Goal: Information Seeking & Learning: Check status

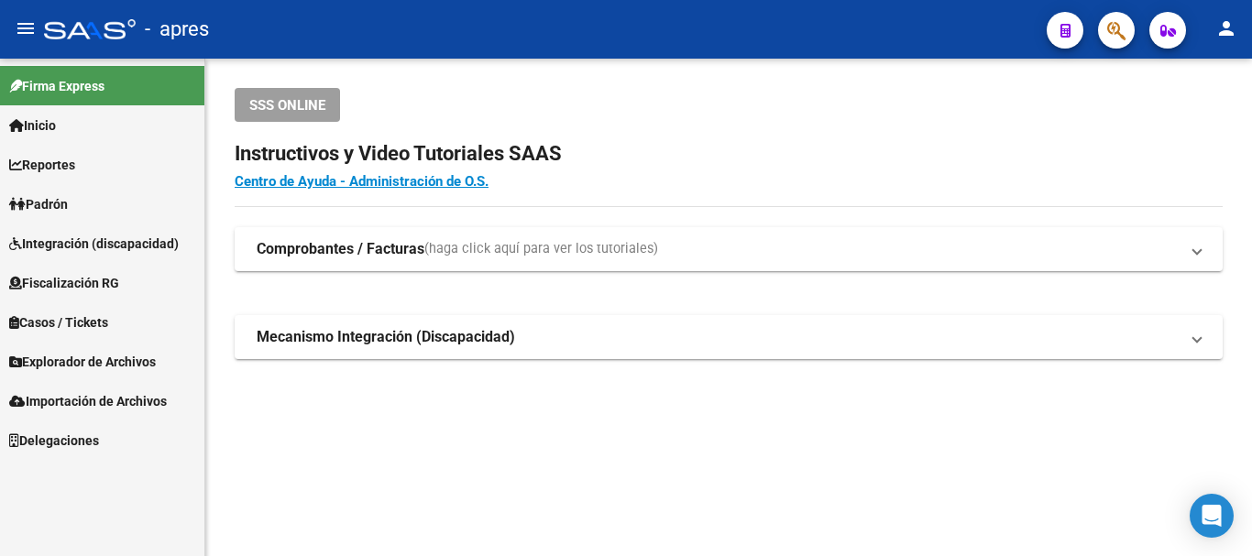
click at [1105, 35] on button "button" at bounding box center [1116, 30] width 37 height 37
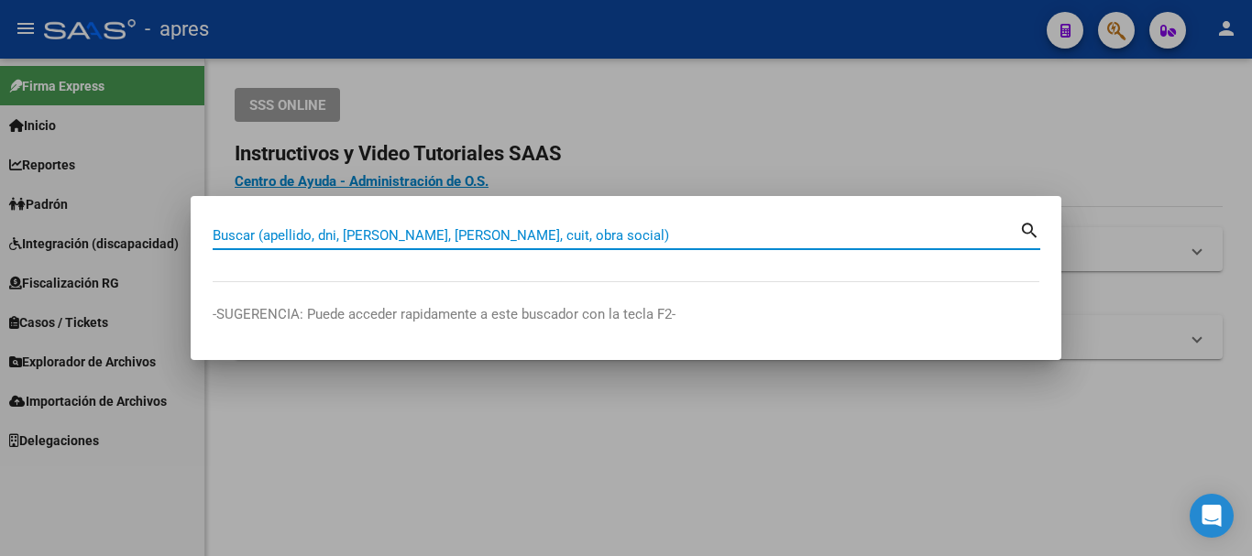
paste input "27412897876"
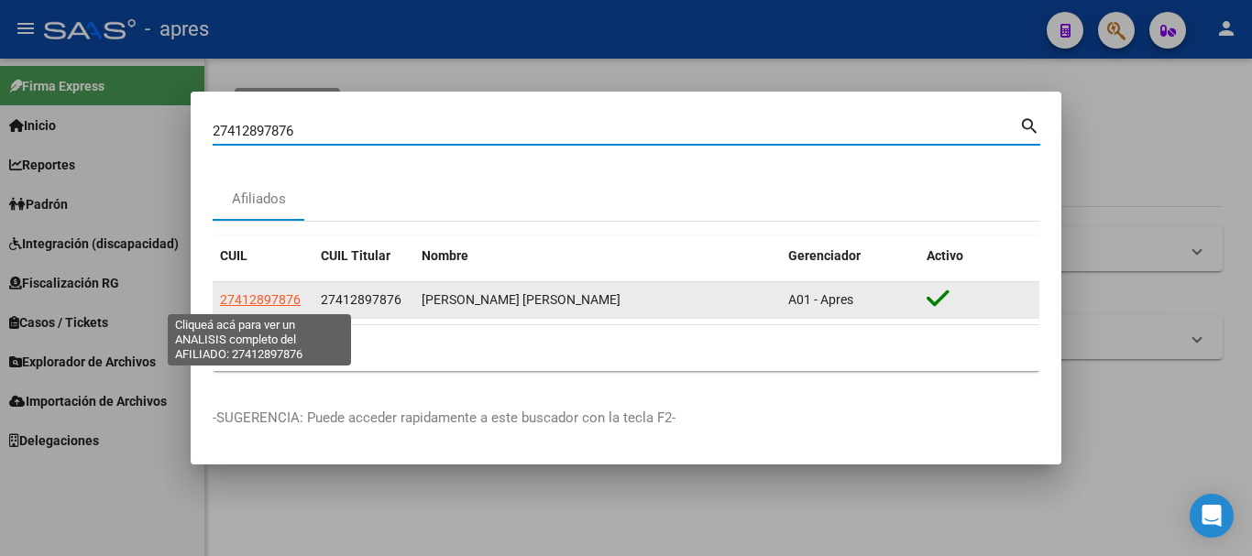
click at [285, 297] on span "27412897876" at bounding box center [260, 299] width 81 height 15
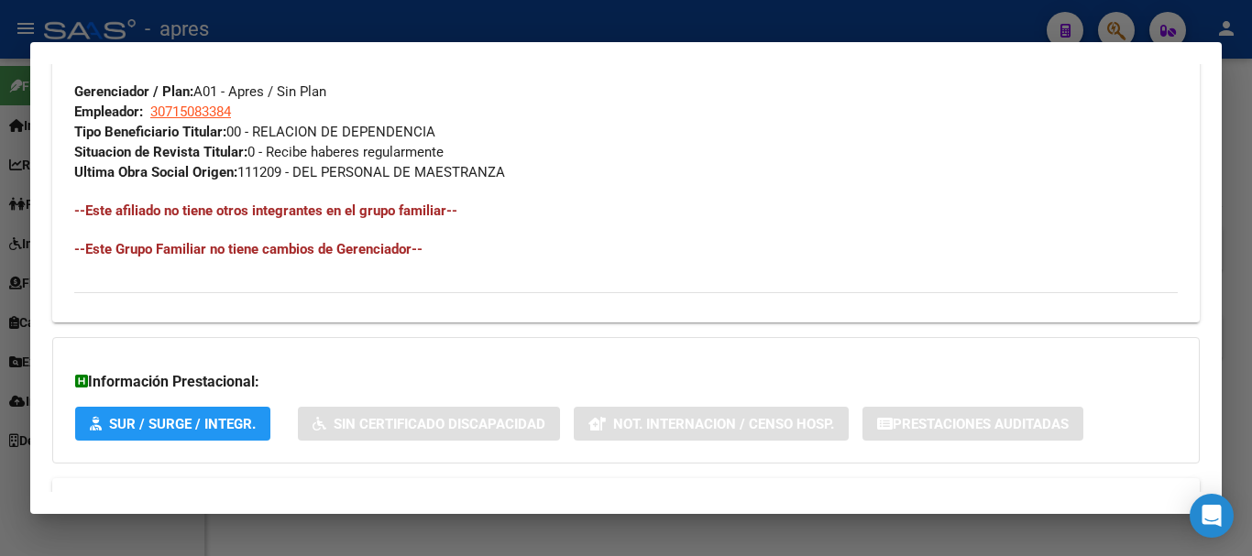
scroll to position [984, 0]
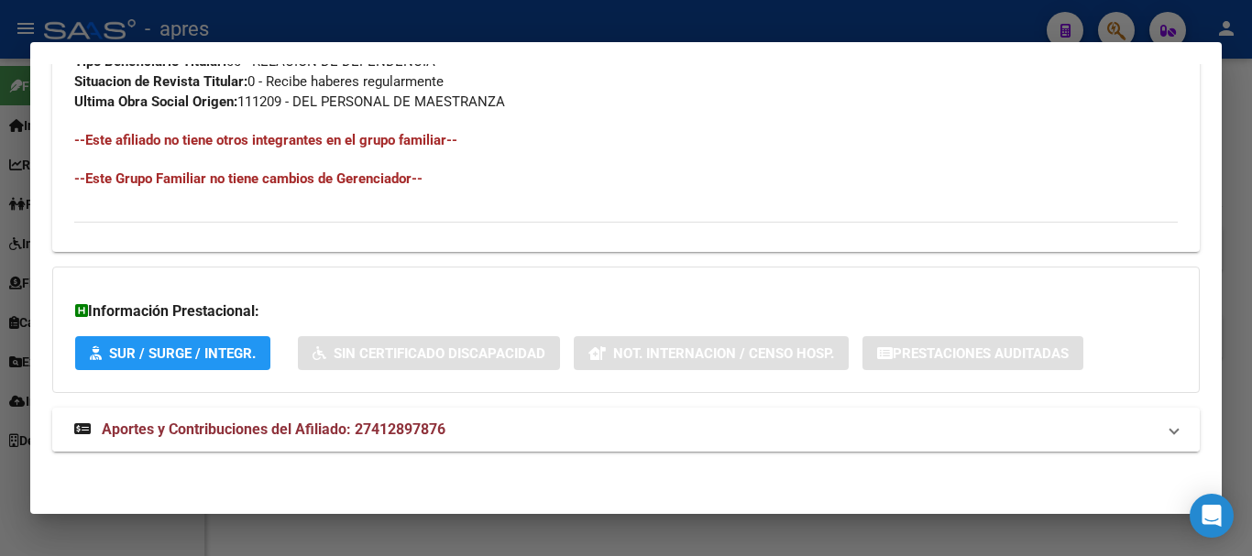
click at [449, 428] on mat-panel-title "Aportes y Contribuciones del Afiliado: 27412897876" at bounding box center [615, 430] width 1082 height 22
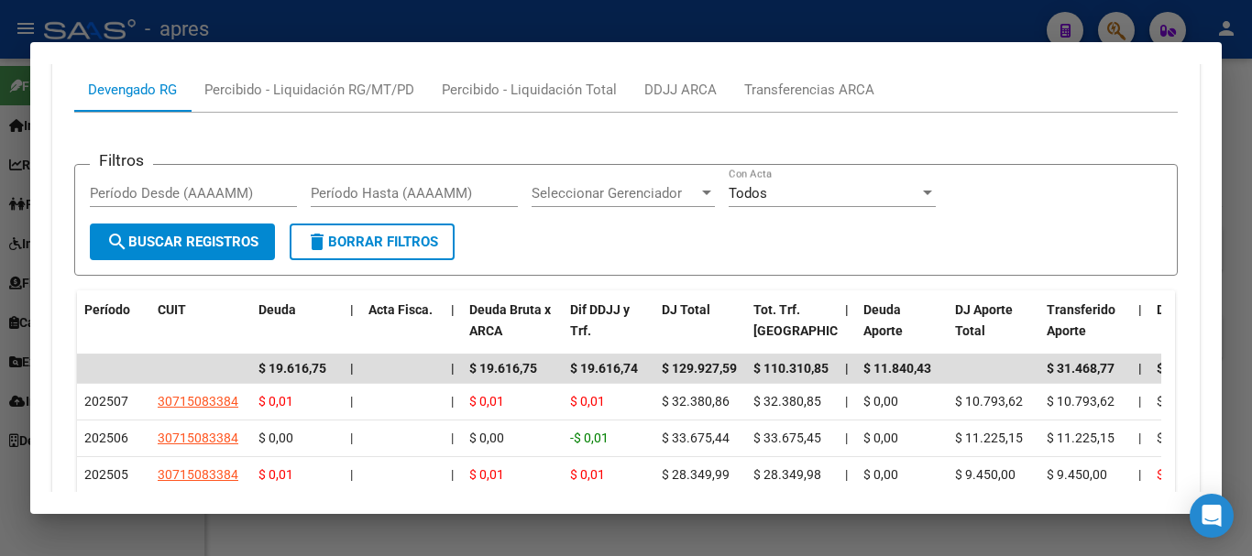
scroll to position [1667, 0]
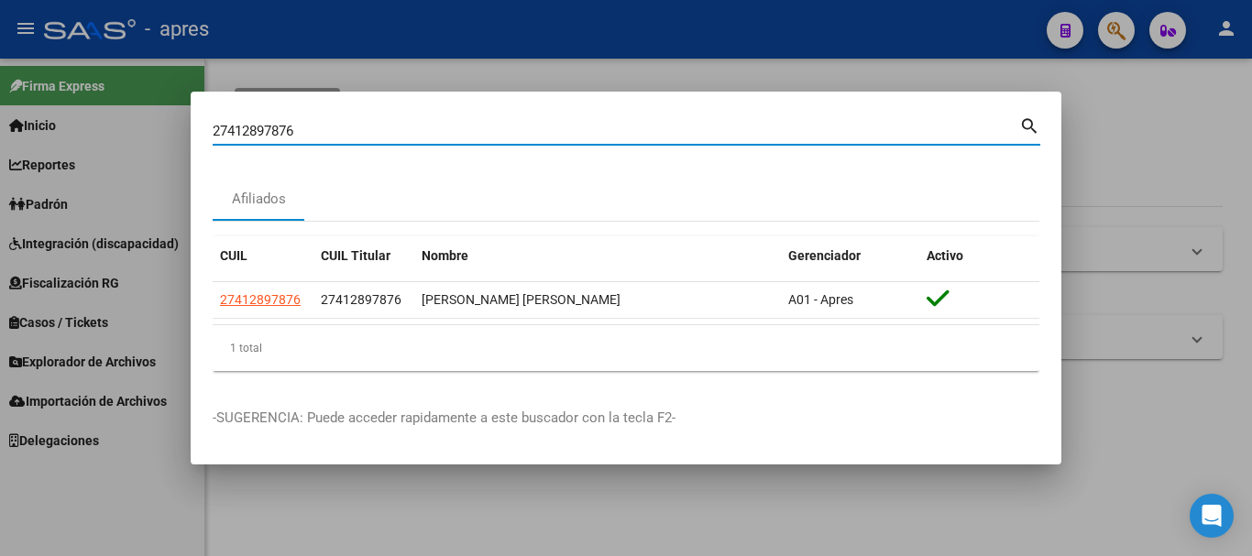
drag, startPoint x: 470, startPoint y: 137, endPoint x: 23, endPoint y: 127, distance: 447.5
click at [23, 127] on div "27412897876 Buscar (apellido, dni, cuil, nro traspaso, cuit, obra social) searc…" at bounding box center [626, 278] width 1252 height 556
paste input "0421348023"
type input "20421348023"
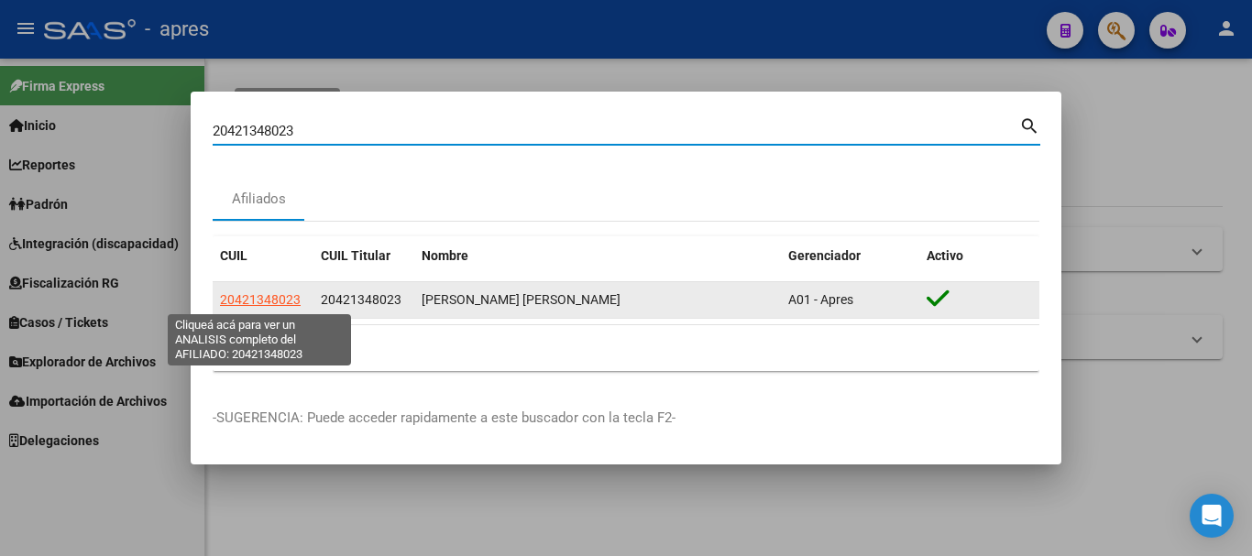
click at [291, 304] on span "20421348023" at bounding box center [260, 299] width 81 height 15
type textarea "20421348023"
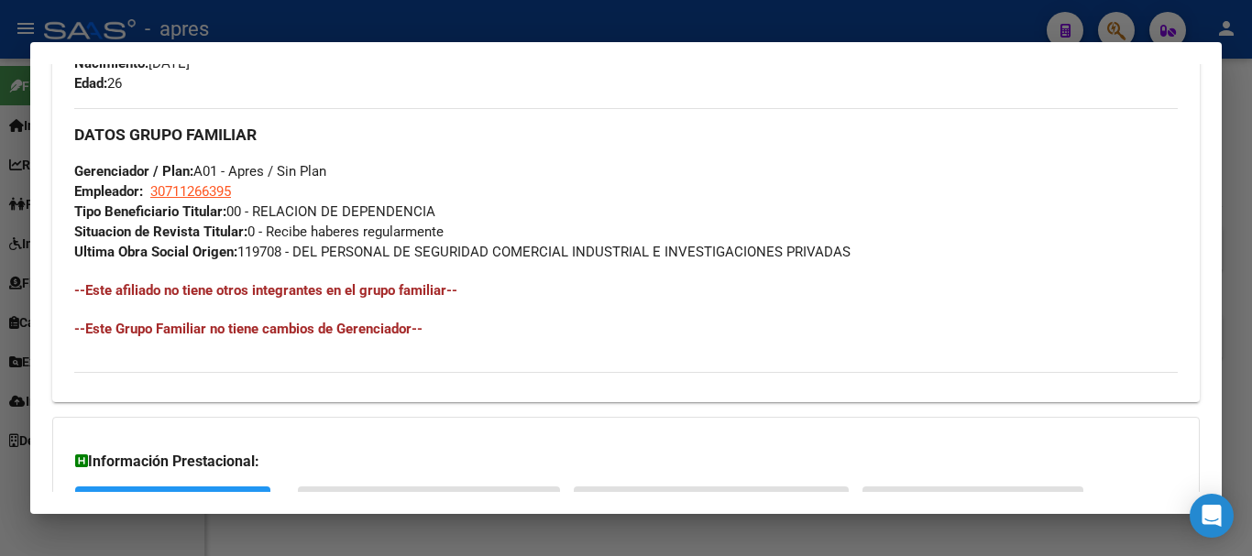
scroll to position [984, 0]
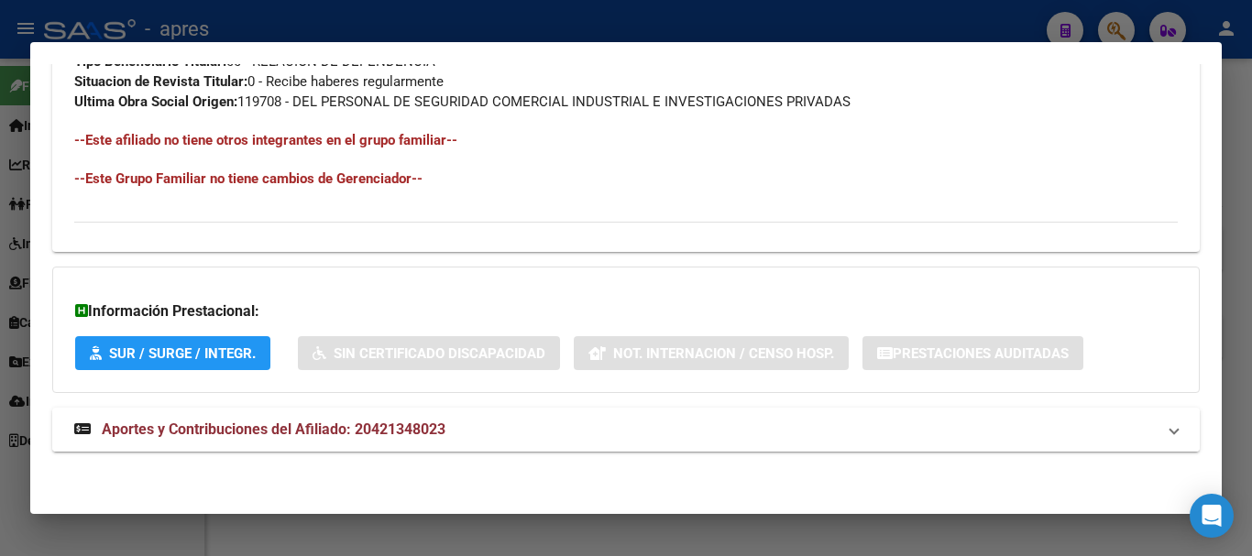
click at [426, 426] on span "Aportes y Contribuciones del Afiliado: 20421348023" at bounding box center [274, 429] width 344 height 17
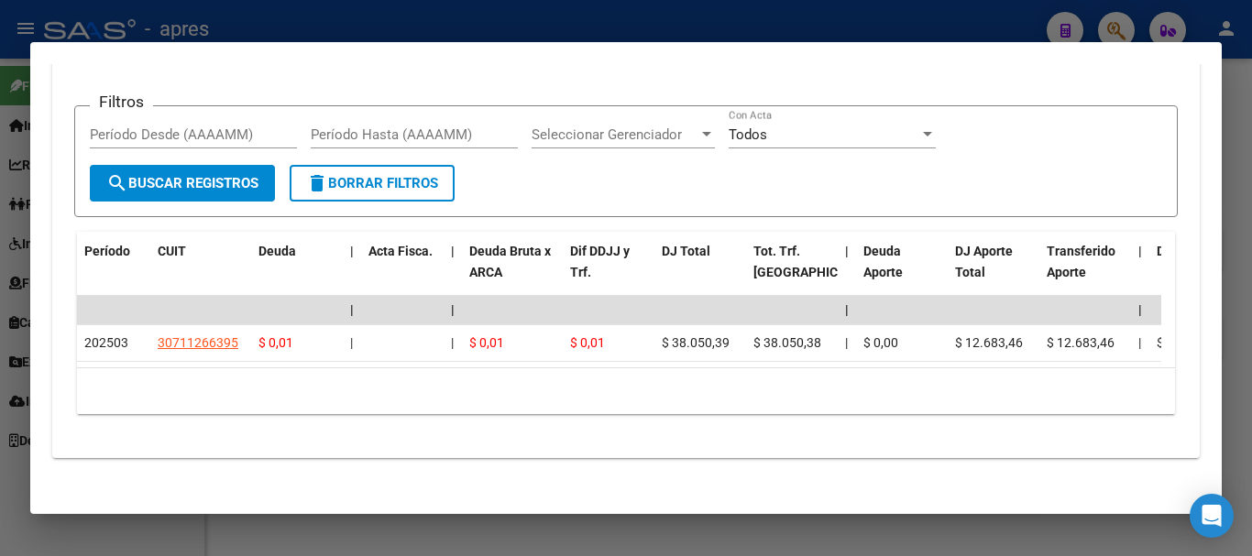
scroll to position [1554, 0]
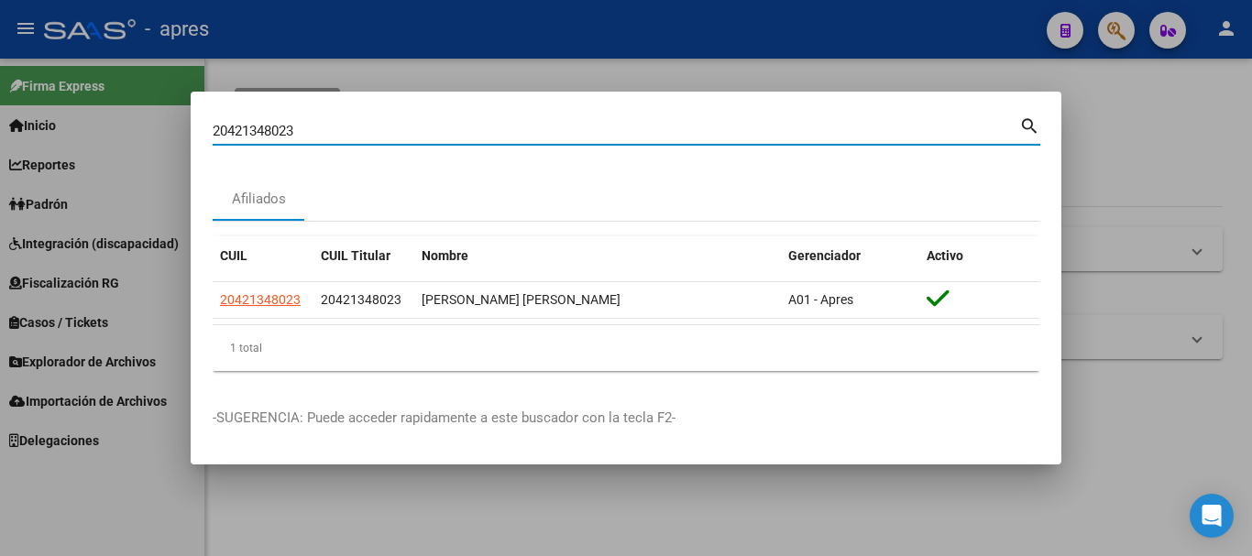
drag, startPoint x: 525, startPoint y: 130, endPoint x: 132, endPoint y: 137, distance: 393.3
click at [132, 137] on div "20421348023 Buscar (apellido, dni, cuil, nro traspaso, cuit, obra social) searc…" at bounding box center [626, 278] width 1252 height 556
paste input "15776285"
type input "20415776285"
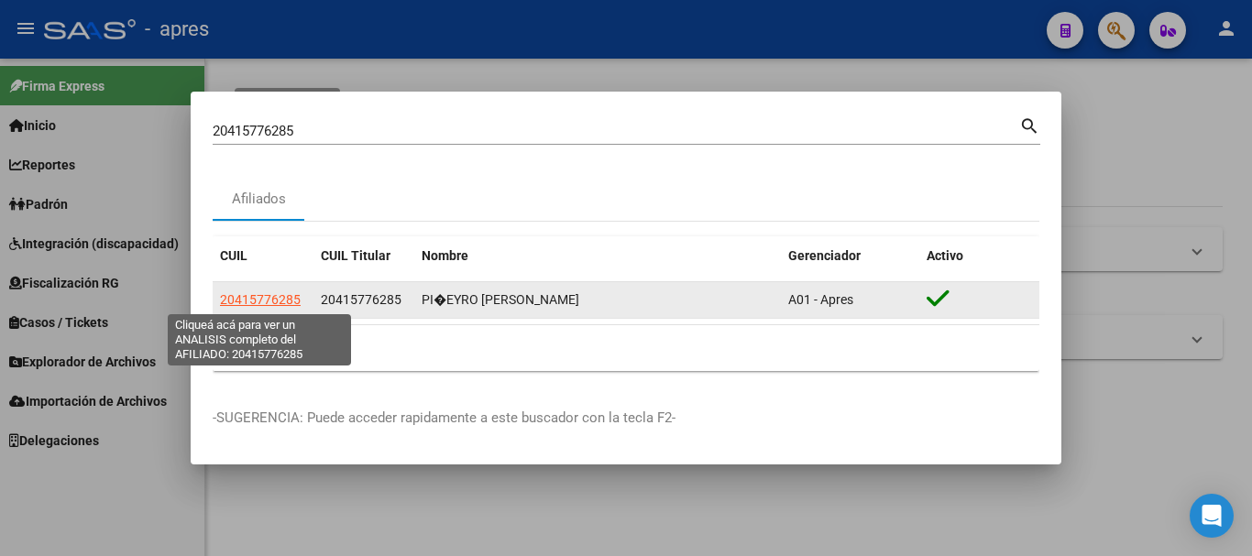
click at [281, 292] on span "20415776285" at bounding box center [260, 299] width 81 height 15
type textarea "20415776285"
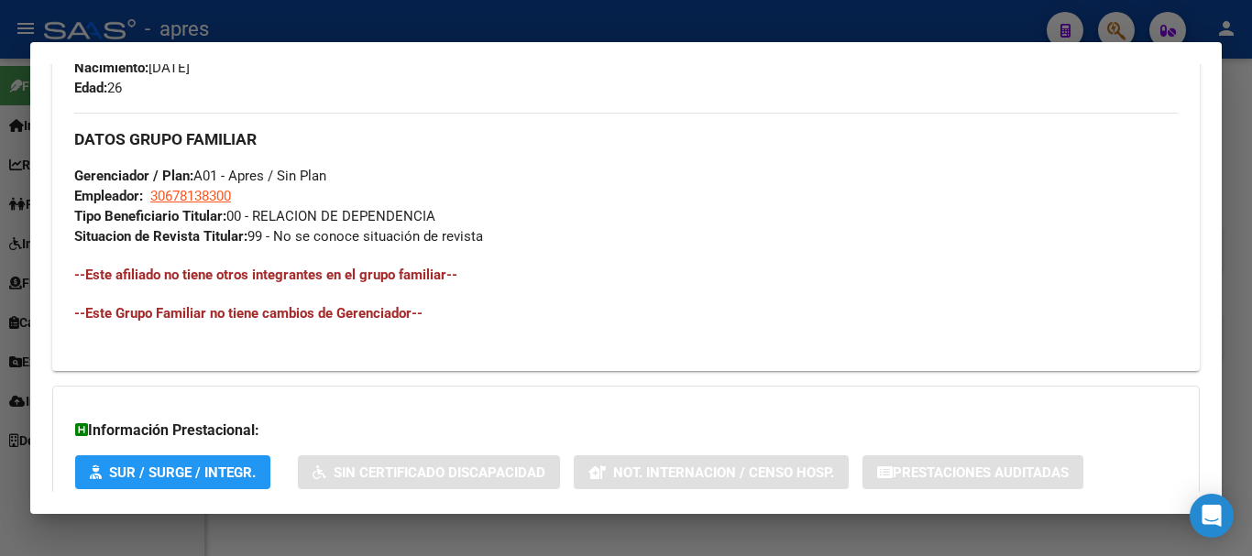
scroll to position [948, 0]
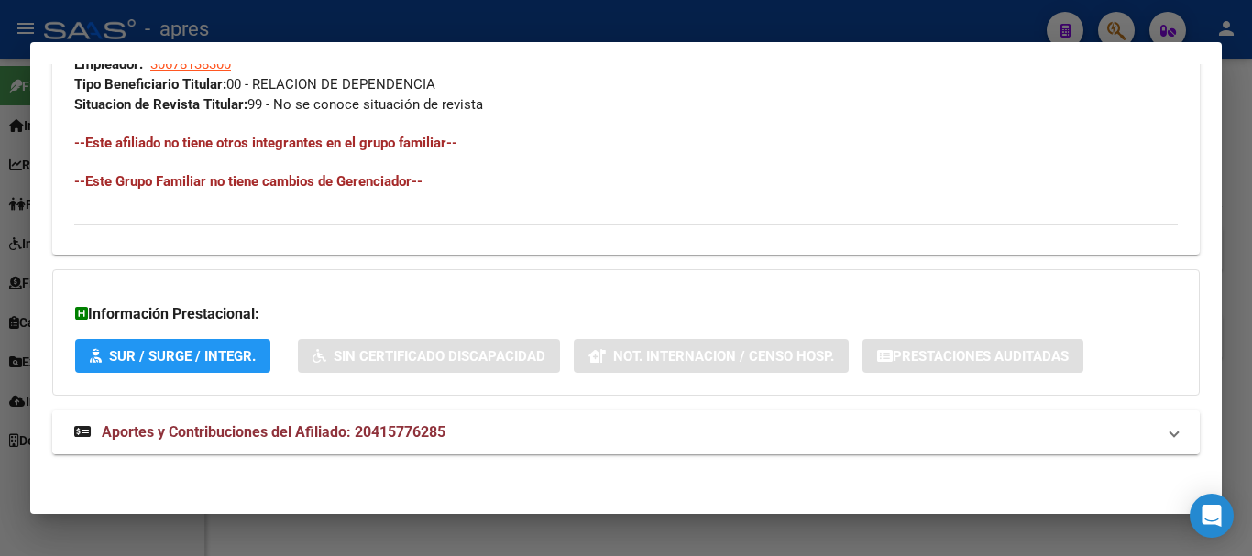
scroll to position [964, 0]
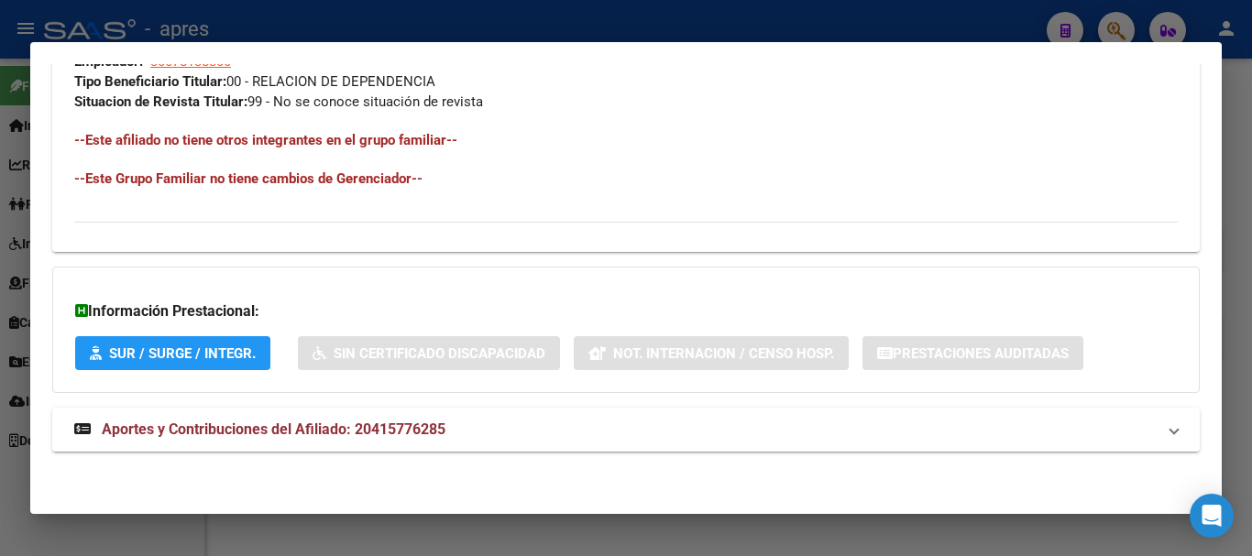
click at [567, 428] on mat-panel-title "Aportes y Contribuciones del Afiliado: 20415776285" at bounding box center [615, 430] width 1082 height 22
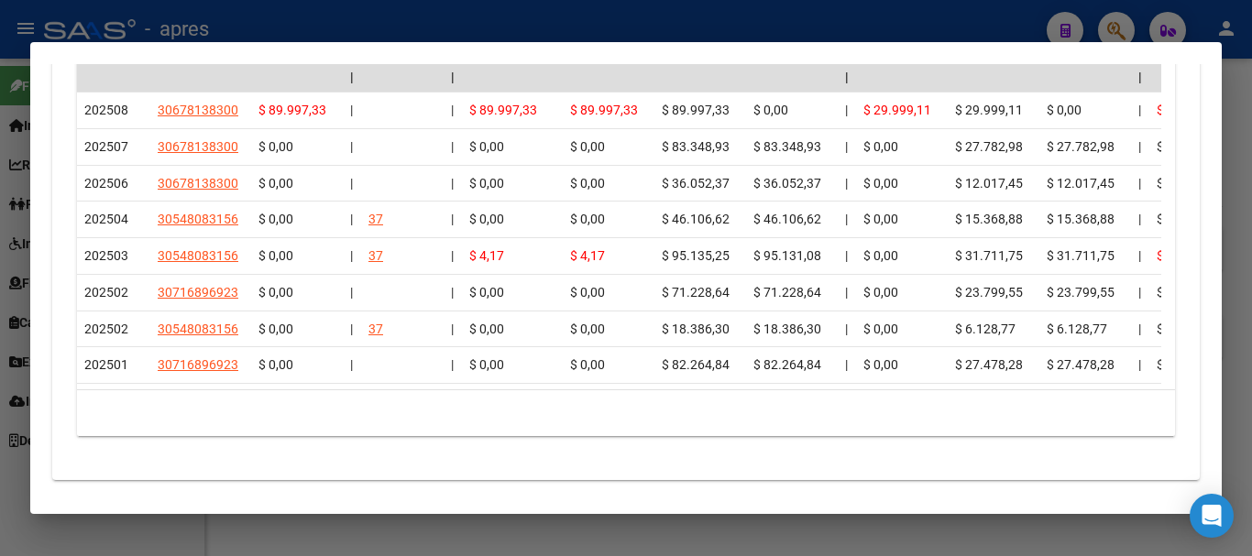
scroll to position [1704, 0]
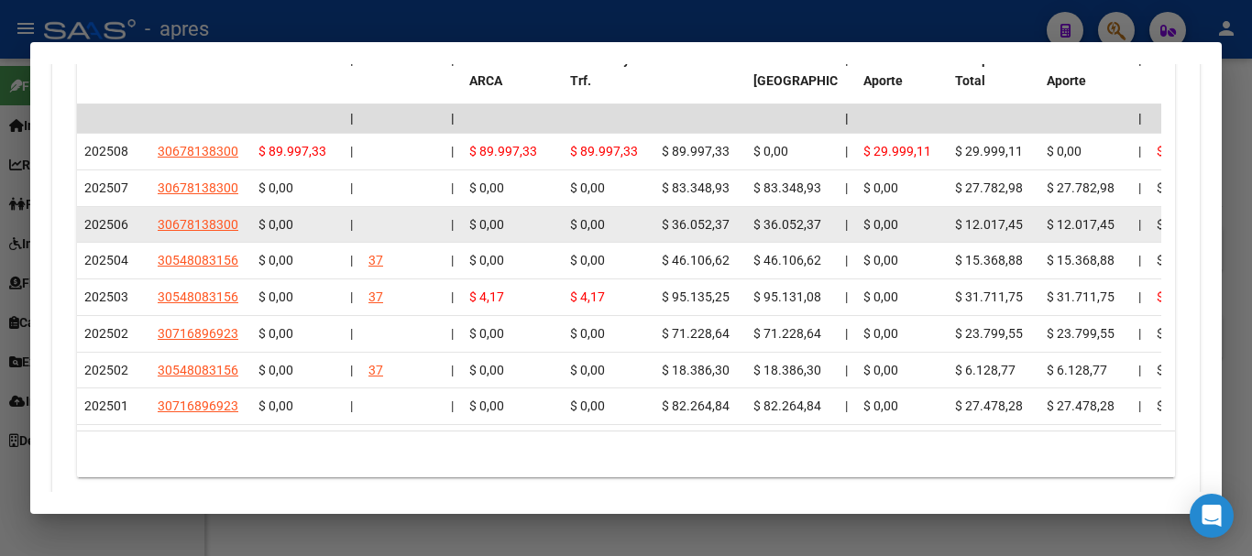
click at [502, 226] on span "$ 0,00" at bounding box center [486, 224] width 35 height 15
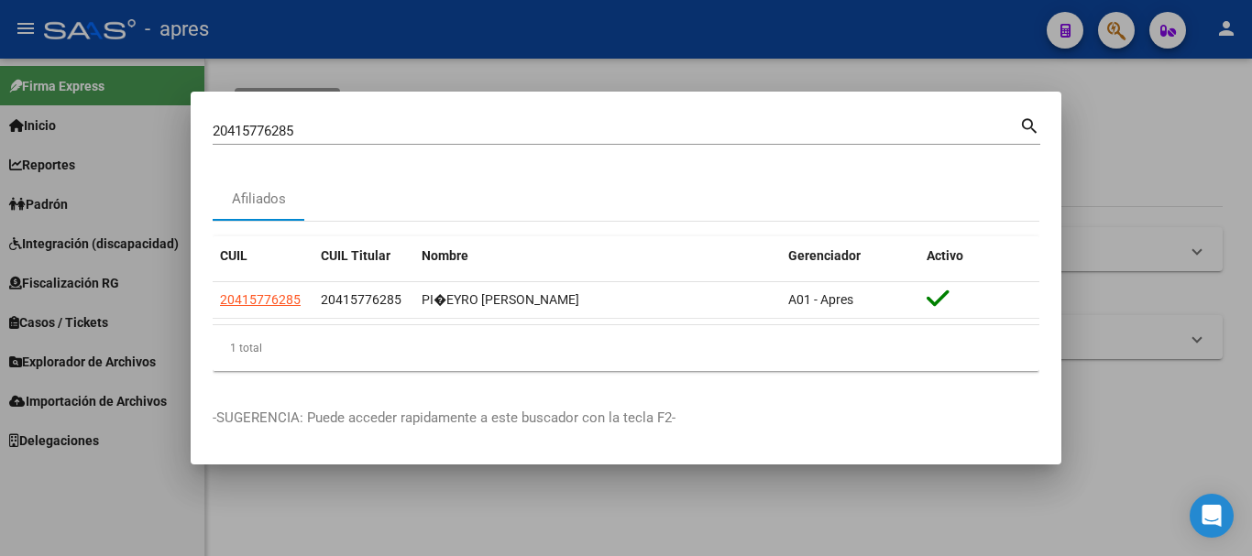
click at [556, 125] on input "20415776285" at bounding box center [616, 131] width 807 height 17
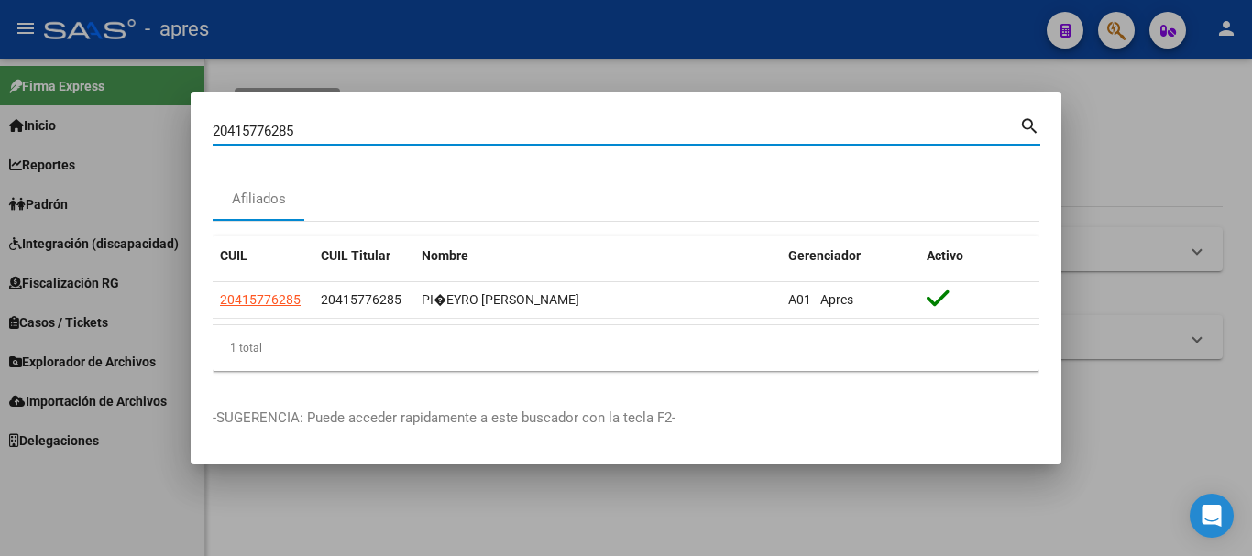
drag, startPoint x: 556, startPoint y: 125, endPoint x: 130, endPoint y: 125, distance: 426.3
click at [130, 125] on div "20415776285 Buscar (apellido, dni, cuil, nro traspaso, cuit, obra social) searc…" at bounding box center [626, 278] width 1252 height 556
paste input "7443385962"
type input "27443385962"
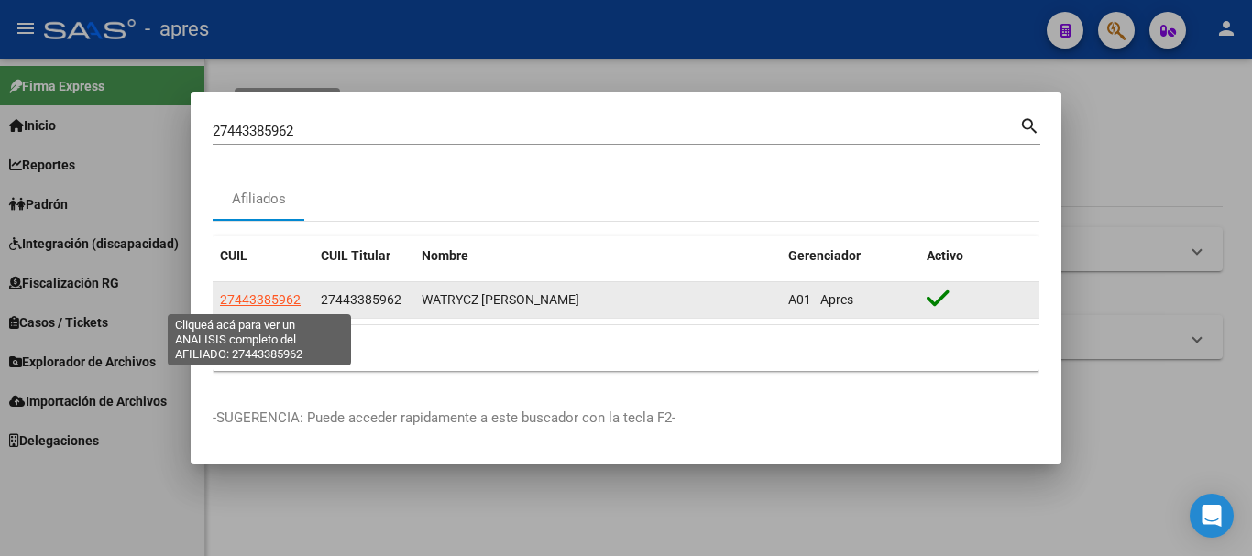
click at [263, 301] on span "27443385962" at bounding box center [260, 299] width 81 height 15
type textarea "27443385962"
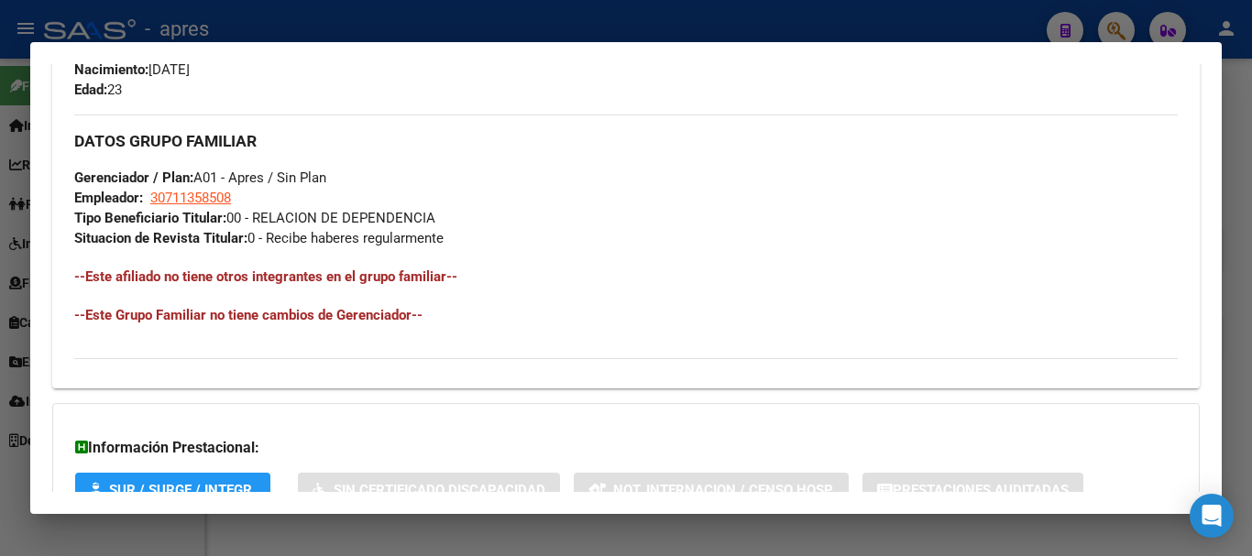
scroll to position [964, 0]
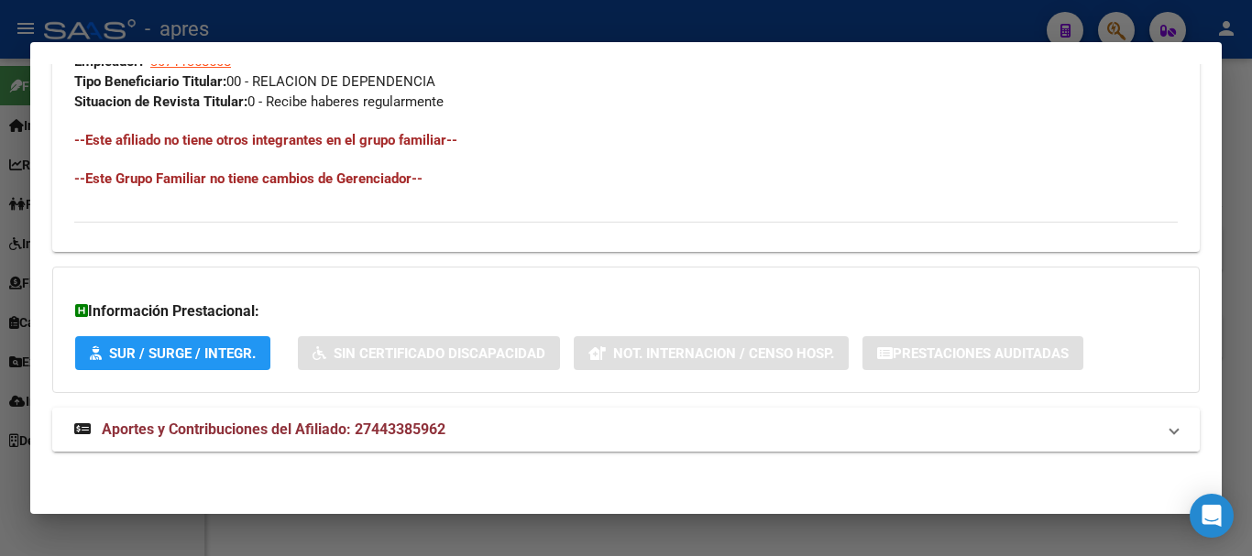
click at [814, 422] on mat-panel-title "Aportes y Contribuciones del Afiliado: 27443385962" at bounding box center [615, 430] width 1082 height 22
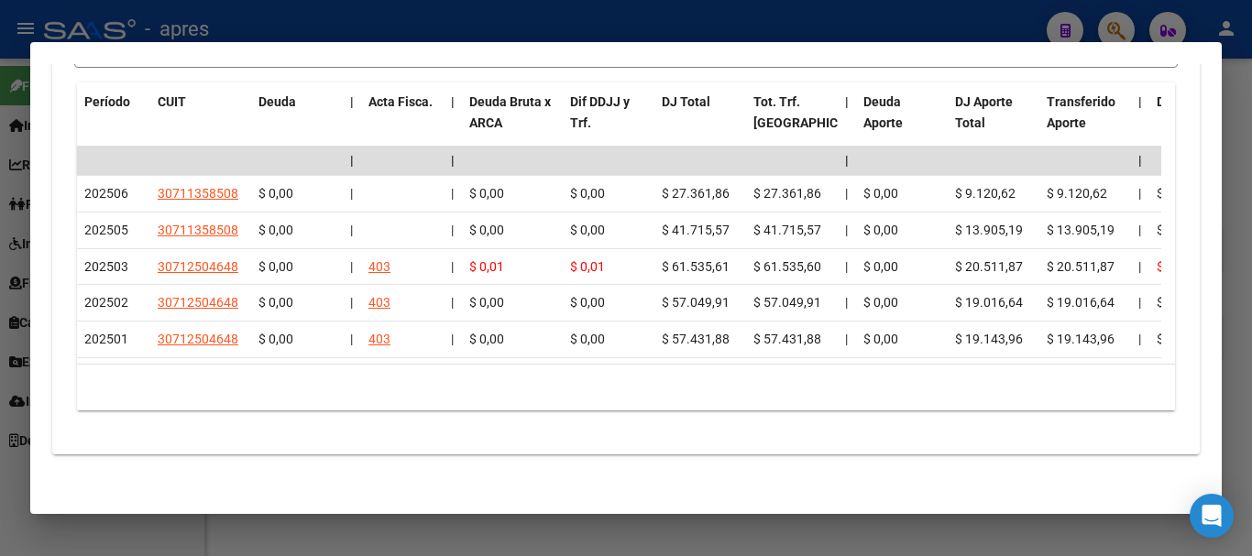
scroll to position [1683, 0]
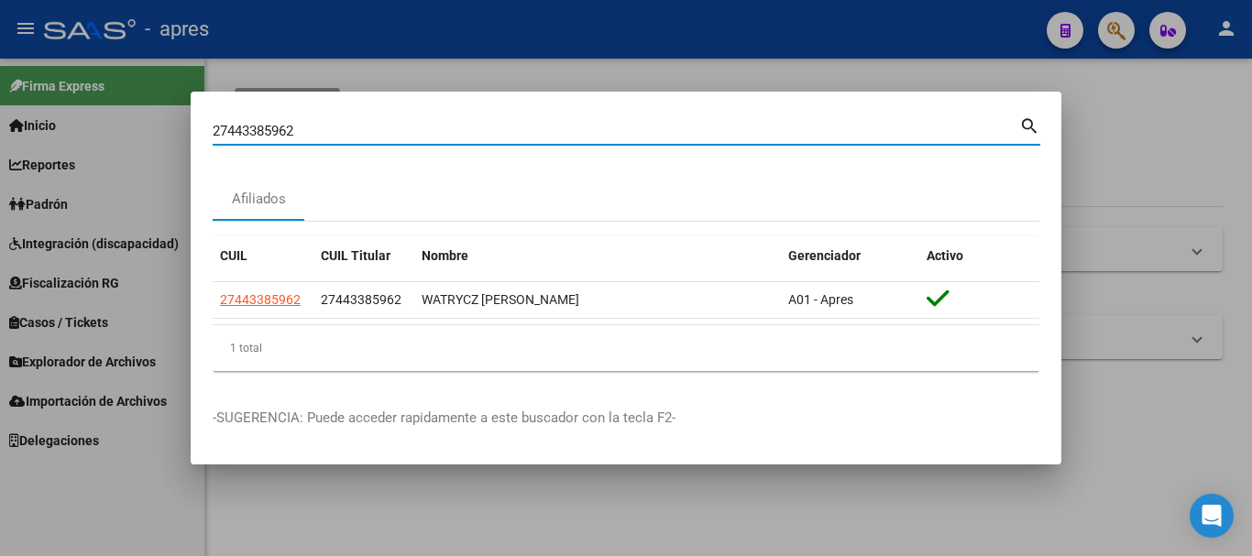
drag, startPoint x: 343, startPoint y: 129, endPoint x: 147, endPoint y: 124, distance: 196.3
click at [147, 124] on div "27443385962 Buscar (apellido, dni, cuil, nro traspaso, cuit, obra social) searc…" at bounding box center [626, 278] width 1252 height 556
paste input "388417574"
type input "27388417574"
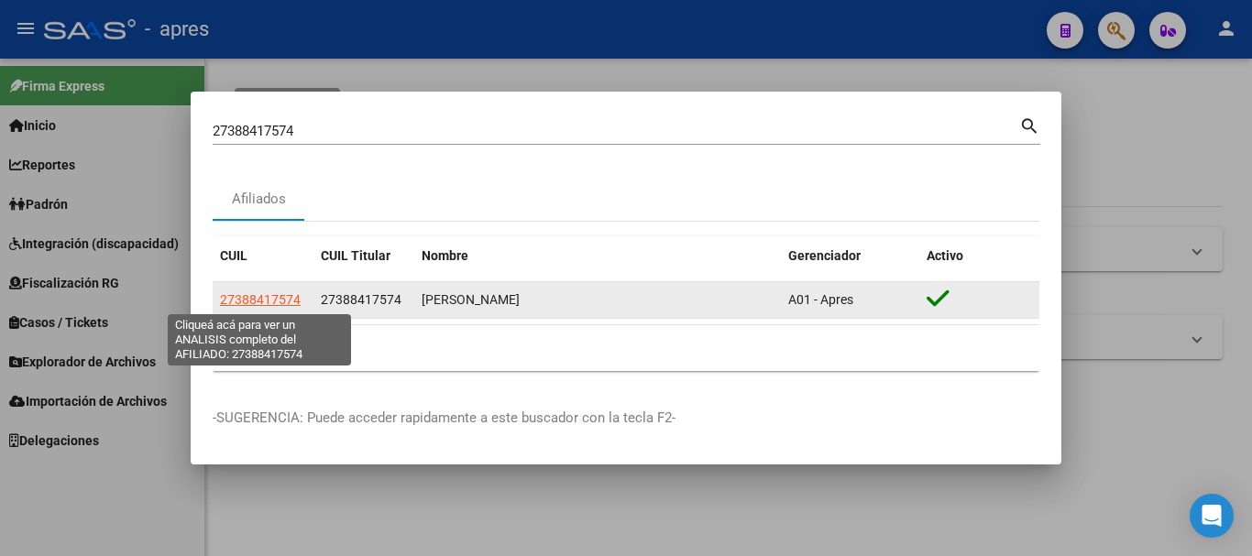
click at [248, 299] on span "27388417574" at bounding box center [260, 299] width 81 height 15
type textarea "27388417574"
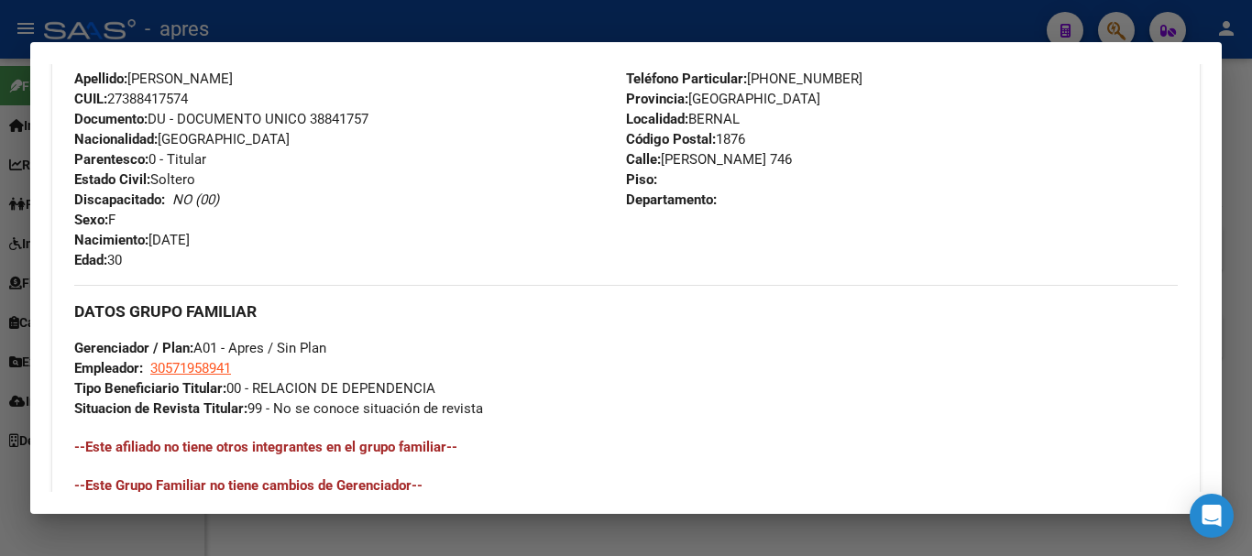
scroll to position [964, 0]
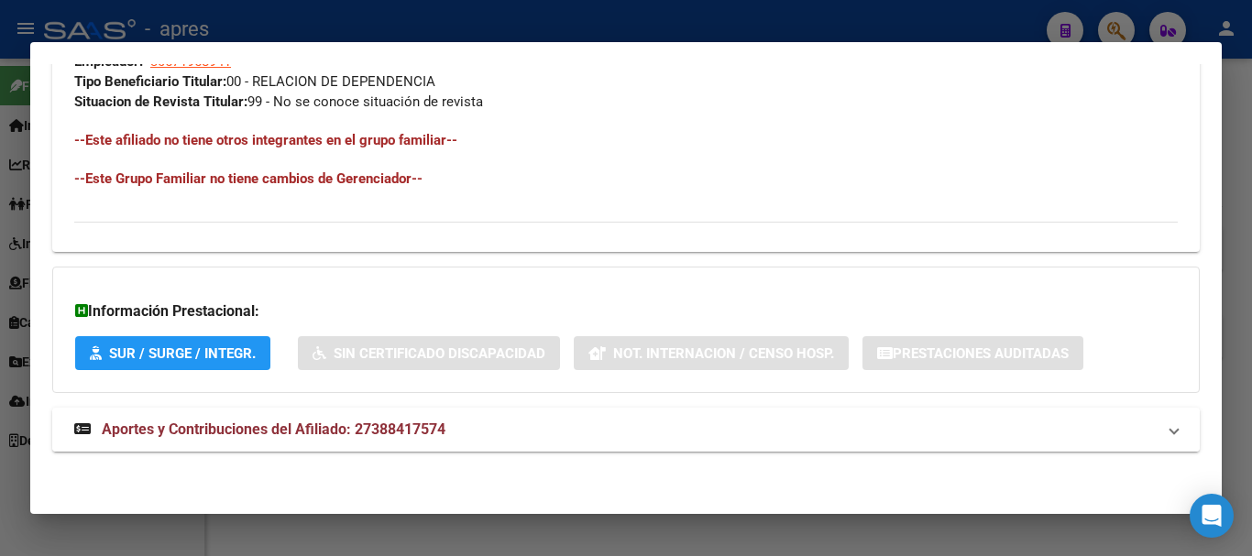
click at [422, 423] on span "Aportes y Contribuciones del Afiliado: 27388417574" at bounding box center [274, 429] width 344 height 17
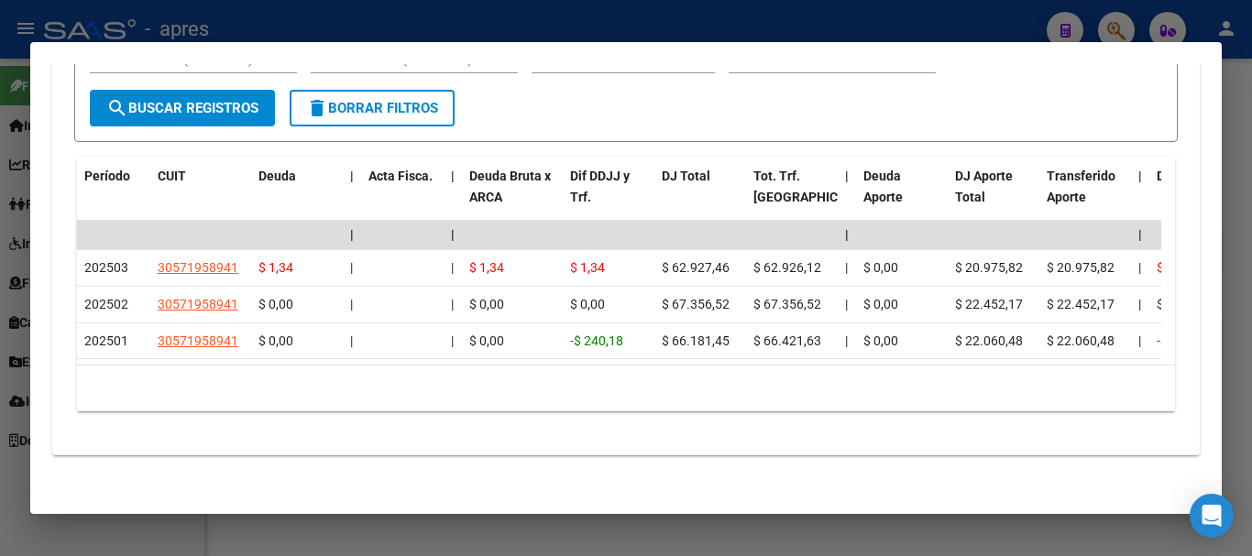
scroll to position [1609, 0]
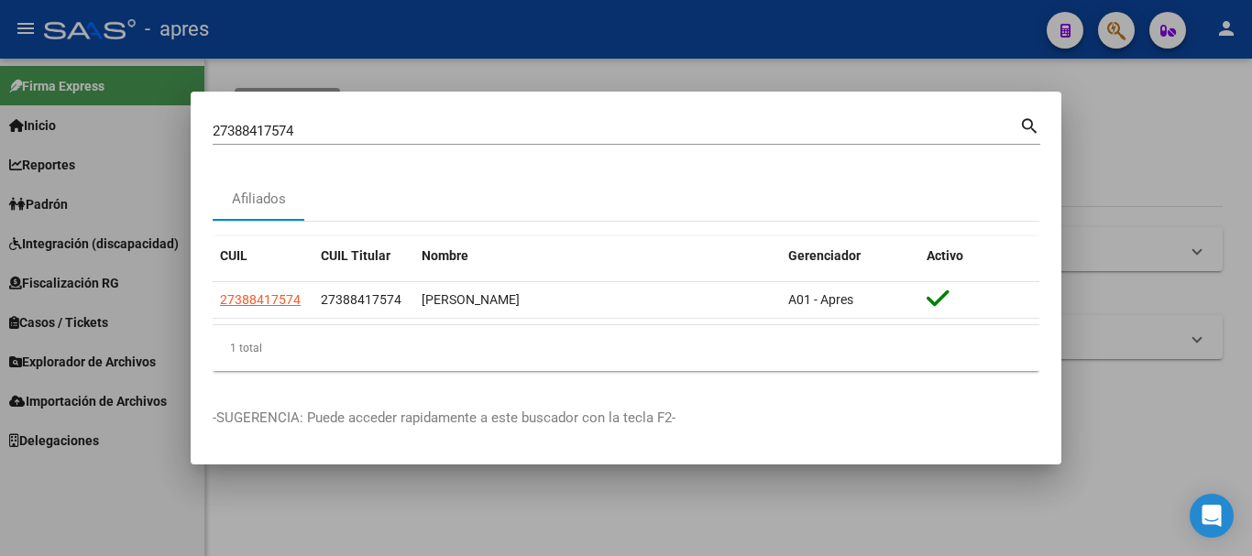
drag, startPoint x: 472, startPoint y: 140, endPoint x: 28, endPoint y: 114, distance: 445.4
click at [28, 114] on div "27388417574 Buscar (apellido, dni, cuil, nro traspaso, cuit, obra social) searc…" at bounding box center [626, 278] width 1252 height 556
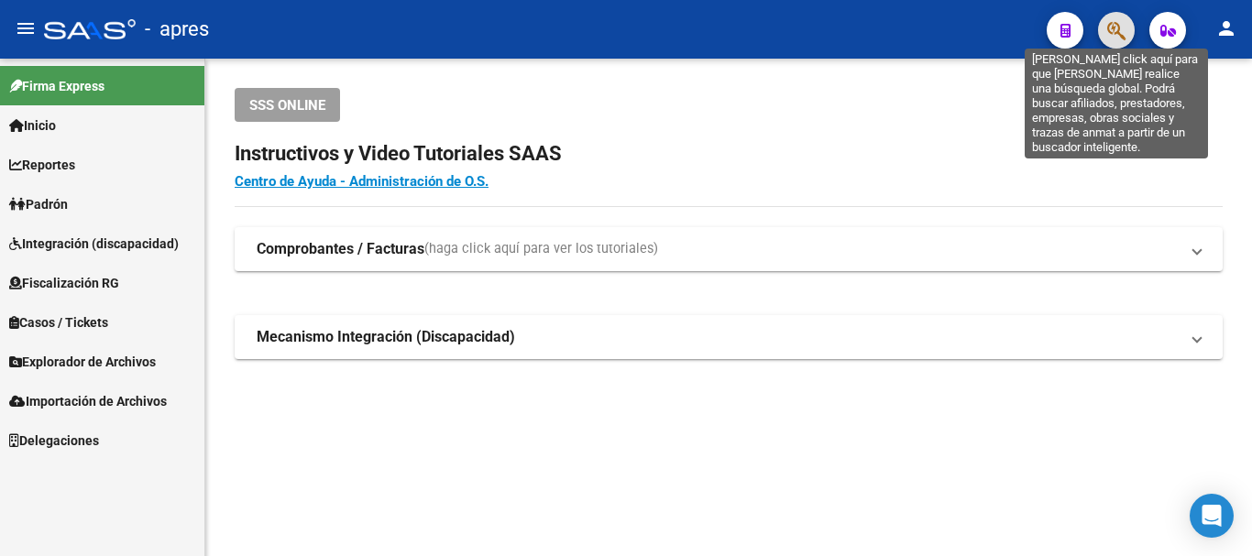
click at [1116, 25] on icon "button" at bounding box center [1116, 30] width 18 height 21
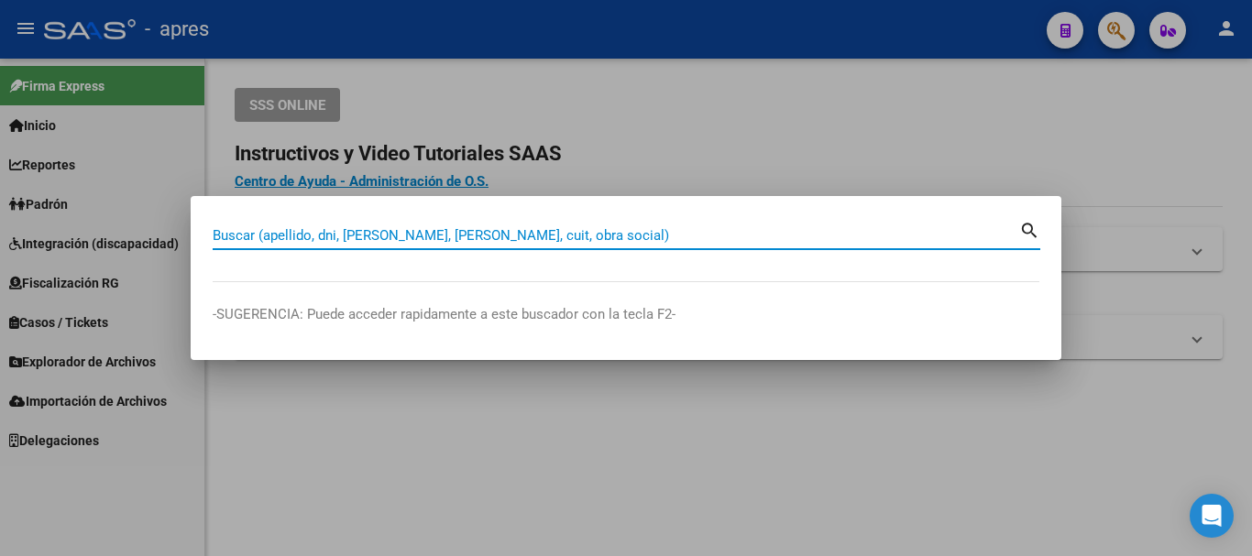
paste input "20406545017"
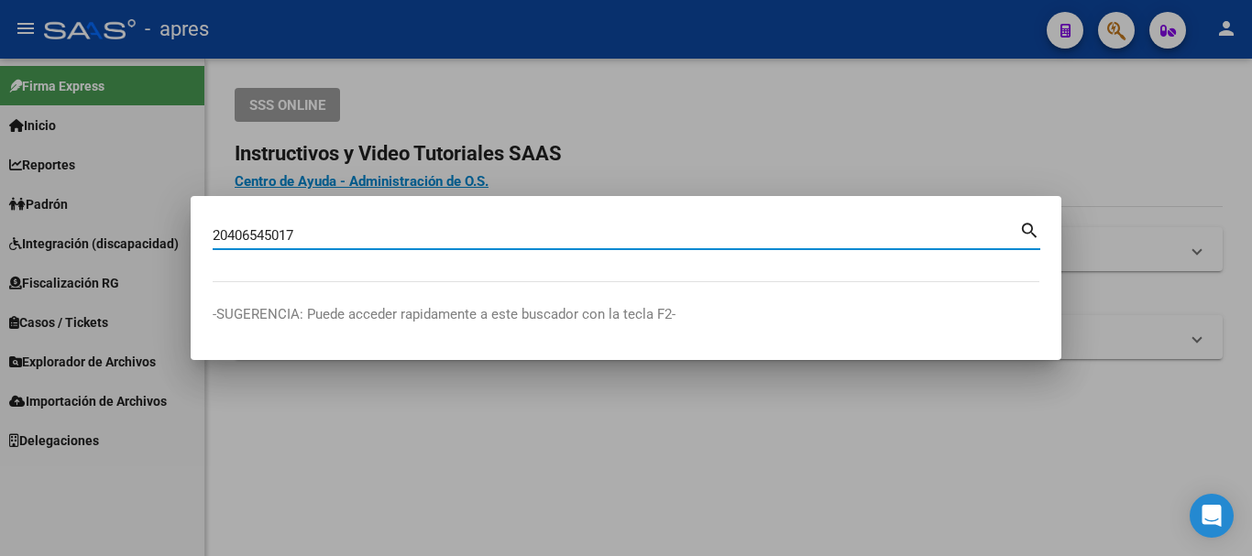
type input "20406545017"
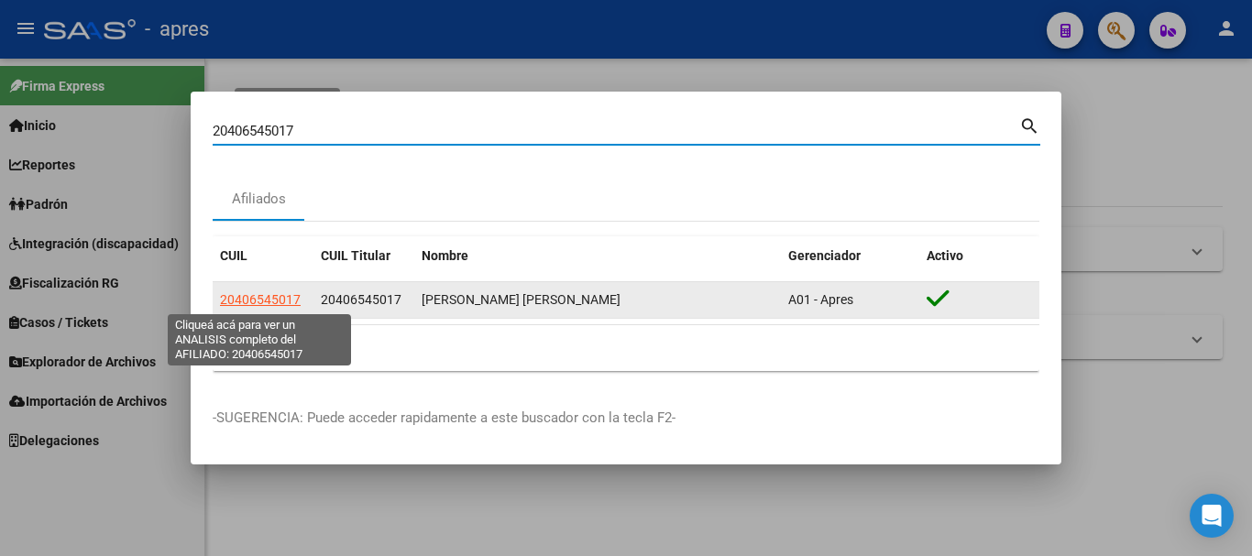
click at [275, 296] on span "20406545017" at bounding box center [260, 299] width 81 height 15
type textarea "20406545017"
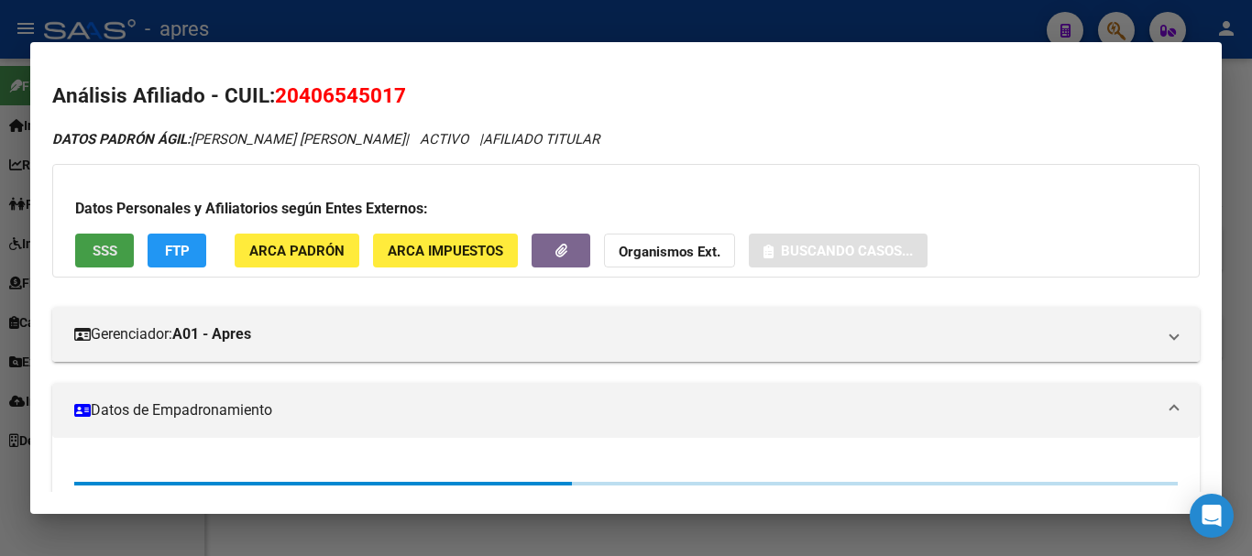
click at [113, 245] on span "SSS" at bounding box center [105, 251] width 25 height 17
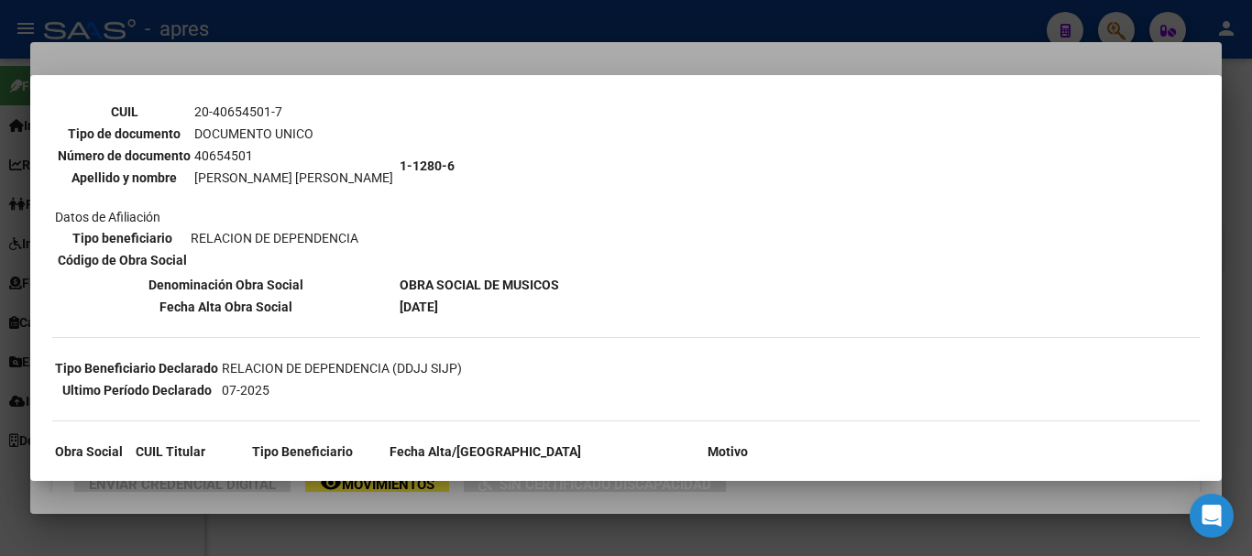
scroll to position [275, 0]
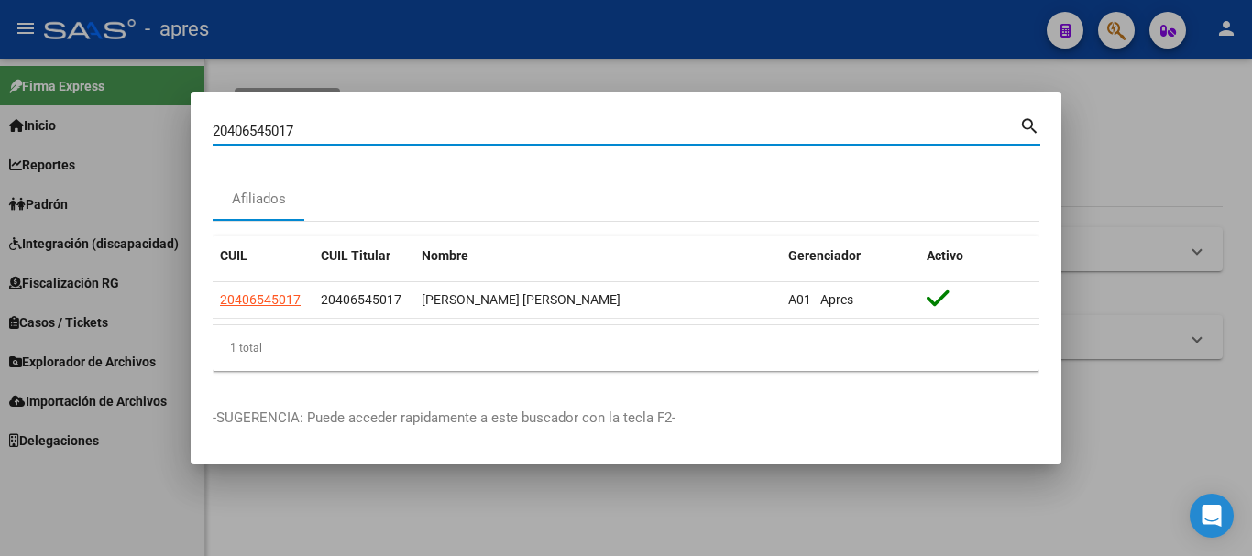
drag, startPoint x: 457, startPoint y: 133, endPoint x: 63, endPoint y: 175, distance: 395.5
click at [63, 175] on div "20406545017 Buscar (apellido, dni, cuil, nro traspaso, cuit, obra social) searc…" at bounding box center [626, 278] width 1252 height 556
paste input "7459942209"
type input "27459942209"
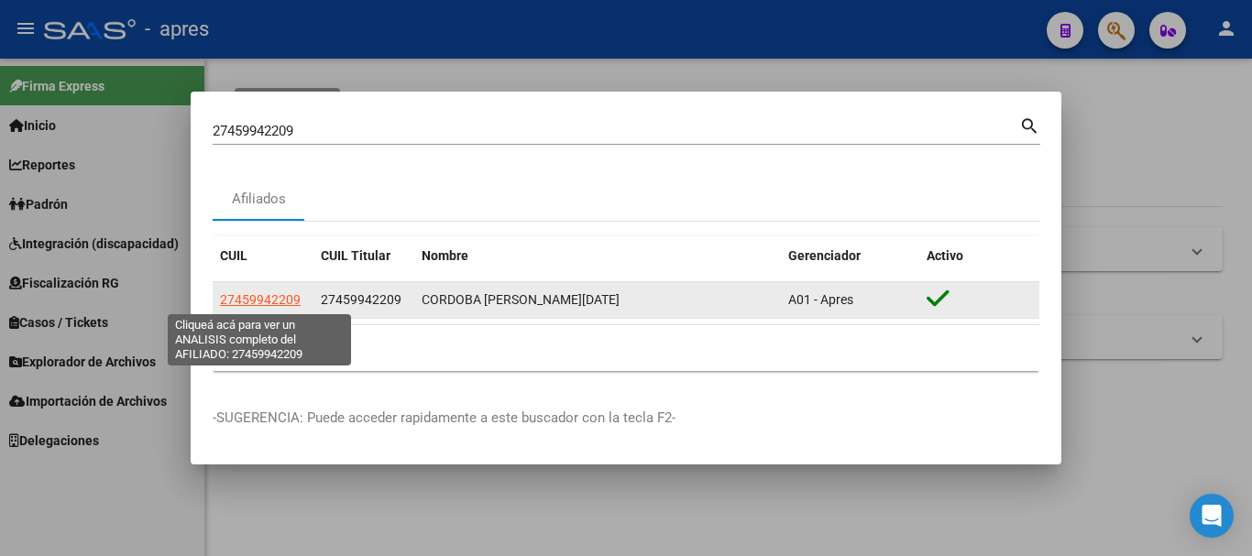
click at [277, 300] on span "27459942209" at bounding box center [260, 299] width 81 height 15
type textarea "27459942209"
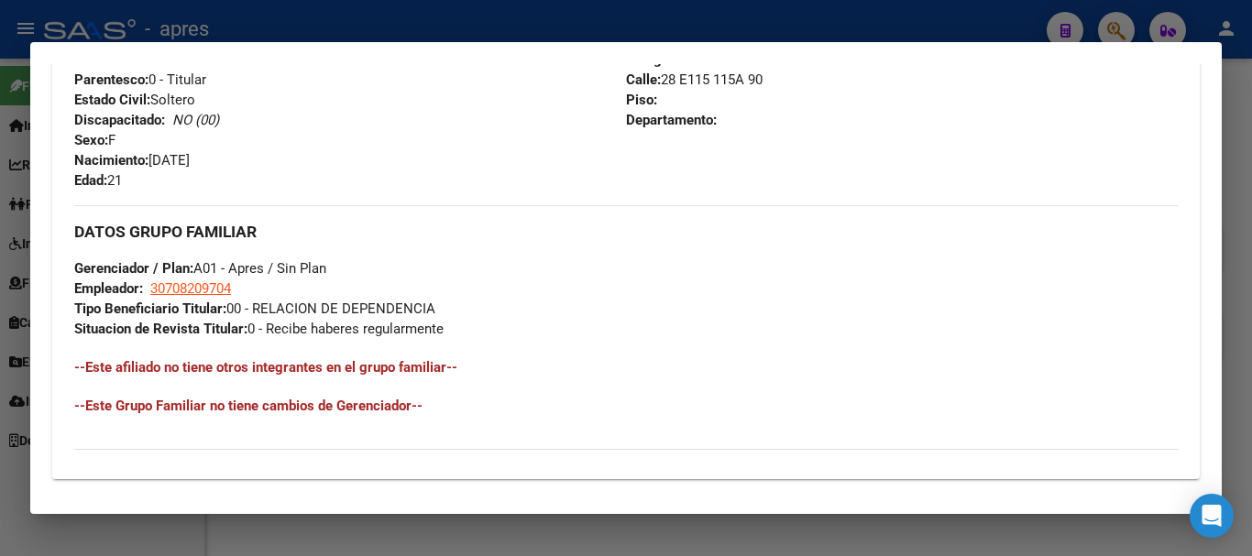
scroll to position [964, 0]
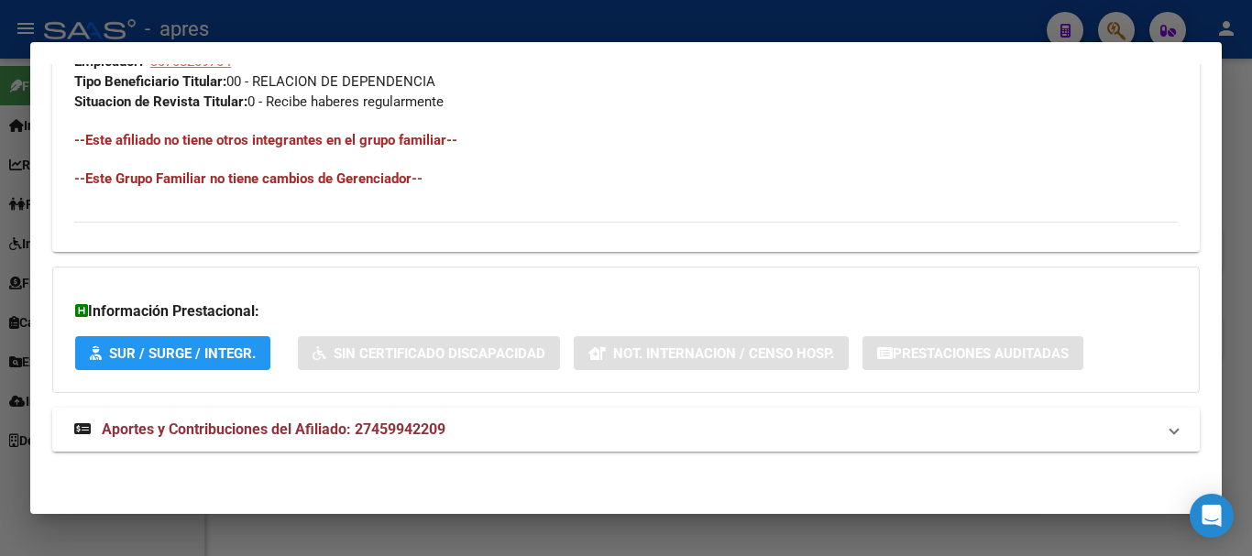
click at [385, 419] on strong "Aportes y Contribuciones del Afiliado: 27459942209" at bounding box center [259, 430] width 371 height 22
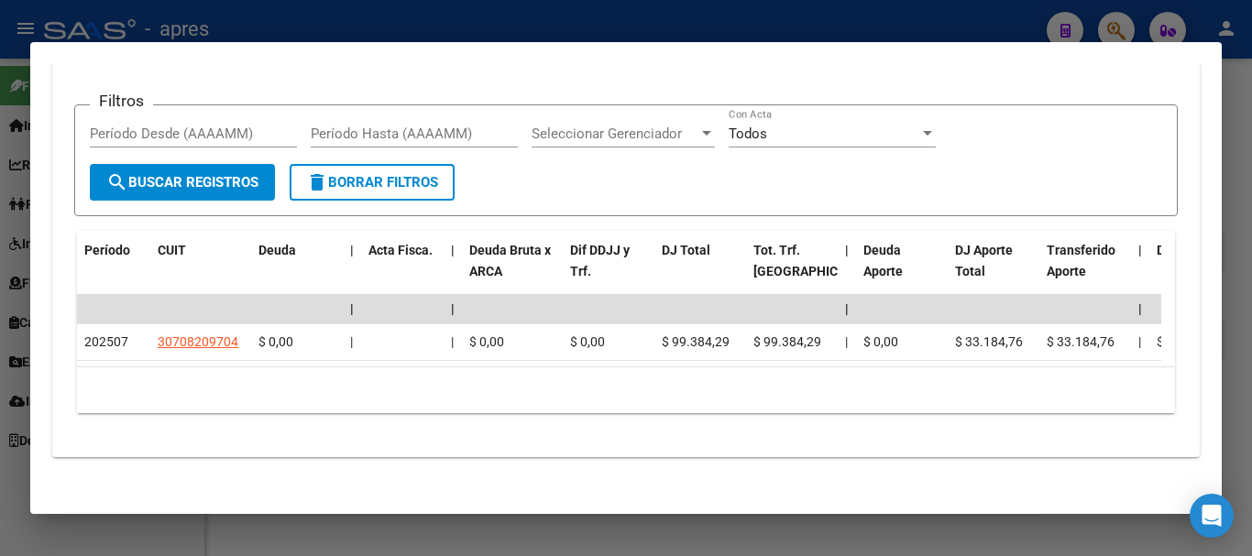
scroll to position [1534, 0]
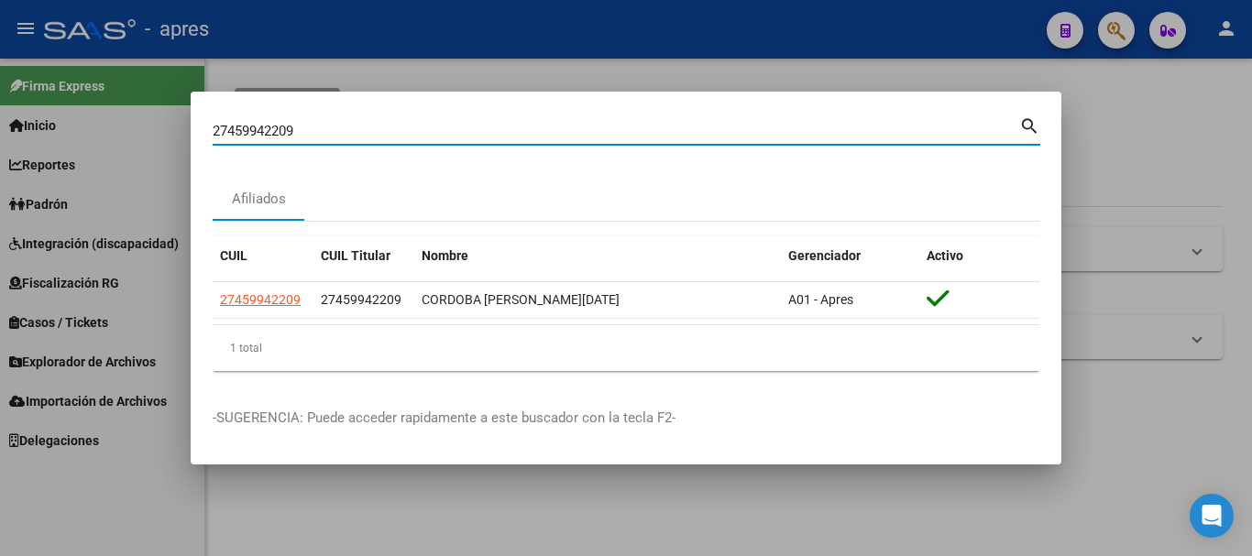
drag, startPoint x: 576, startPoint y: 137, endPoint x: 52, endPoint y: 144, distance: 523.5
click at [52, 144] on div "27459942209 Buscar (apellido, dni, cuil, nro traspaso, cuit, obra social) searc…" at bounding box center [626, 278] width 1252 height 556
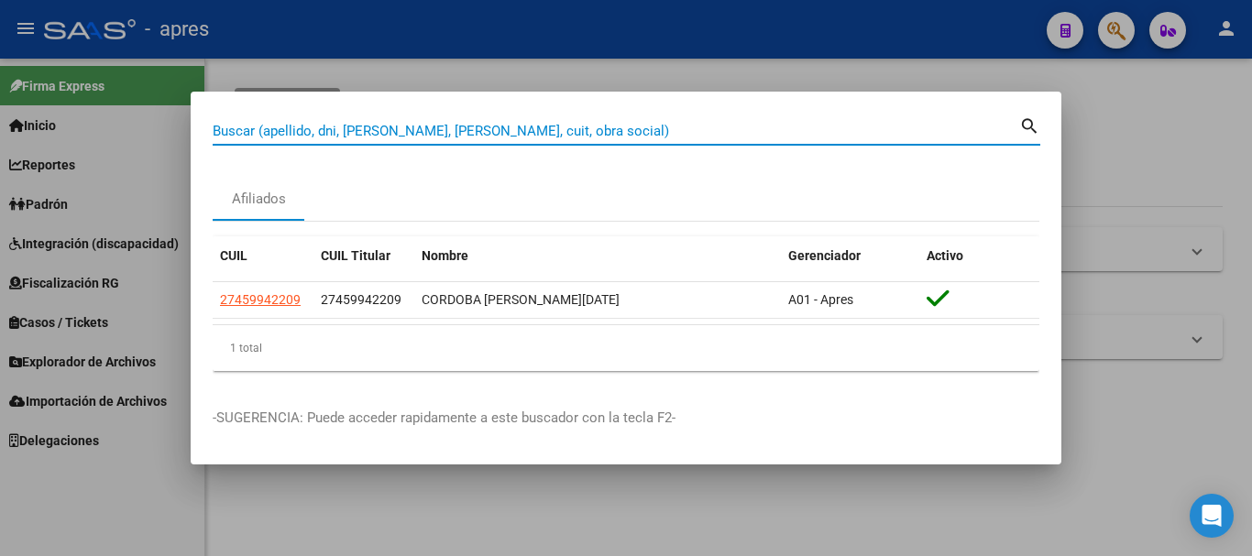
paste input "27437965620"
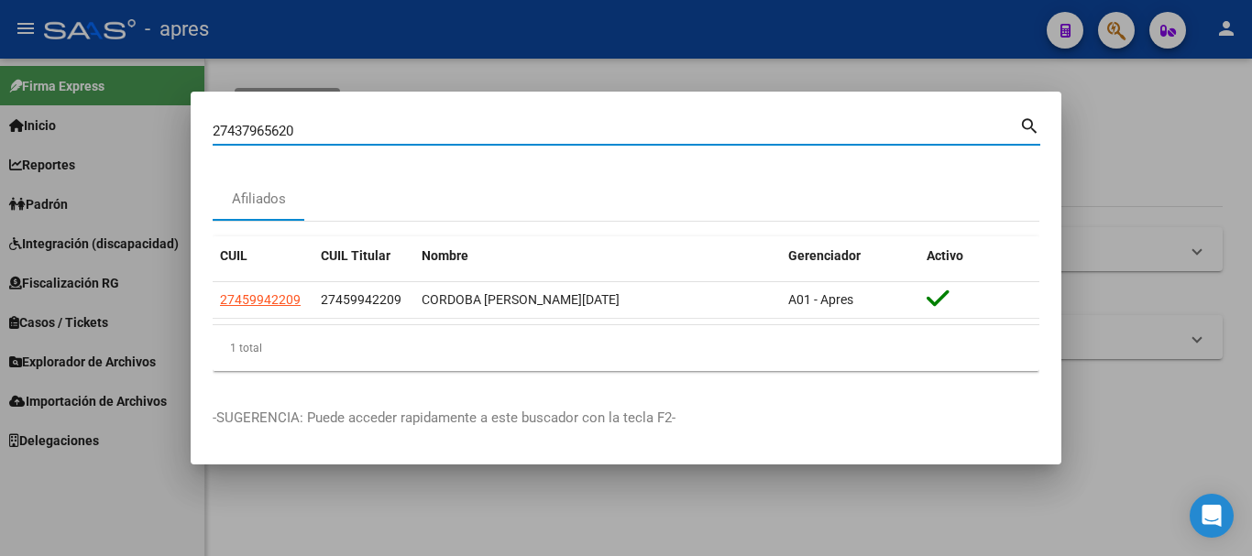
type input "27437965620"
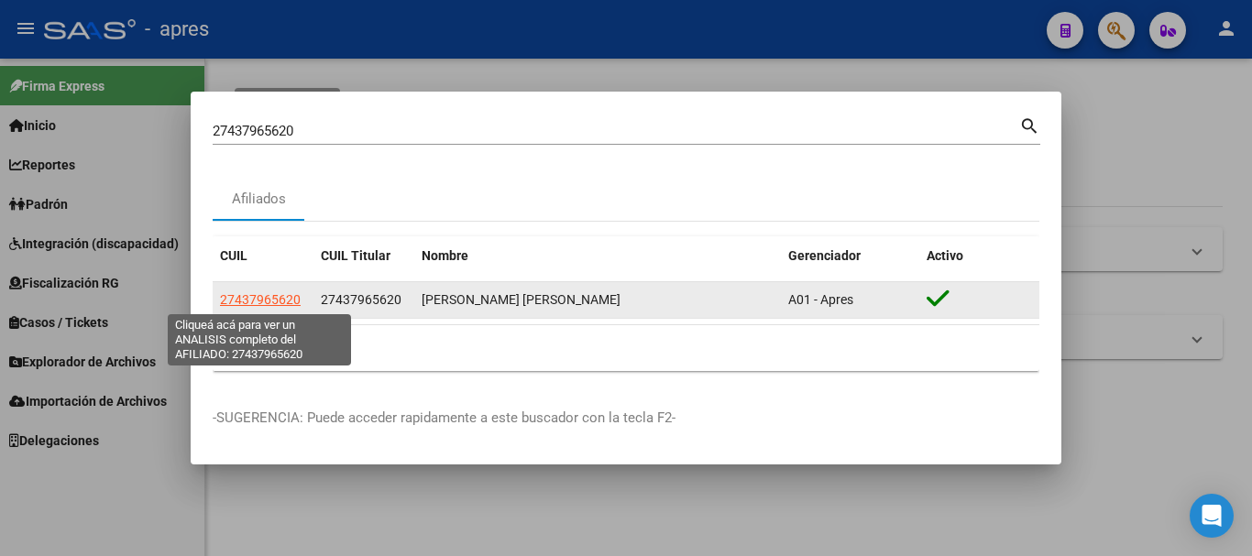
click at [290, 292] on span "27437965620" at bounding box center [260, 299] width 81 height 15
type textarea "27437965620"
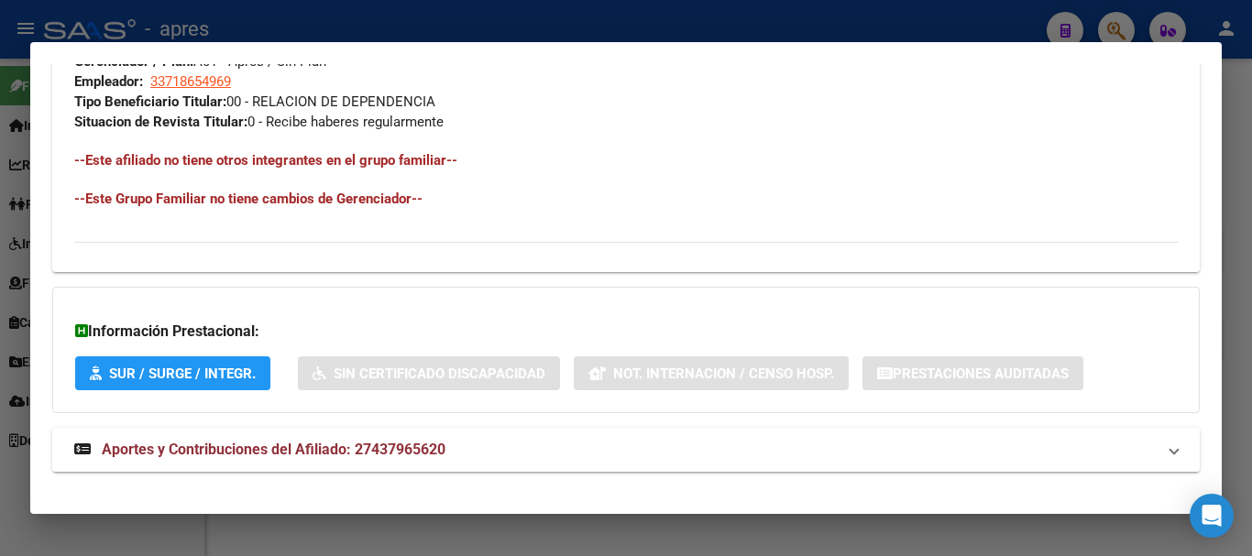
scroll to position [964, 0]
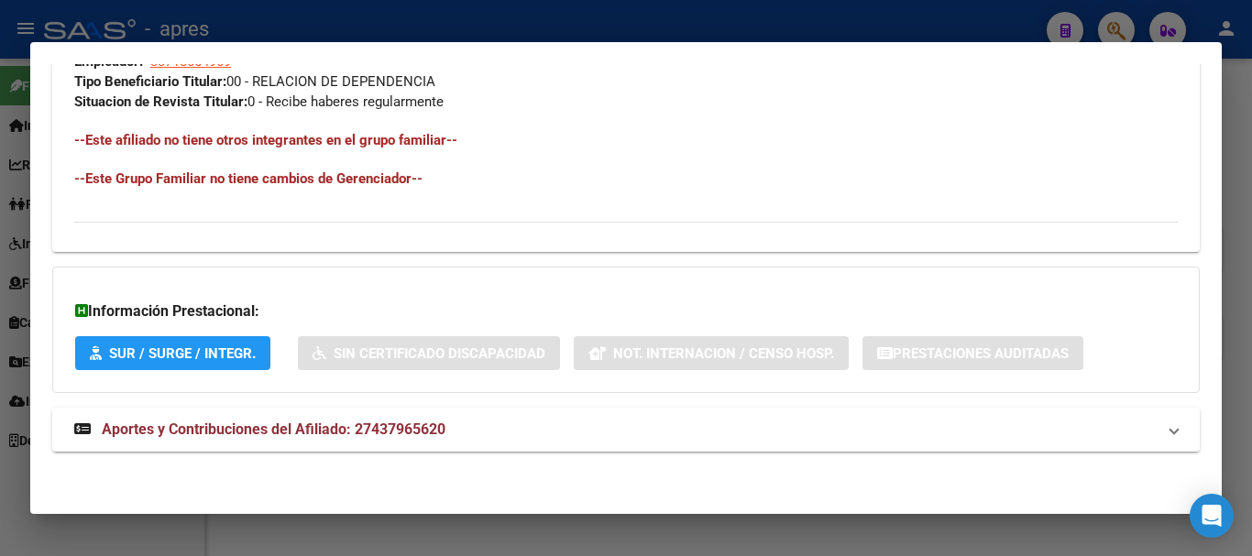
click at [501, 439] on mat-panel-title "Aportes y Contribuciones del Afiliado: 27437965620" at bounding box center [615, 430] width 1082 height 22
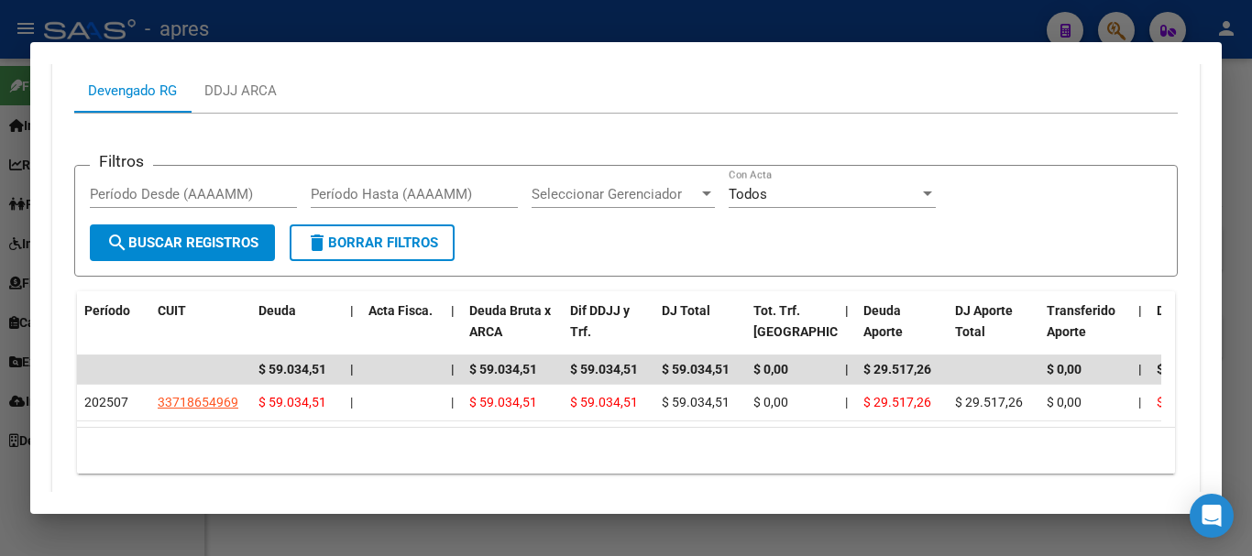
scroll to position [1534, 0]
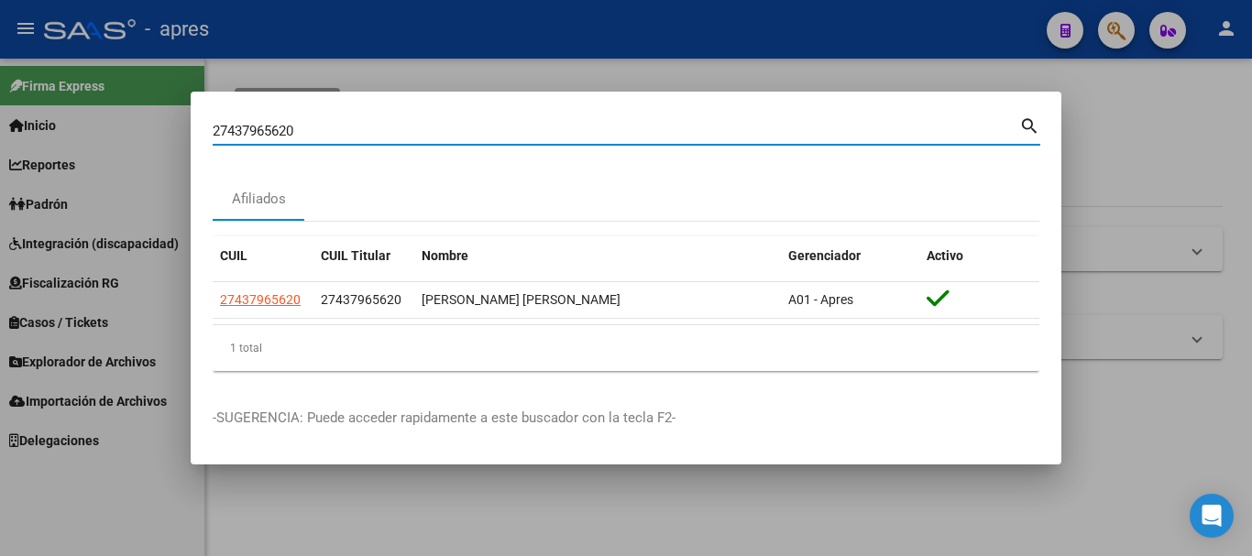
drag, startPoint x: 378, startPoint y: 138, endPoint x: 128, endPoint y: 108, distance: 251.1
click at [128, 108] on div "27437965620 Buscar (apellido, dni, cuil, nro traspaso, cuit, obra social) searc…" at bounding box center [626, 278] width 1252 height 556
paste input "046735308"
type input "20467353080"
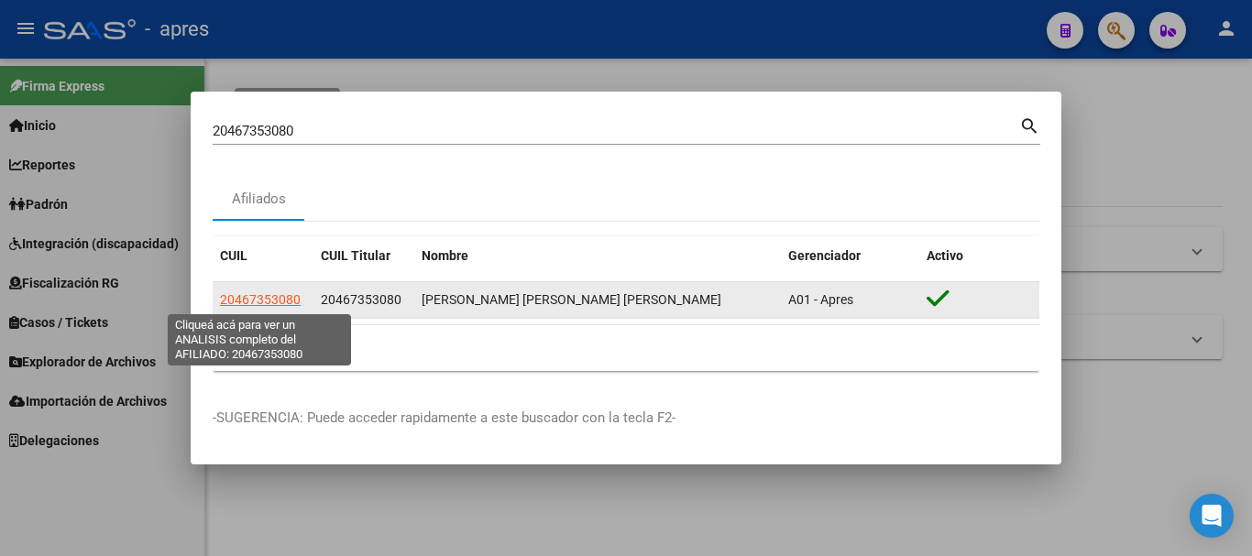
click at [285, 300] on span "20467353080" at bounding box center [260, 299] width 81 height 15
type textarea "20467353080"
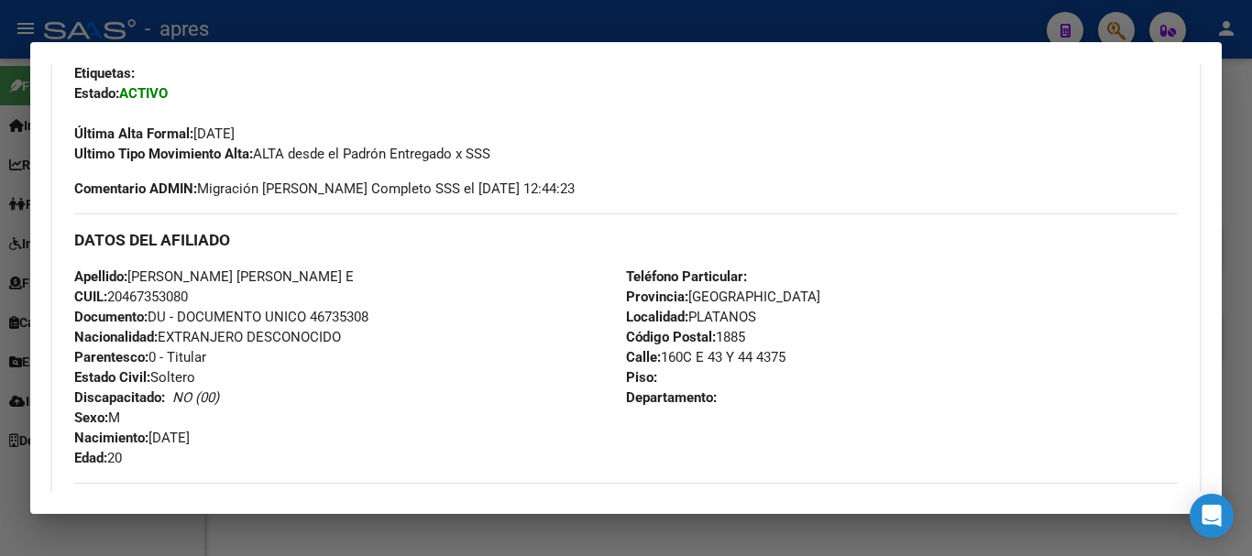
scroll to position [964, 0]
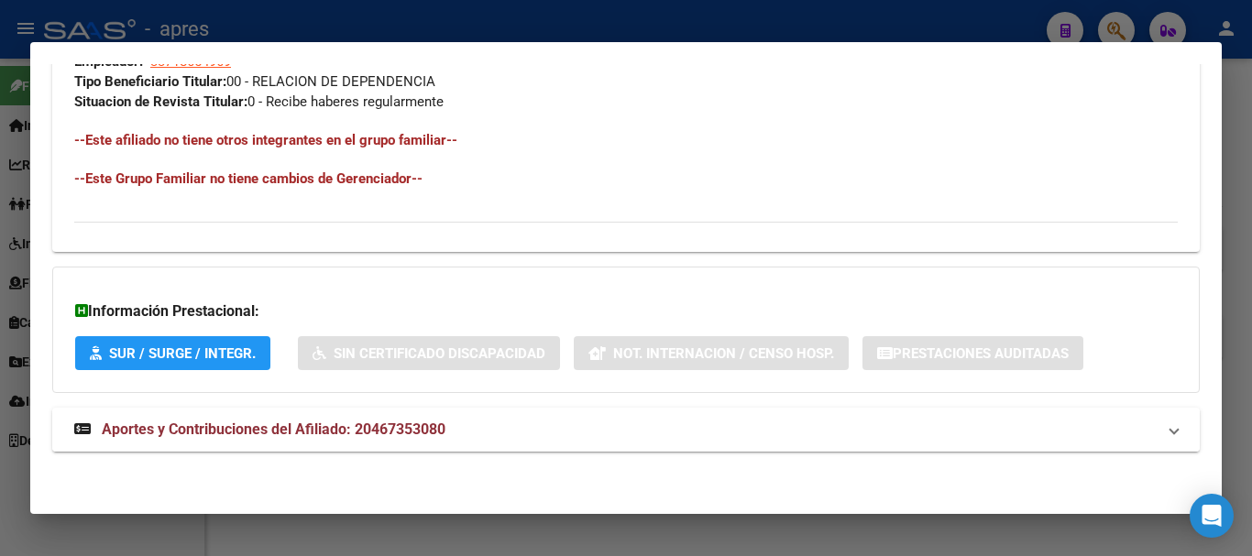
click at [534, 443] on mat-expansion-panel-header "Aportes y Contribuciones del Afiliado: 20467353080" at bounding box center [626, 430] width 1148 height 44
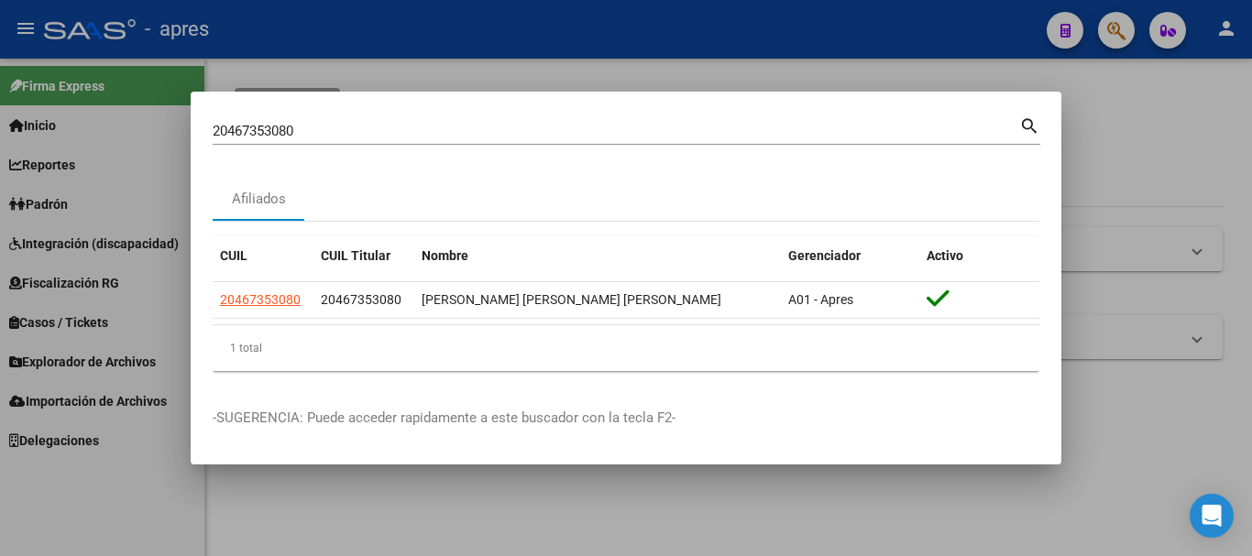
drag, startPoint x: 527, startPoint y: 151, endPoint x: 512, endPoint y: 136, distance: 22.0
click at [520, 139] on div "20467353080 Buscar (apellido, dni, cuil, [PERSON_NAME], cuit, obra social) sear…" at bounding box center [627, 138] width 828 height 49
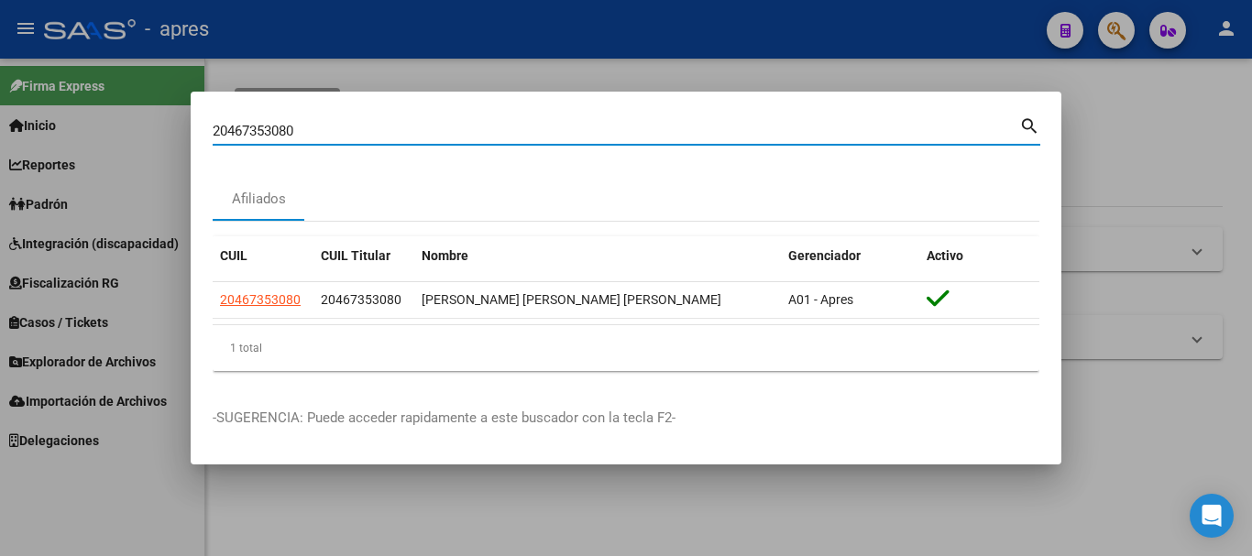
drag, startPoint x: 512, startPoint y: 136, endPoint x: 141, endPoint y: 123, distance: 370.6
click at [141, 123] on div "20467353080 Buscar (apellido, dni, cuil, nro traspaso, cuit, obra social) searc…" at bounding box center [626, 278] width 1252 height 556
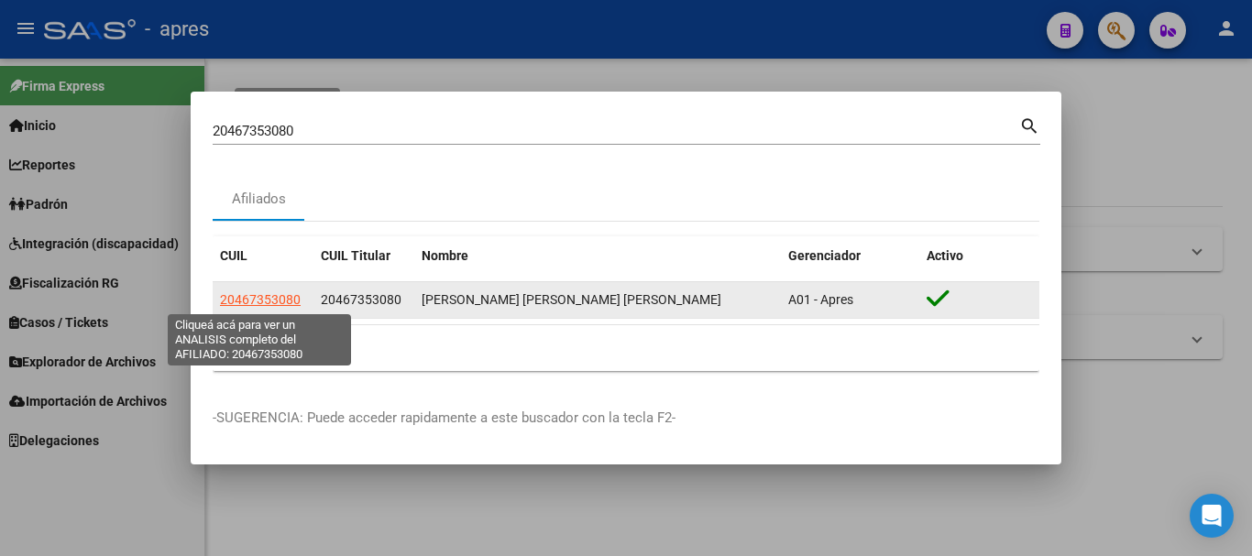
click at [278, 296] on span "20467353080" at bounding box center [260, 299] width 81 height 15
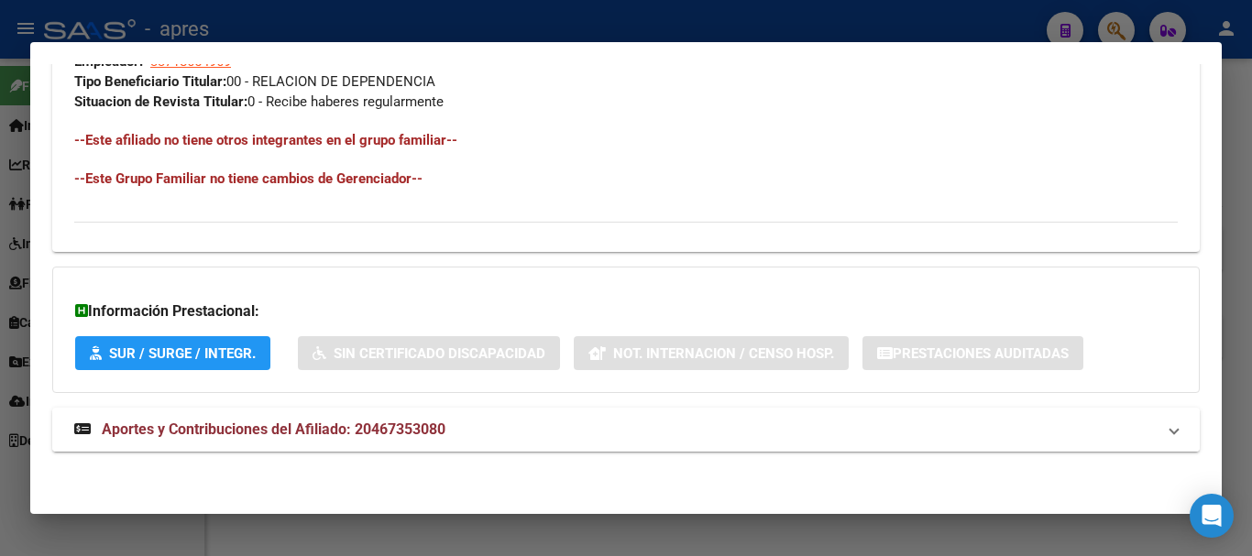
click at [516, 435] on mat-panel-title "Aportes y Contribuciones del Afiliado: 20467353080" at bounding box center [615, 430] width 1082 height 22
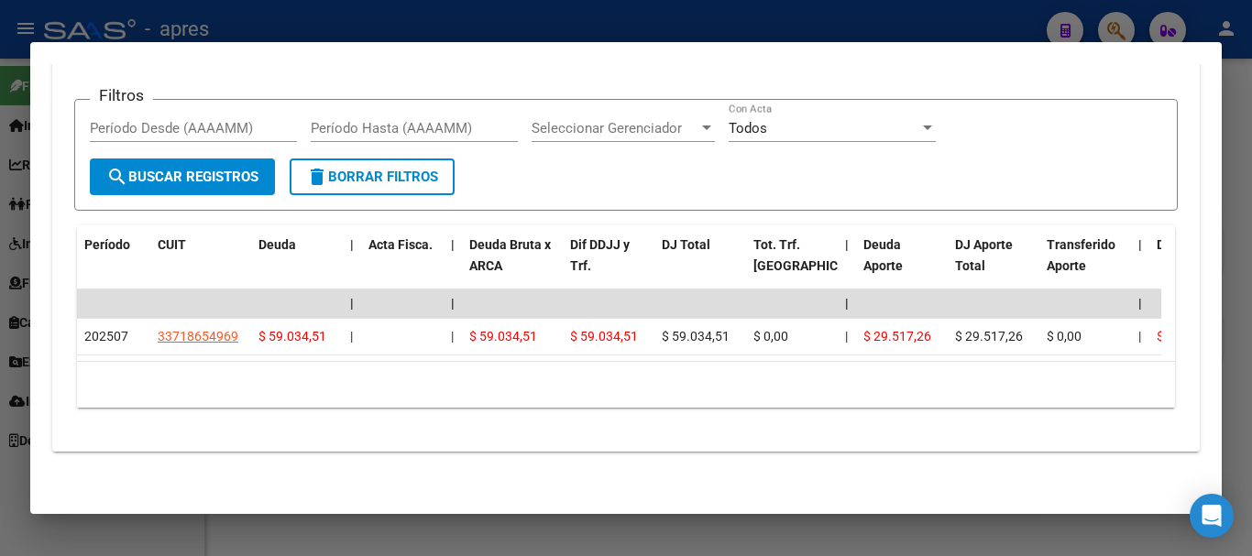
scroll to position [1534, 0]
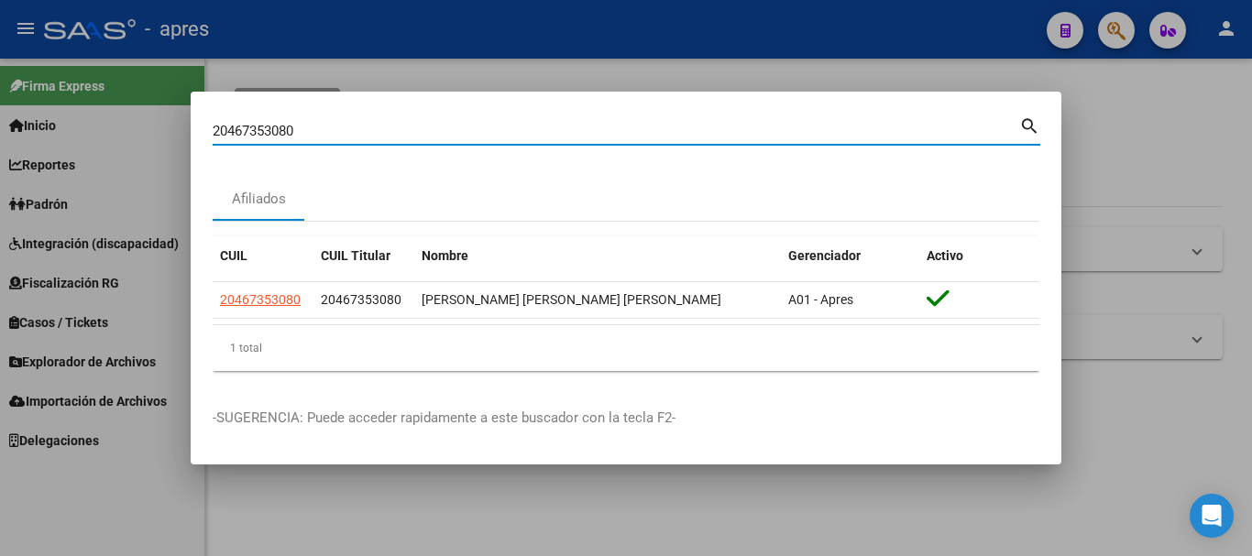
click at [582, 124] on input "20467353080" at bounding box center [616, 131] width 807 height 17
type input "2"
paste input "20361499876"
type input "20361499876"
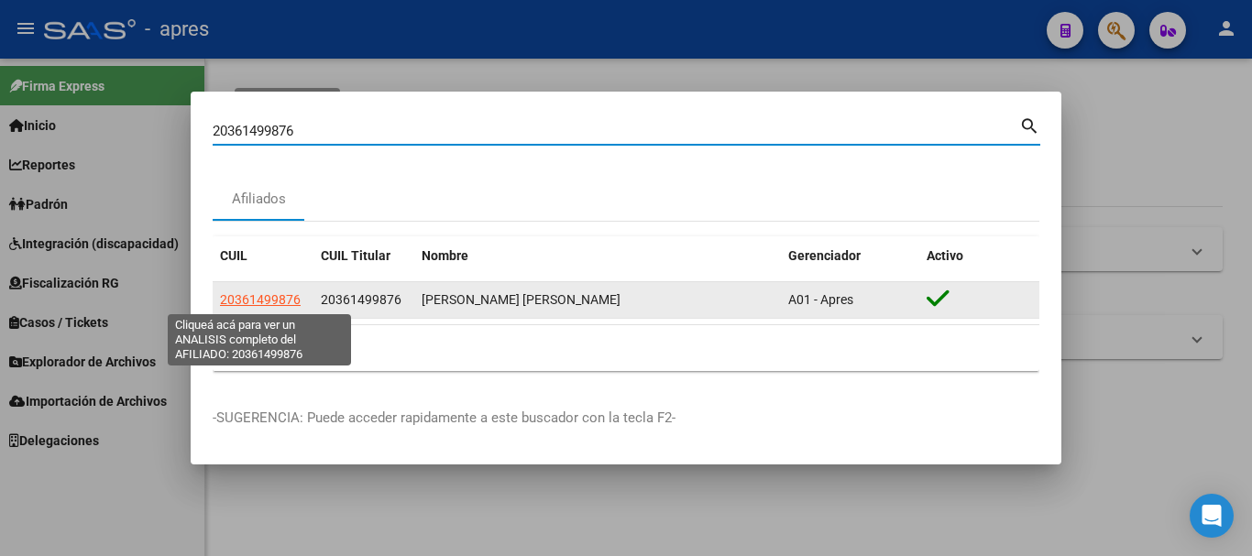
click at [282, 300] on span "20361499876" at bounding box center [260, 299] width 81 height 15
type textarea "20361499876"
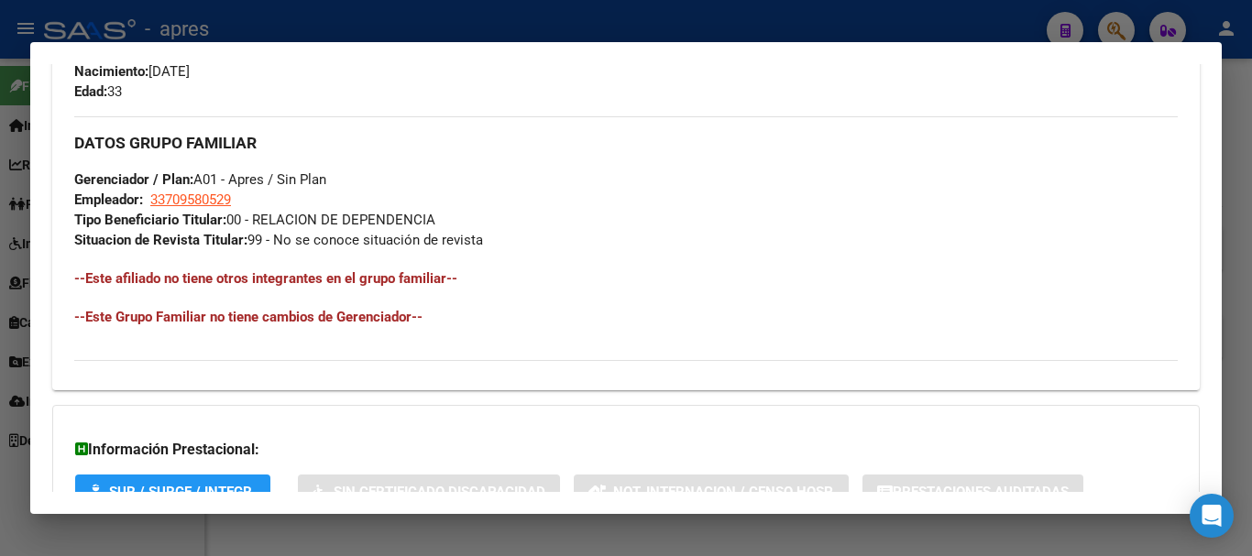
scroll to position [964, 0]
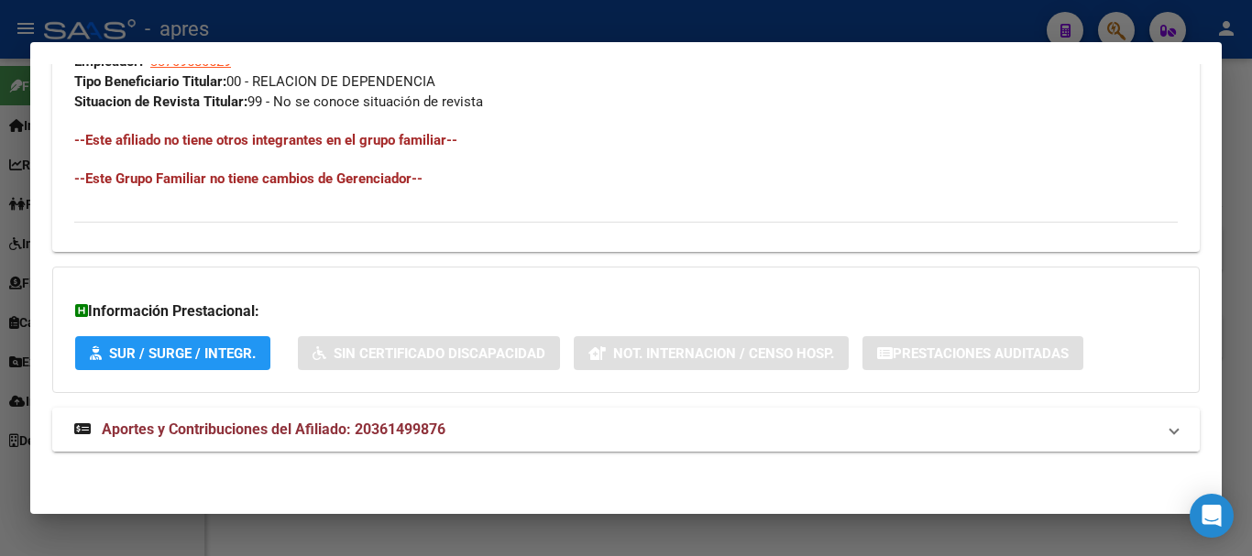
click at [691, 431] on mat-panel-title "Aportes y Contribuciones del Afiliado: 20361499876" at bounding box center [615, 430] width 1082 height 22
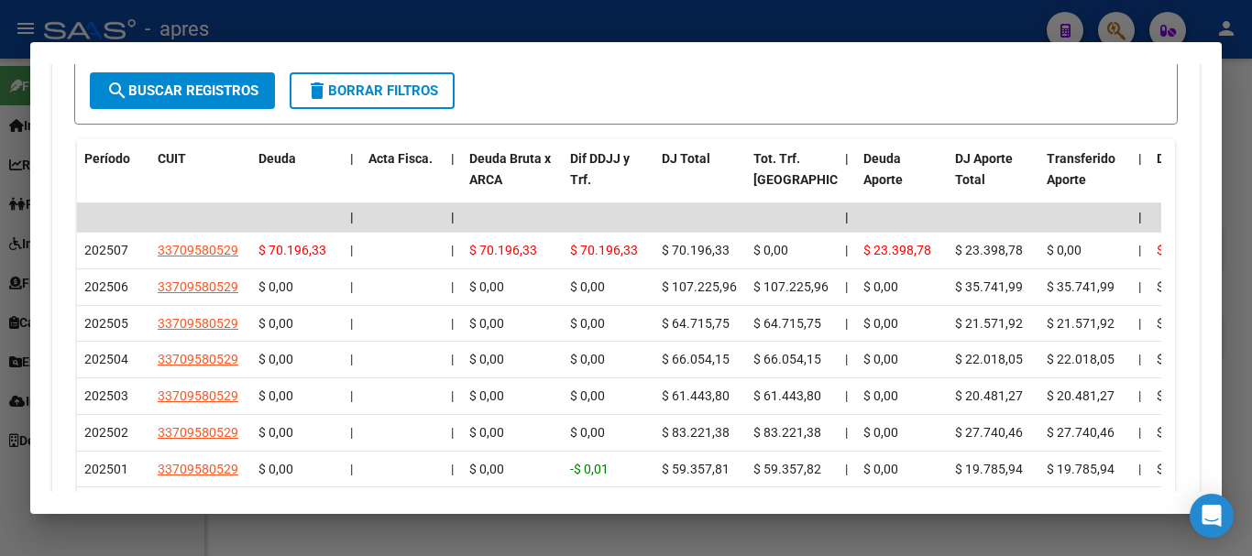
scroll to position [1697, 0]
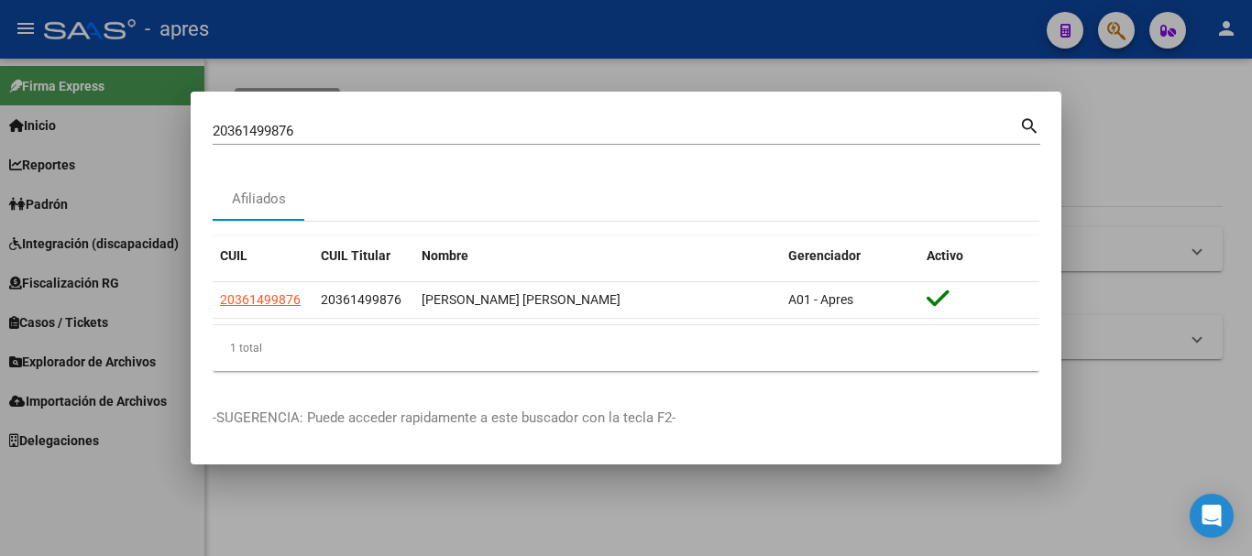
drag, startPoint x: 527, startPoint y: 119, endPoint x: 433, endPoint y: 118, distance: 94.4
click at [433, 118] on div "20361499876 Buscar (apellido, dni, [PERSON_NAME], [PERSON_NAME], cuit, obra soc…" at bounding box center [616, 131] width 807 height 28
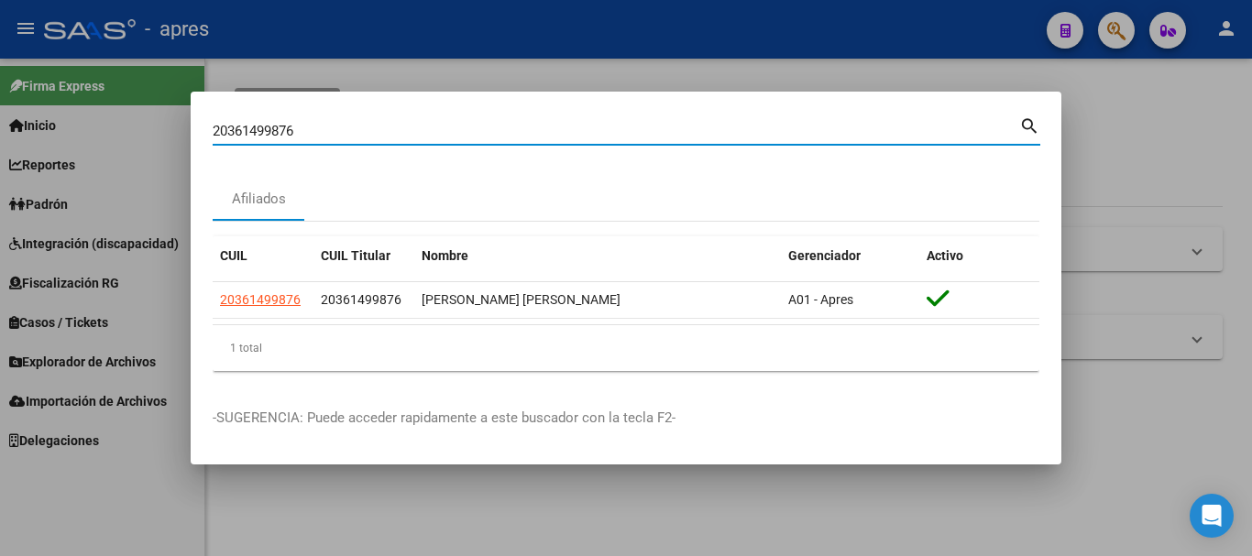
drag, startPoint x: 413, startPoint y: 133, endPoint x: 126, endPoint y: 128, distance: 287.0
click at [126, 128] on div "20361499876 Buscar (apellido, dni, cuil, nro traspaso, cuit, obra social) searc…" at bounding box center [626, 278] width 1252 height 556
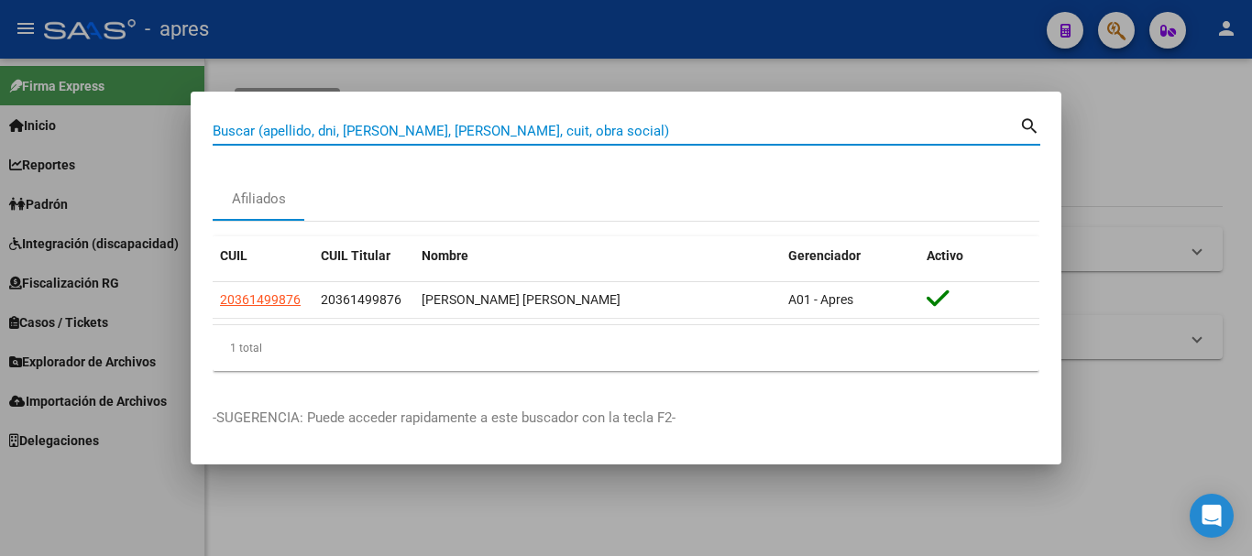
paste input "23406540774"
type input "23406540774"
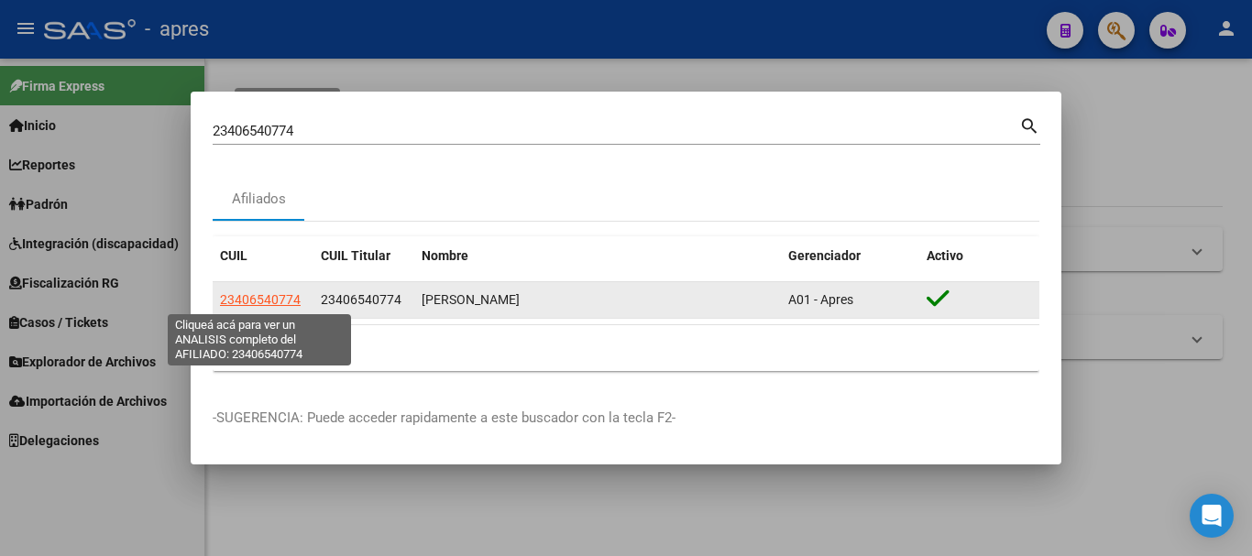
click at [259, 303] on span "23406540774" at bounding box center [260, 299] width 81 height 15
type textarea "23406540774"
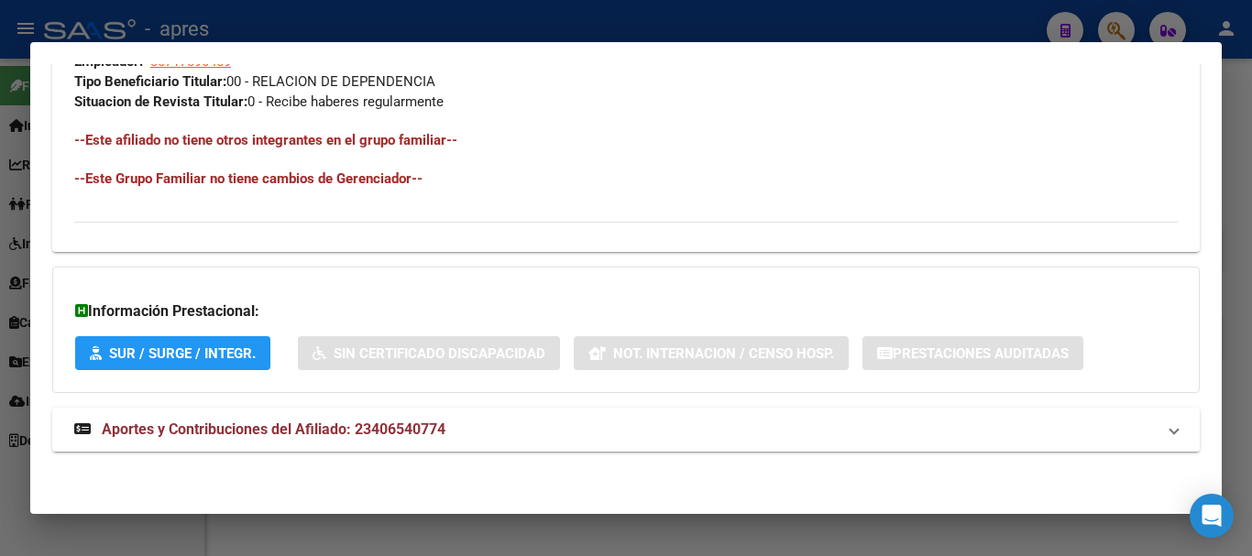
click at [524, 429] on mat-panel-title "Aportes y Contribuciones del Afiliado: 23406540774" at bounding box center [615, 430] width 1082 height 22
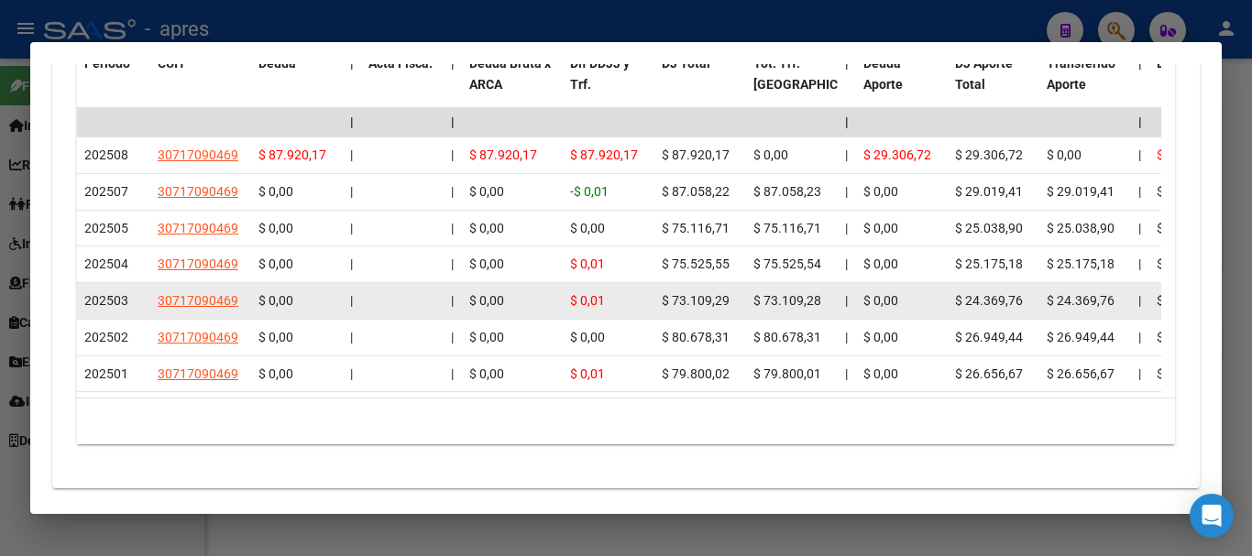
scroll to position [1728, 0]
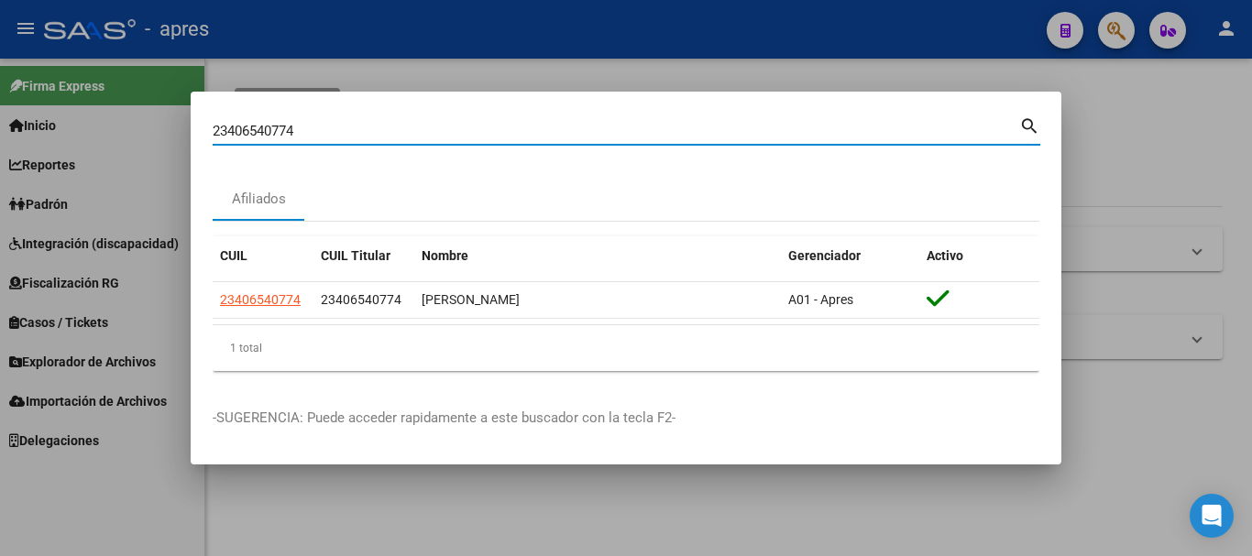
drag, startPoint x: 490, startPoint y: 131, endPoint x: 0, endPoint y: 138, distance: 489.6
click at [0, 138] on div "23406540774 Buscar (apellido, dni, cuil, nro traspaso, cuit, obra social) searc…" at bounding box center [626, 278] width 1252 height 556
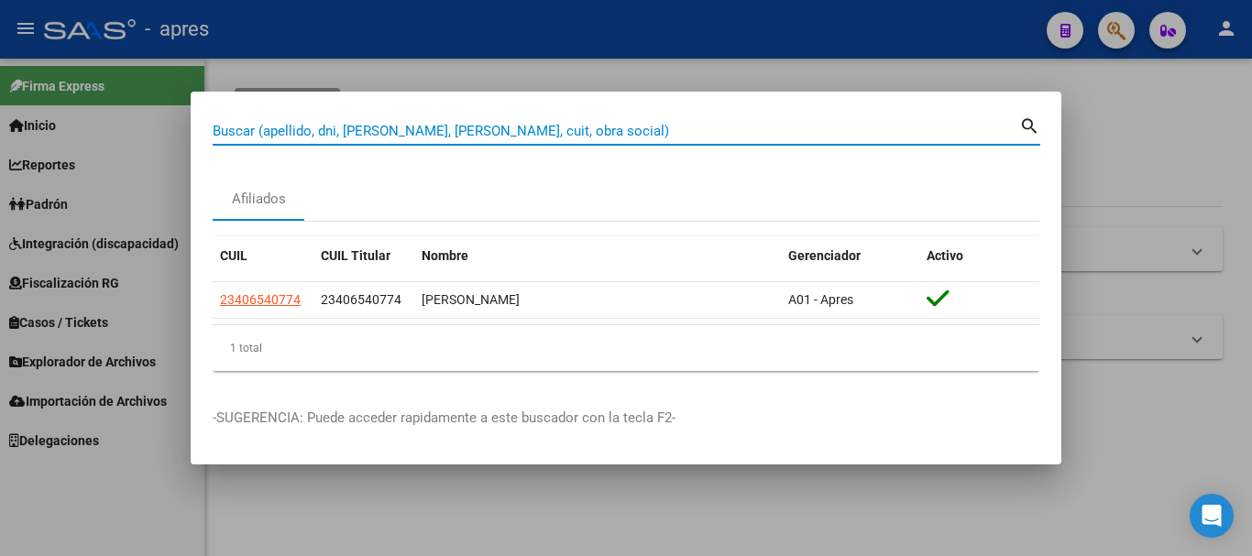
paste input "27430427615"
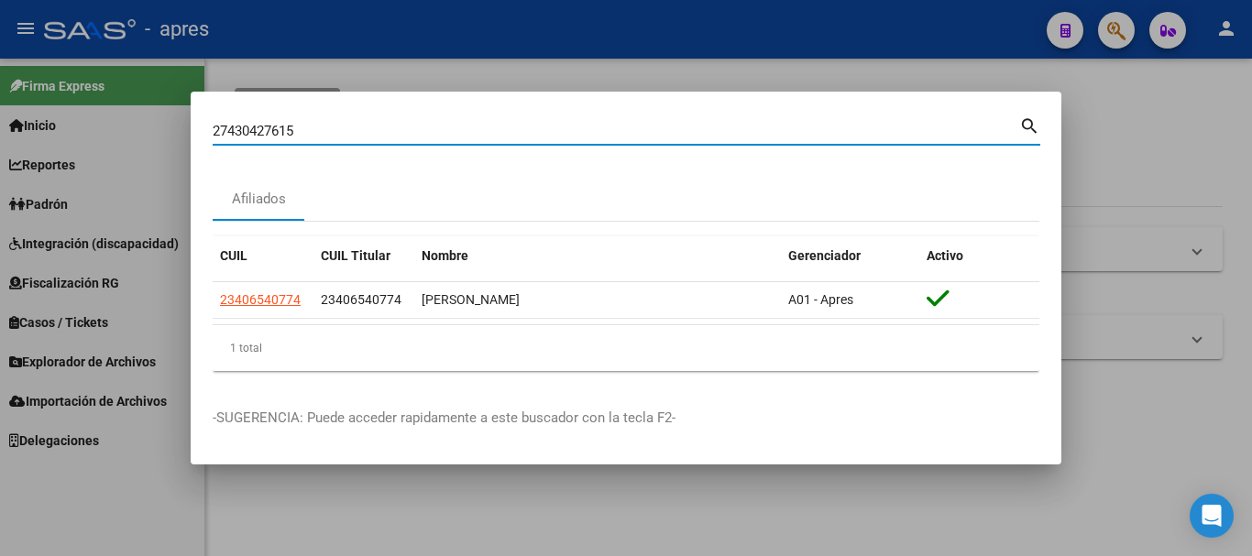
type input "27430427615"
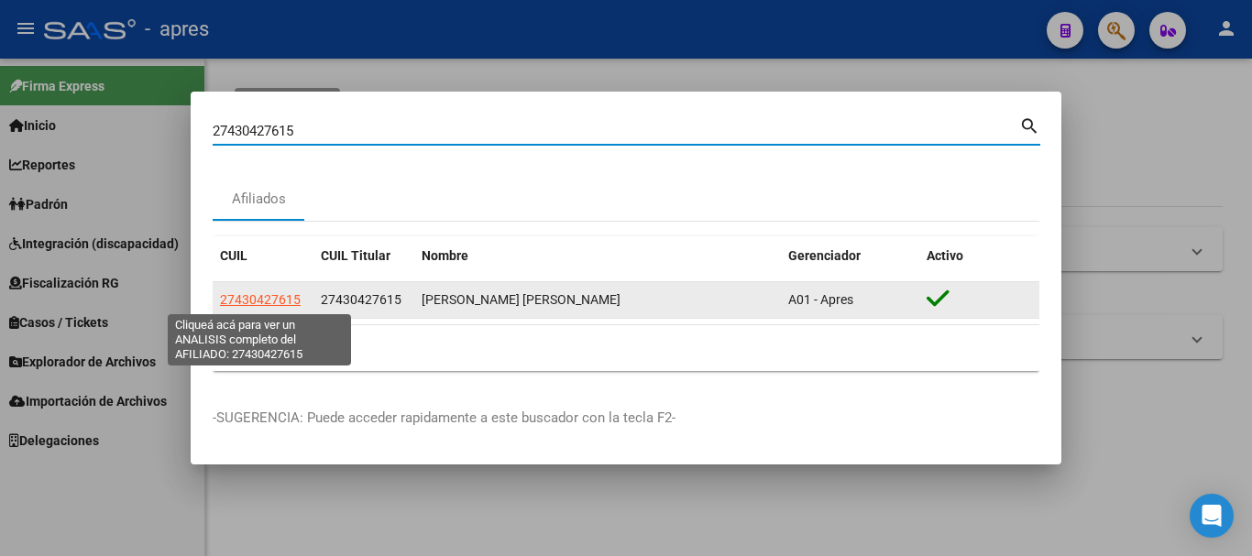
click at [249, 297] on span "27430427615" at bounding box center [260, 299] width 81 height 15
type textarea "27430427615"
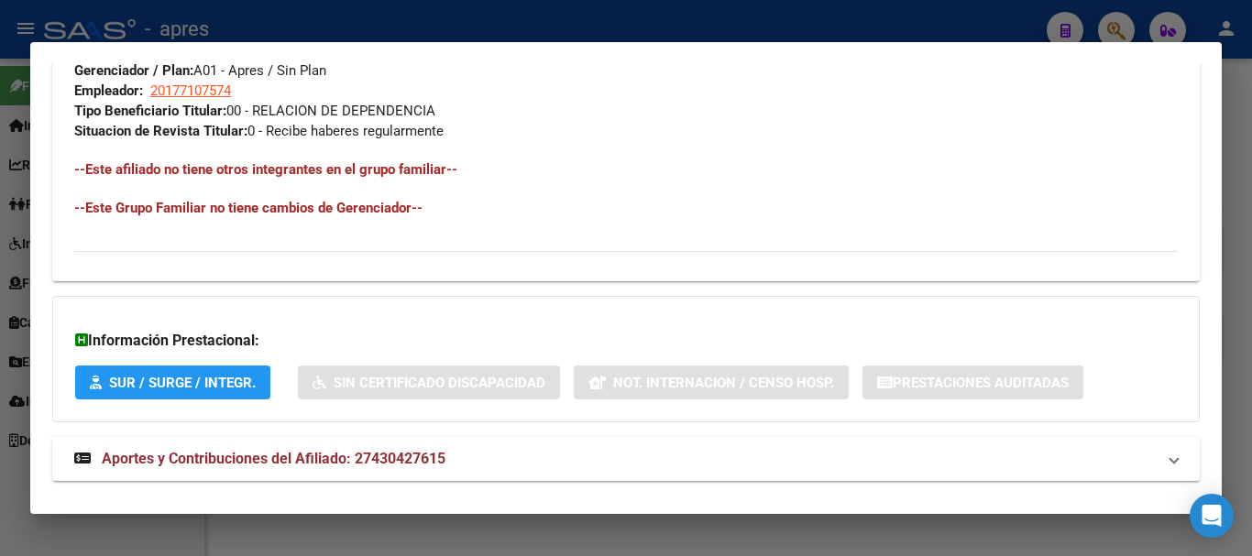
scroll to position [964, 0]
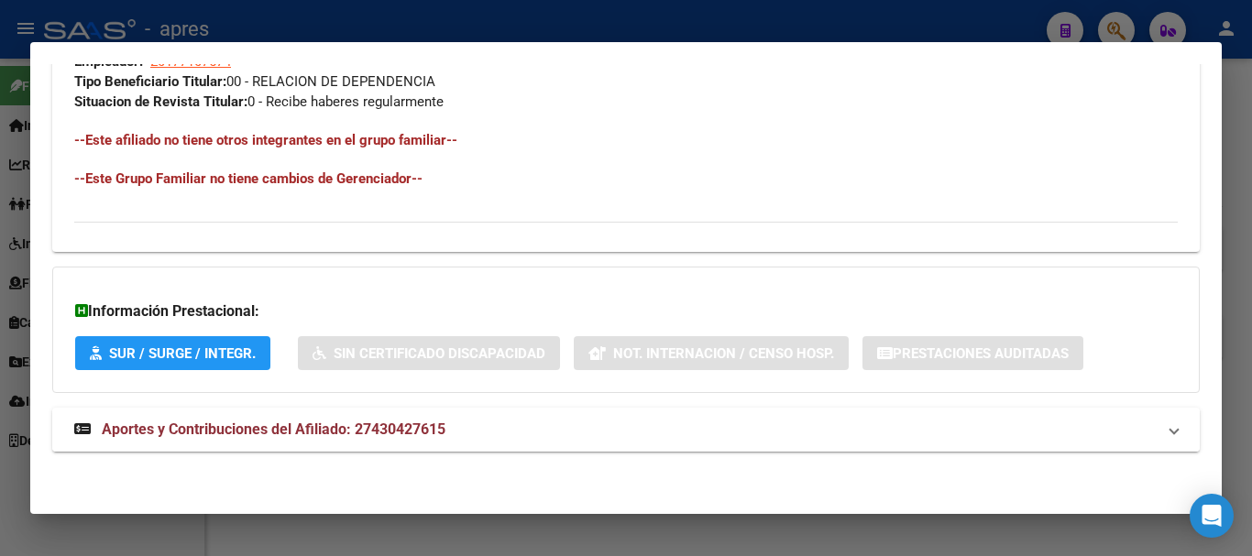
click at [341, 421] on span "Aportes y Contribuciones del Afiliado: 27430427615" at bounding box center [274, 429] width 344 height 17
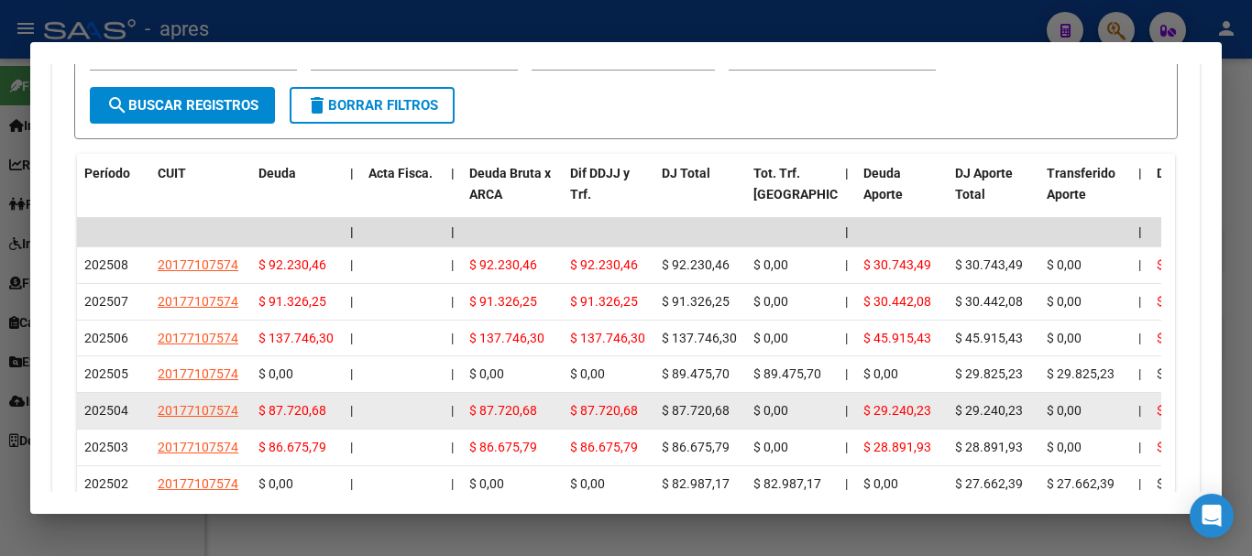
scroll to position [1607, 0]
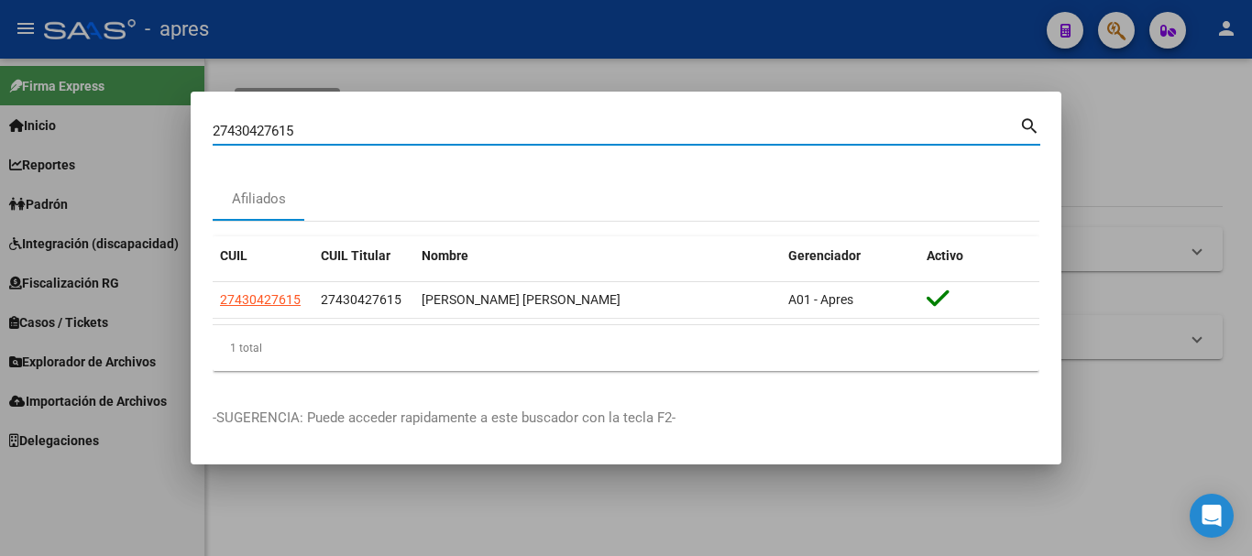
drag, startPoint x: 555, startPoint y: 132, endPoint x: 0, endPoint y: 115, distance: 554.9
click at [0, 115] on div "27430427615 Buscar (apellido, dni, cuil, [PERSON_NAME], cuit, obra social) sear…" at bounding box center [626, 278] width 1252 height 556
paste input "397668652"
type input "27397668652"
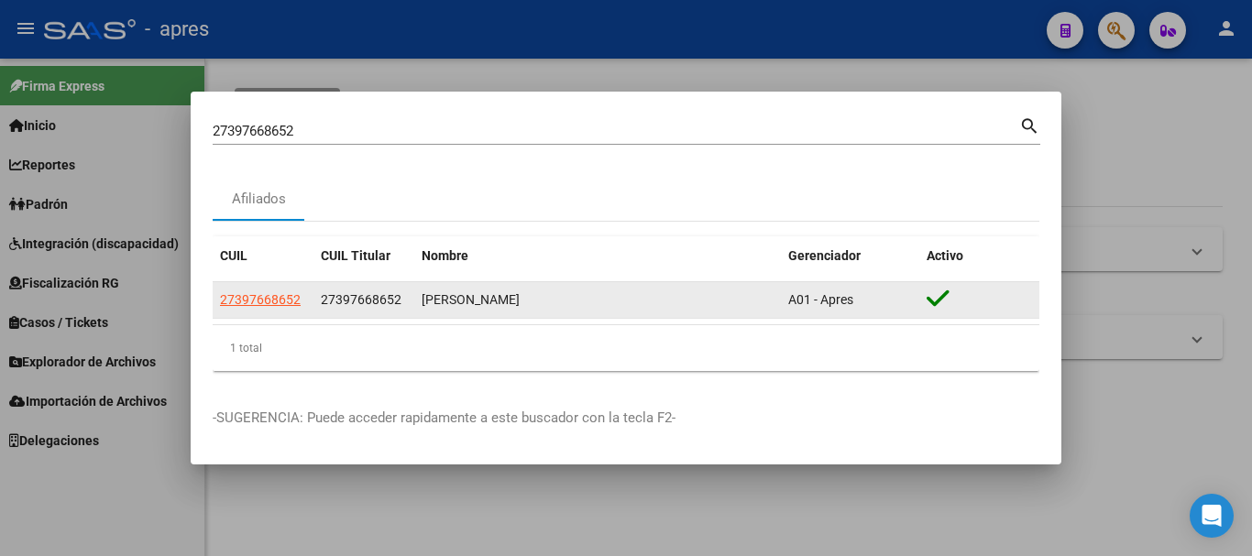
click at [249, 290] on app-link-go-to "27397668652" at bounding box center [260, 300] width 81 height 21
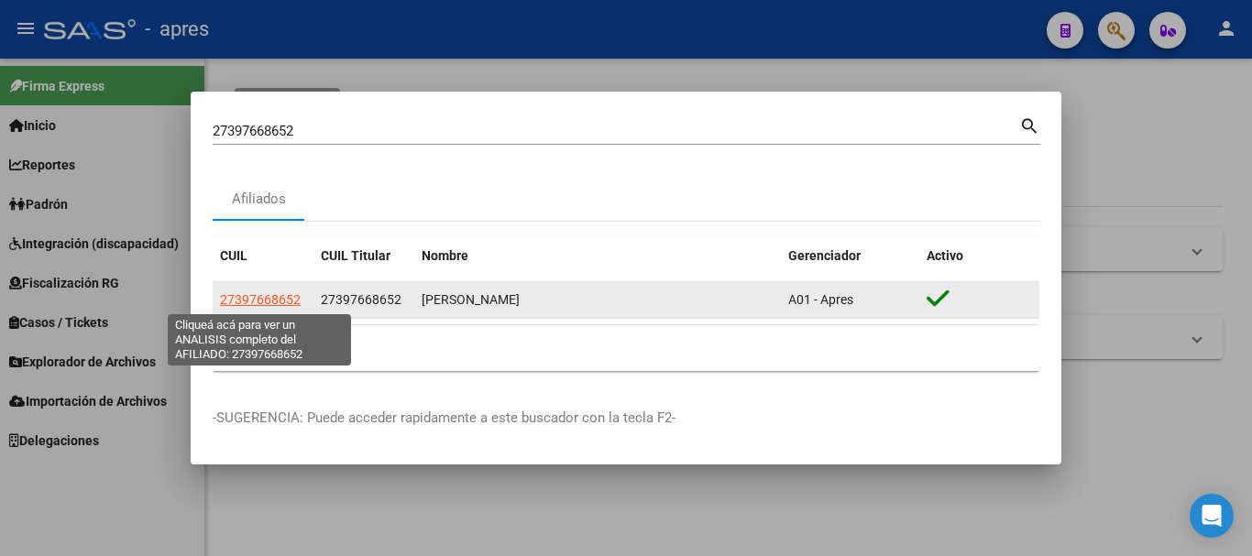
click at [252, 296] on span "27397668652" at bounding box center [260, 299] width 81 height 15
type textarea "27397668652"
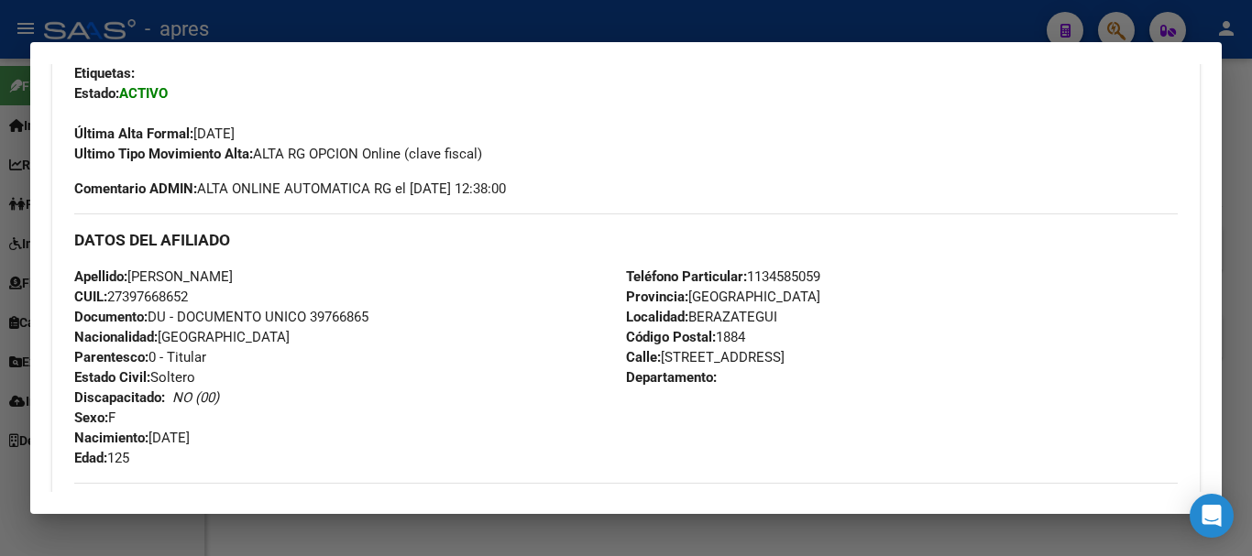
scroll to position [984, 0]
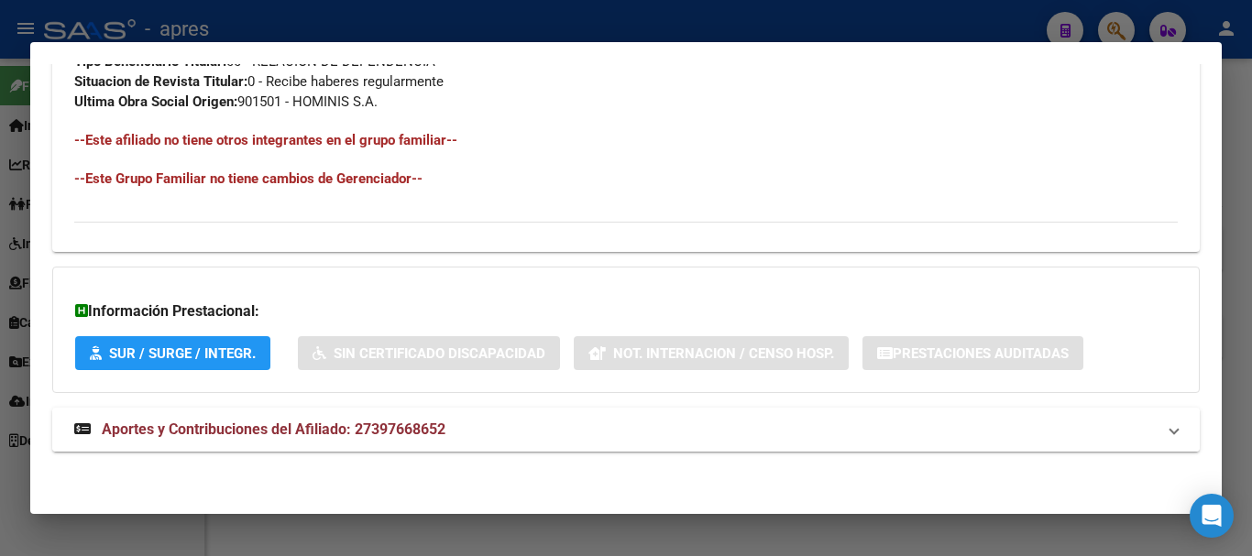
click at [409, 413] on mat-expansion-panel-header "Aportes y Contribuciones del Afiliado: 27397668652" at bounding box center [626, 430] width 1148 height 44
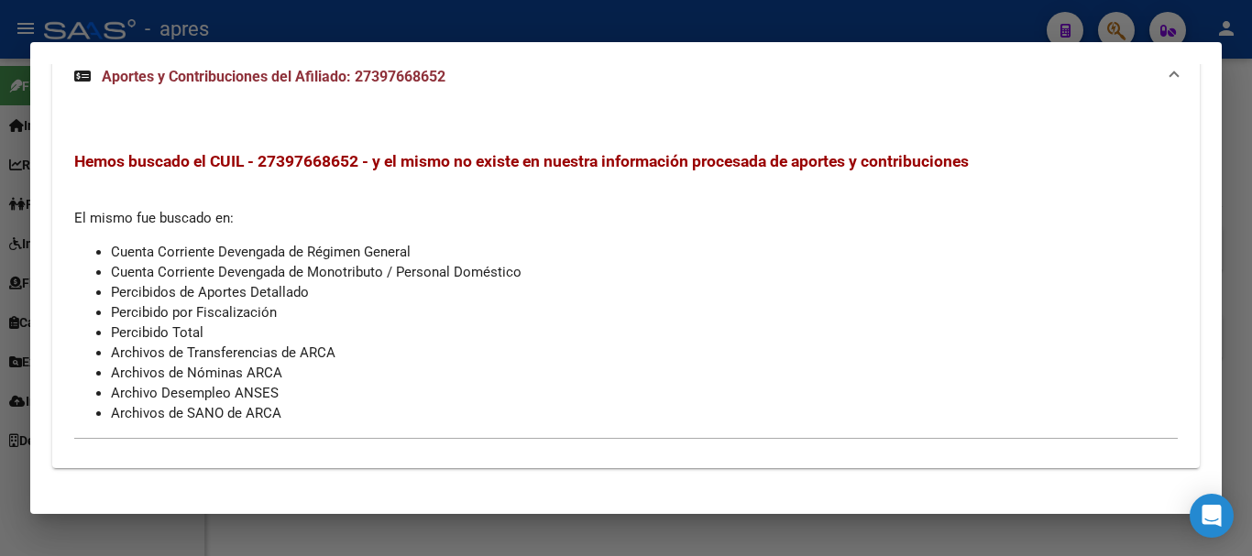
scroll to position [1360, 0]
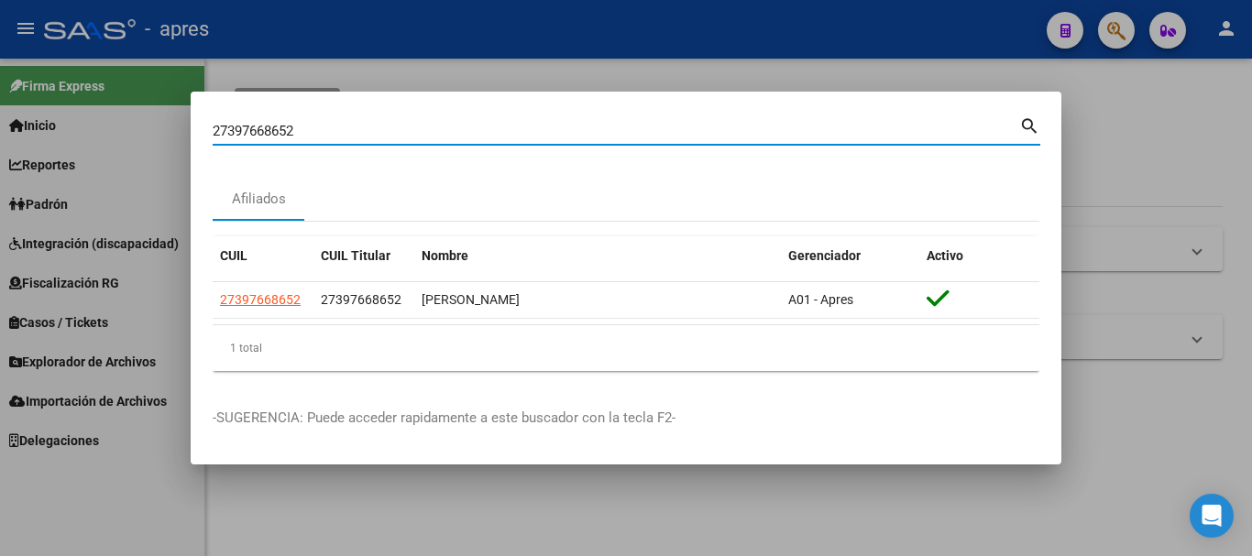
drag, startPoint x: 478, startPoint y: 133, endPoint x: 94, endPoint y: 151, distance: 384.6
click at [94, 151] on div "27397668652 Buscar (apellido, dni, cuil, nro traspaso, cuit, obra social) searc…" at bounding box center [626, 278] width 1252 height 556
paste input "27373818920"
type input "27373818920"
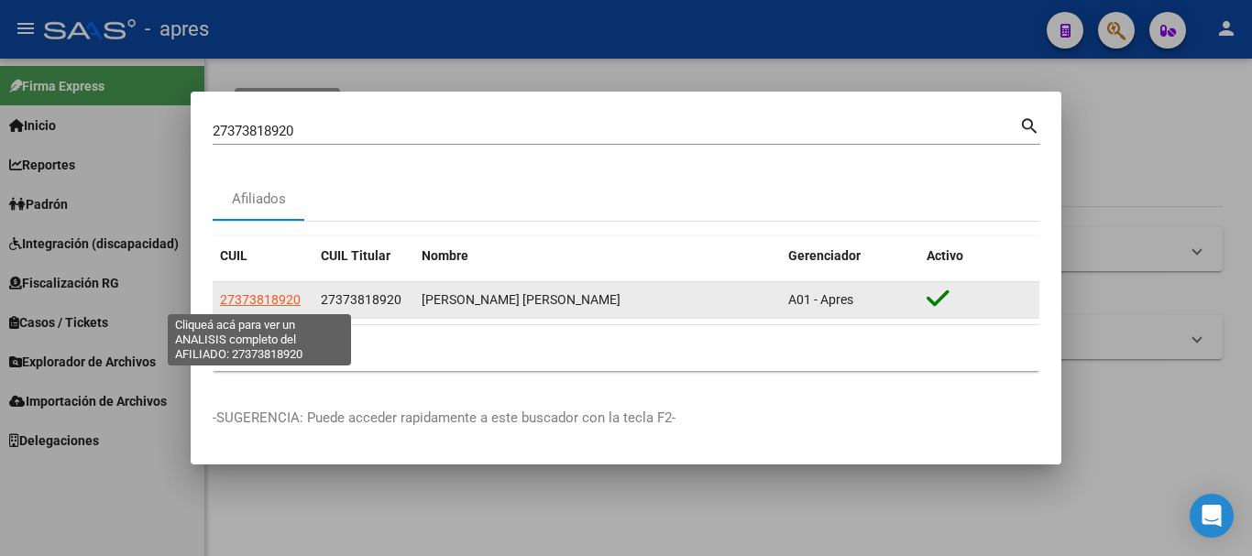
click at [274, 294] on span "27373818920" at bounding box center [260, 299] width 81 height 15
type textarea "27373818920"
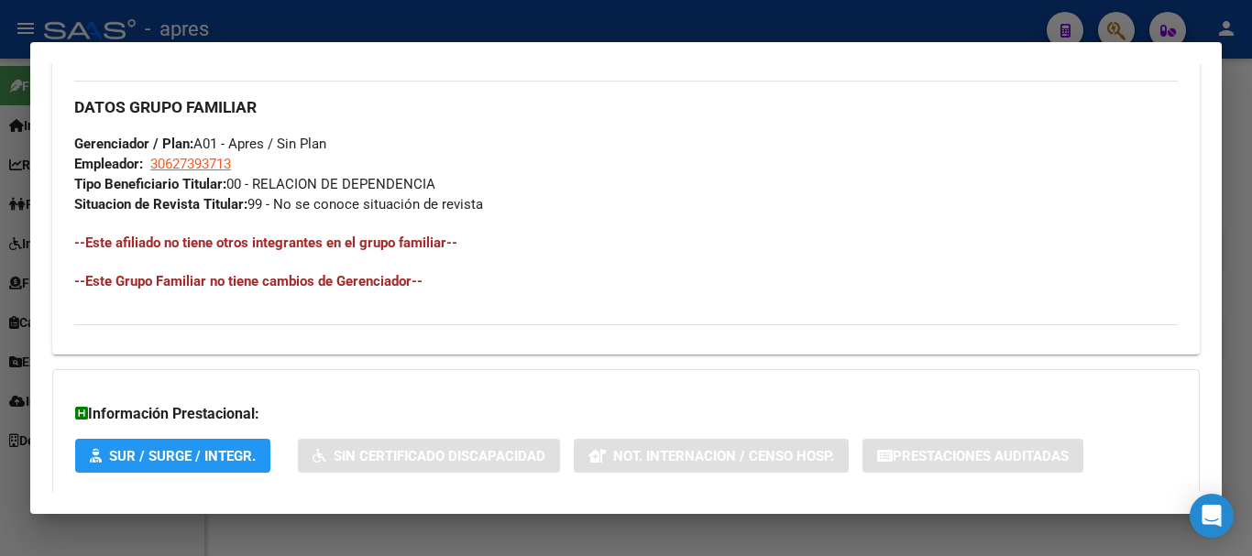
scroll to position [964, 0]
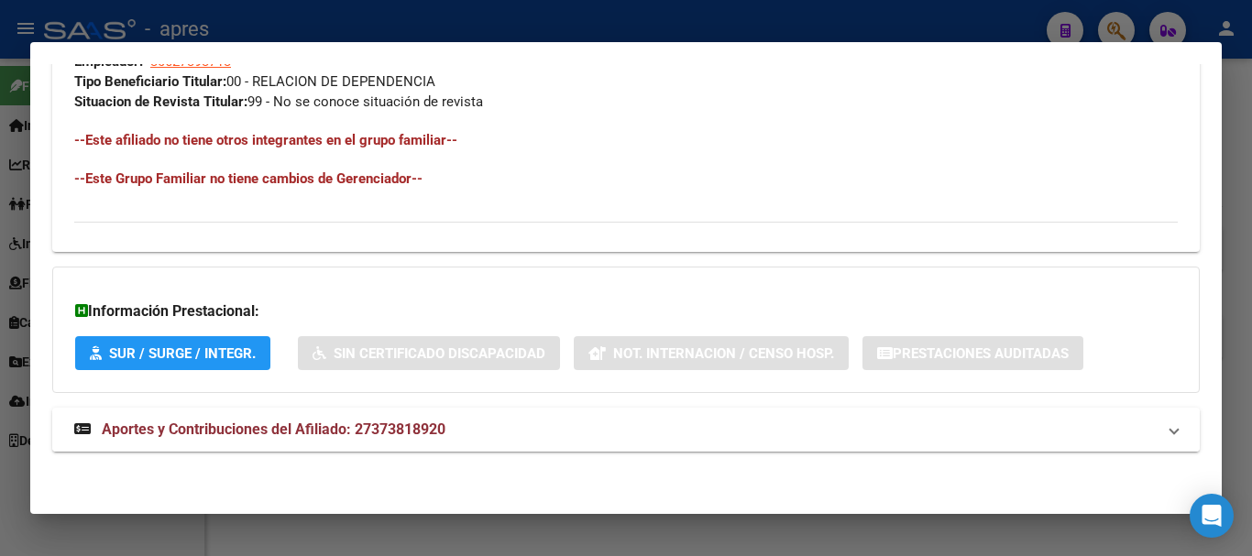
click at [580, 420] on mat-panel-title "Aportes y Contribuciones del Afiliado: 27373818920" at bounding box center [615, 430] width 1082 height 22
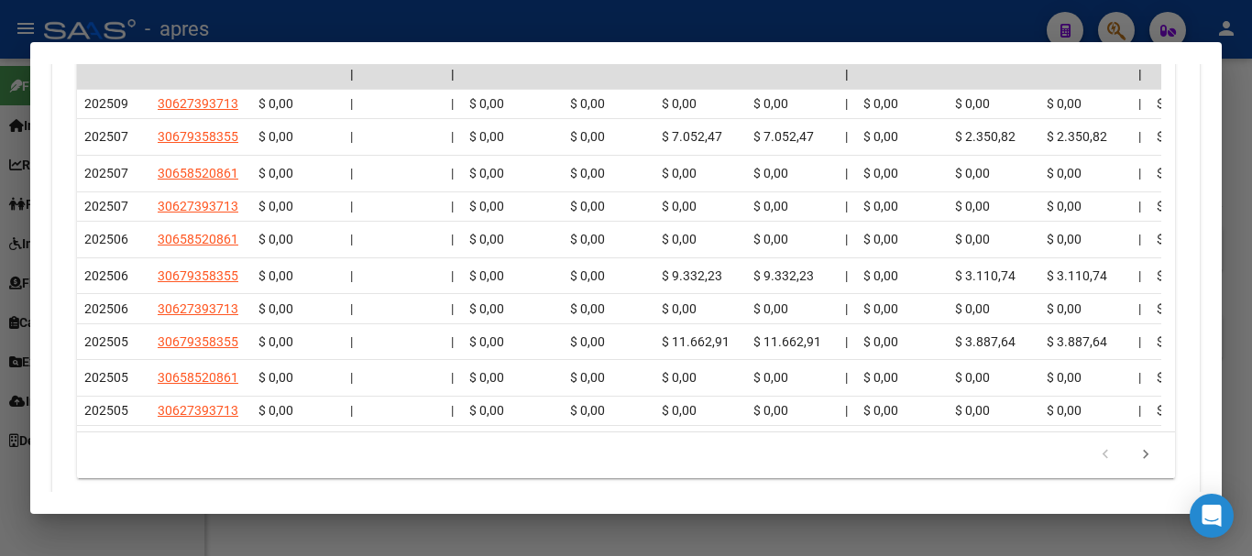
scroll to position [1789, 0]
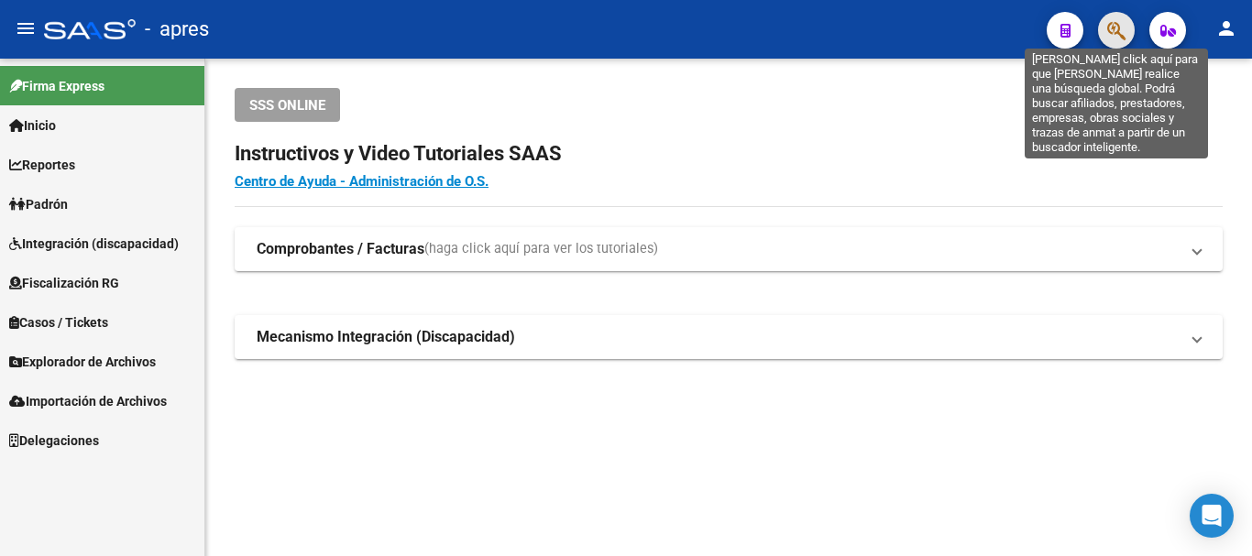
click at [1107, 31] on icon "button" at bounding box center [1116, 30] width 18 height 21
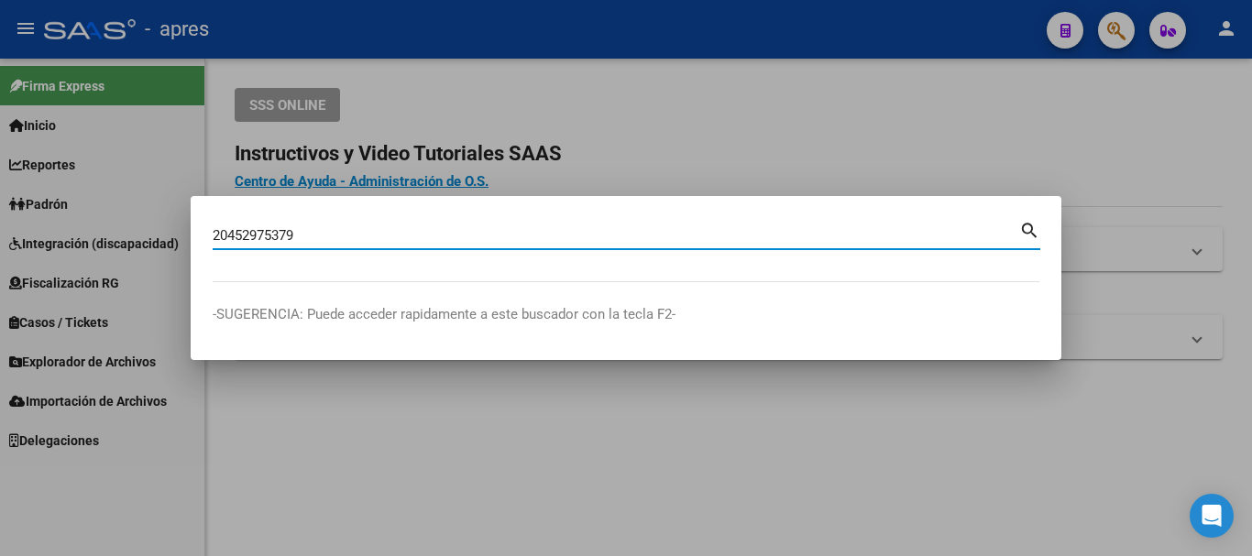
type input "20452975379"
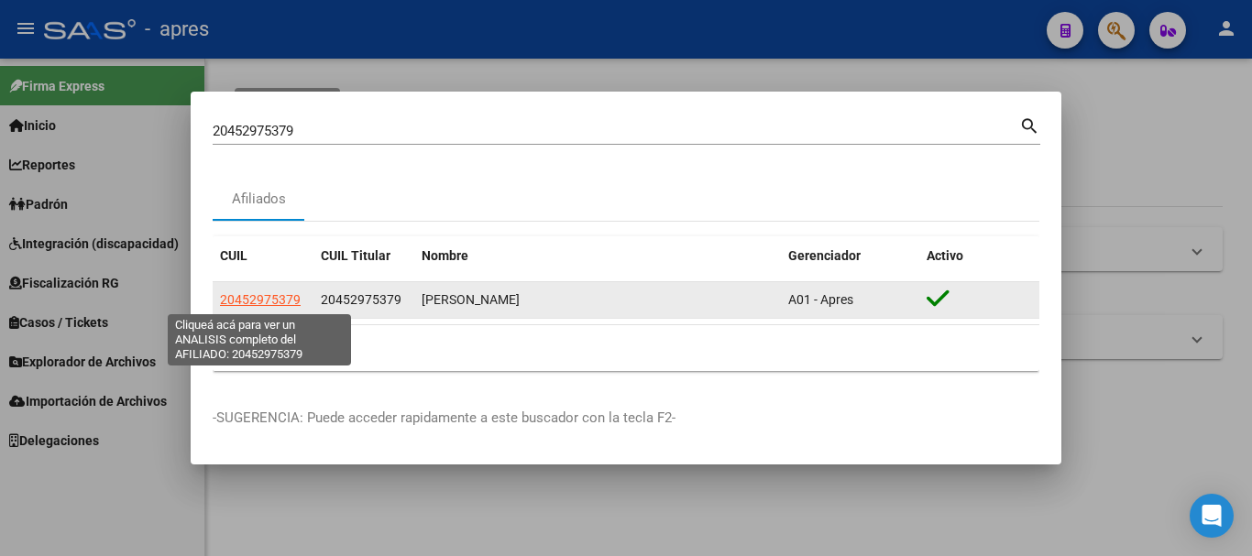
click at [267, 298] on span "20452975379" at bounding box center [260, 299] width 81 height 15
type textarea "20452975379"
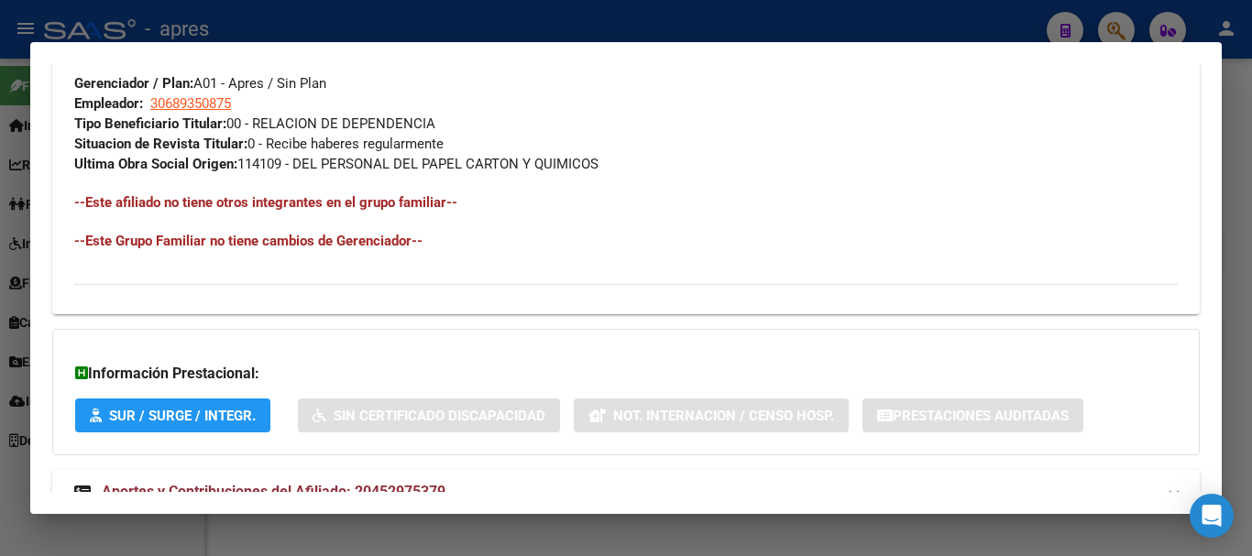
scroll to position [984, 0]
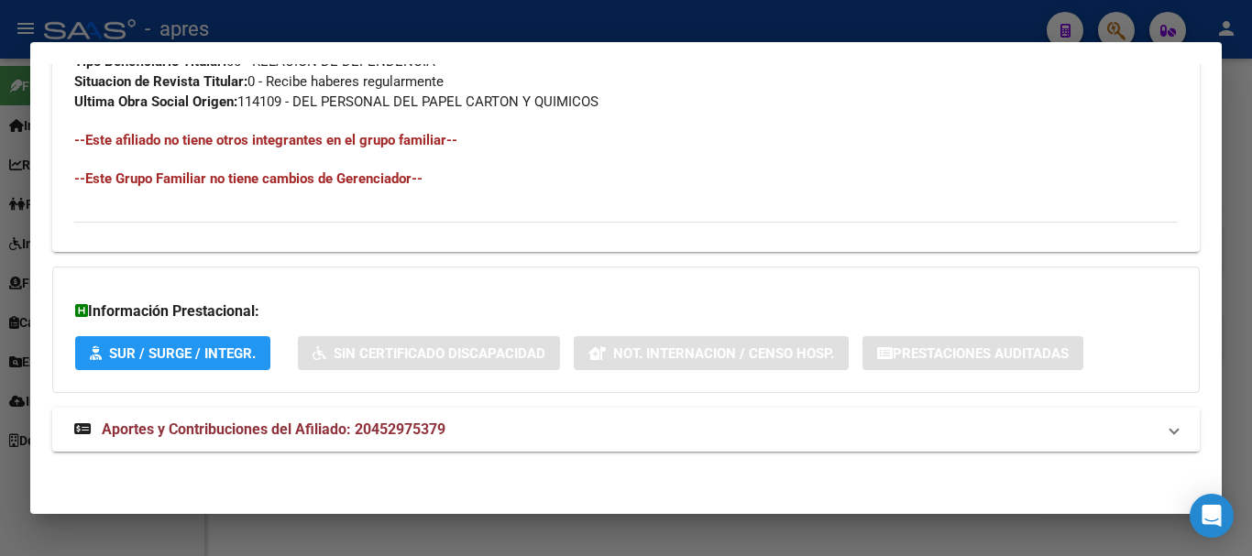
click at [533, 410] on mat-expansion-panel-header "Aportes y Contribuciones del Afiliado: 20452975379" at bounding box center [626, 430] width 1148 height 44
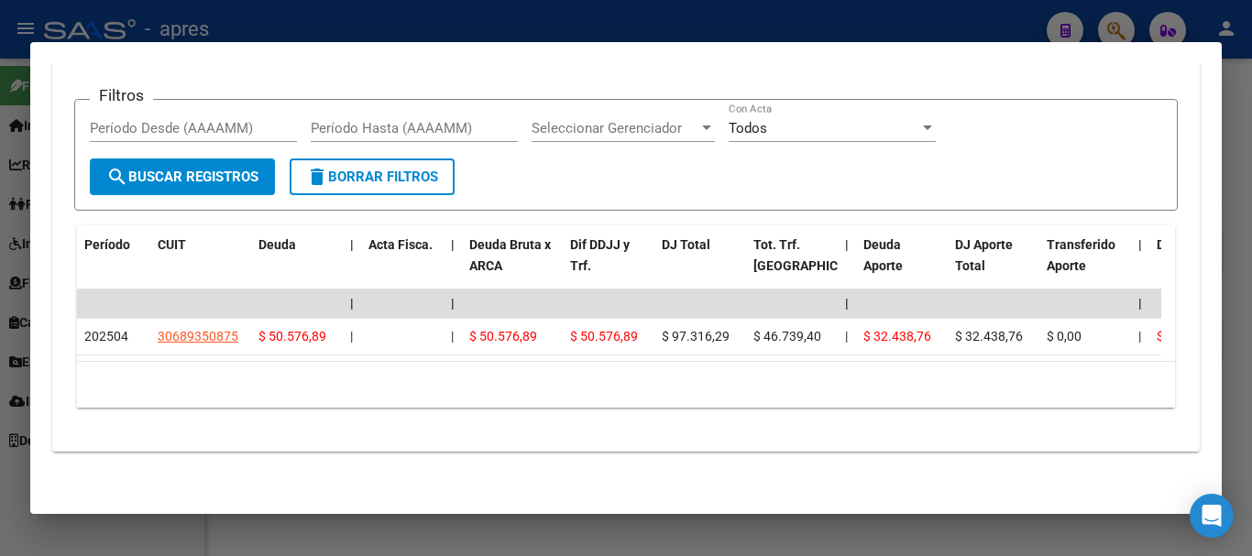
scroll to position [1554, 0]
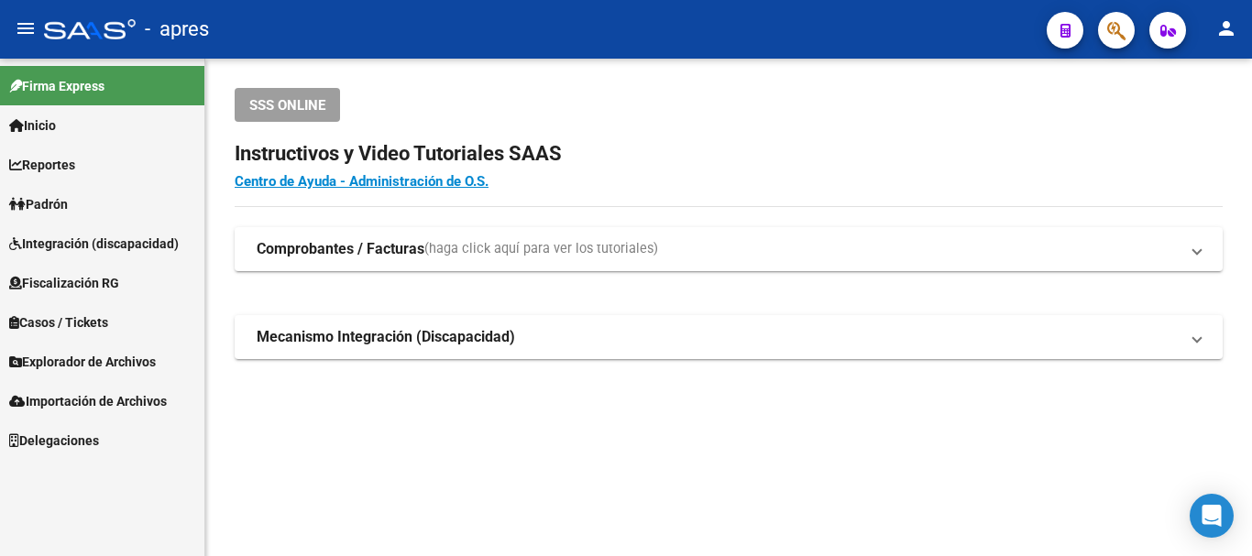
click at [1135, 24] on div at bounding box center [1109, 30] width 51 height 38
click at [1121, 24] on icon "button" at bounding box center [1116, 30] width 18 height 21
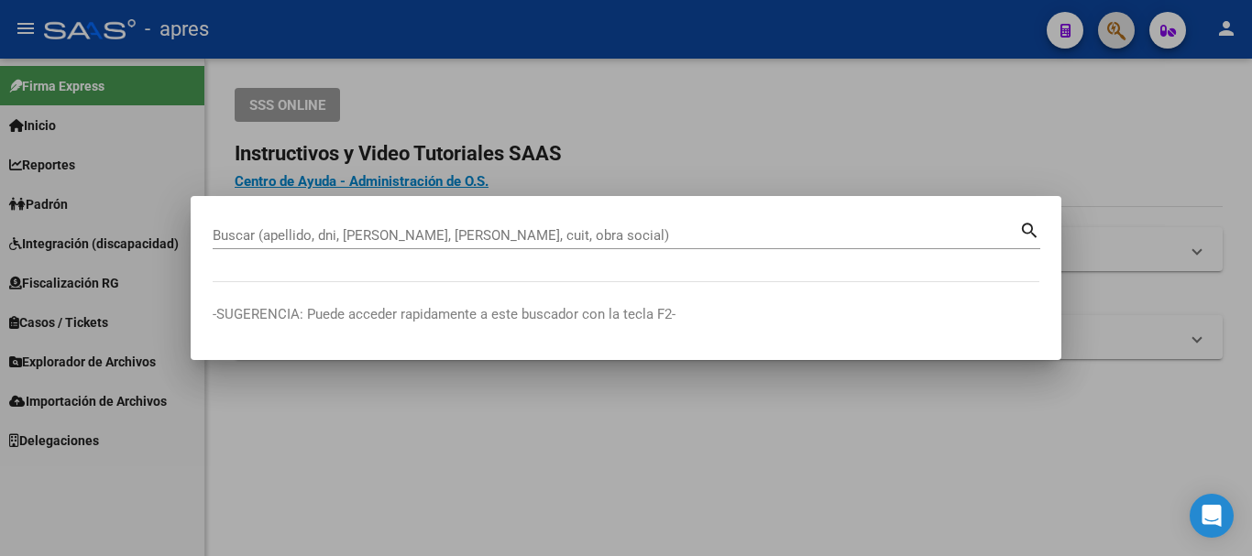
paste input "23411322319"
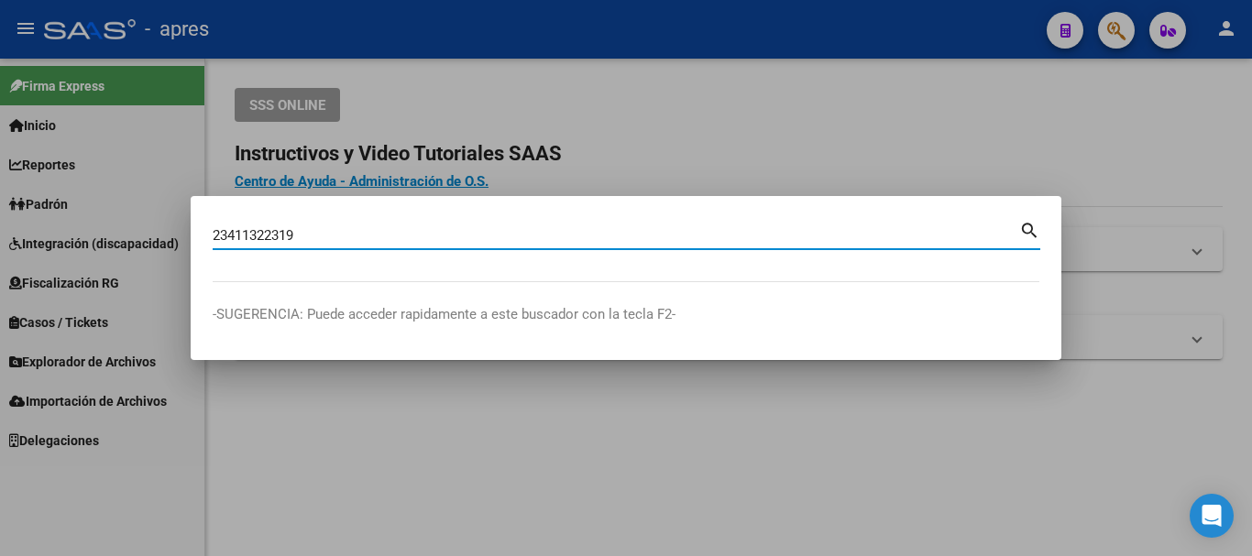
type input "23411322319"
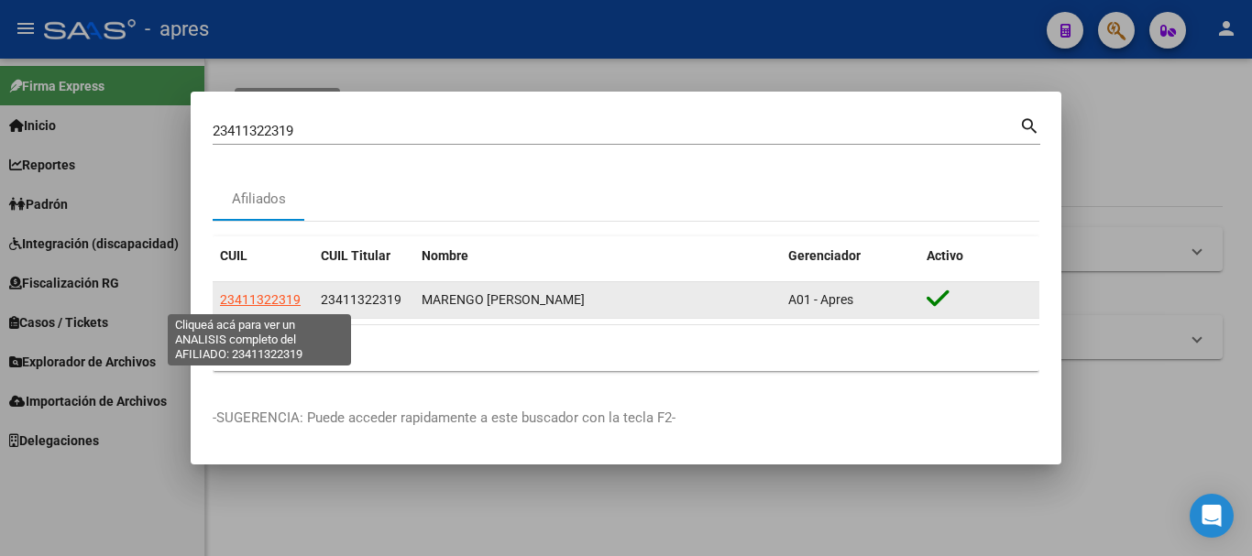
click at [290, 297] on span "23411322319" at bounding box center [260, 299] width 81 height 15
type textarea "23411322319"
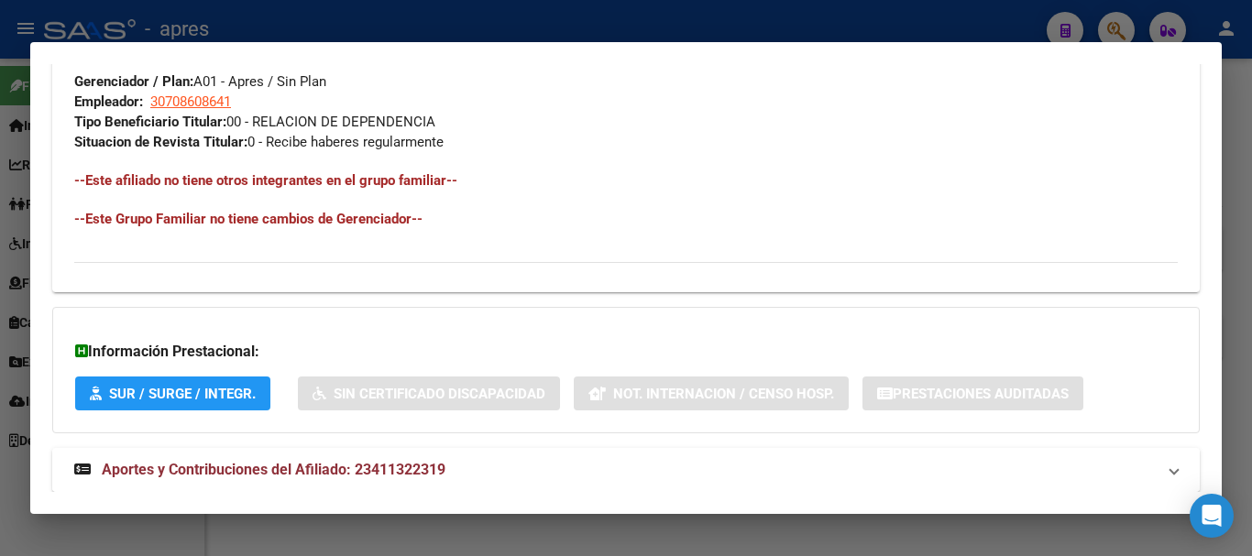
scroll to position [964, 0]
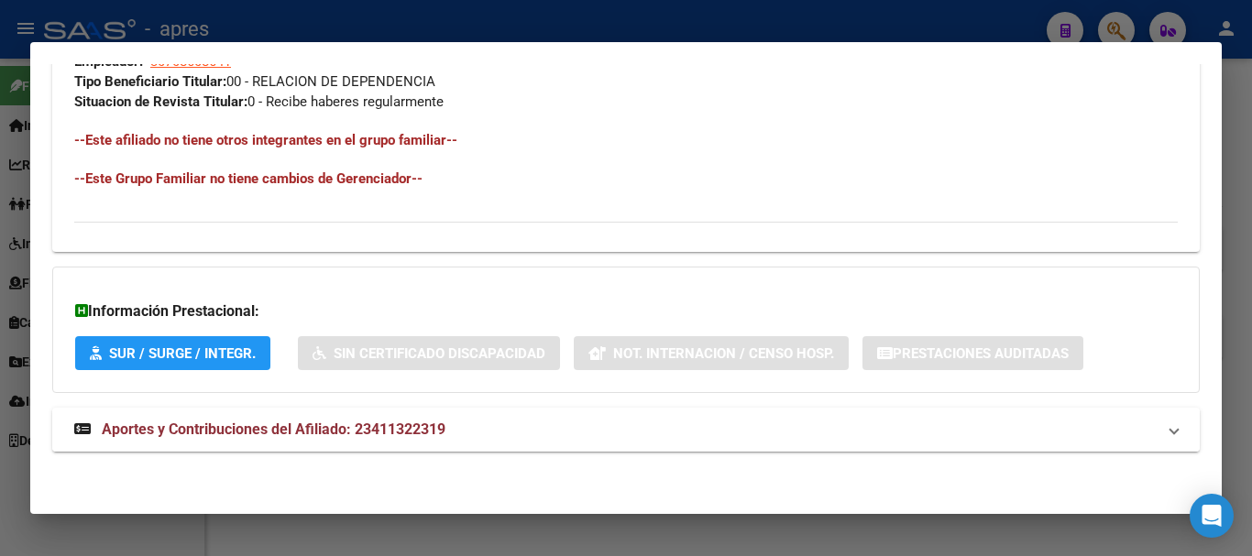
click at [648, 425] on mat-panel-title "Aportes y Contribuciones del Afiliado: 23411322319" at bounding box center [615, 430] width 1082 height 22
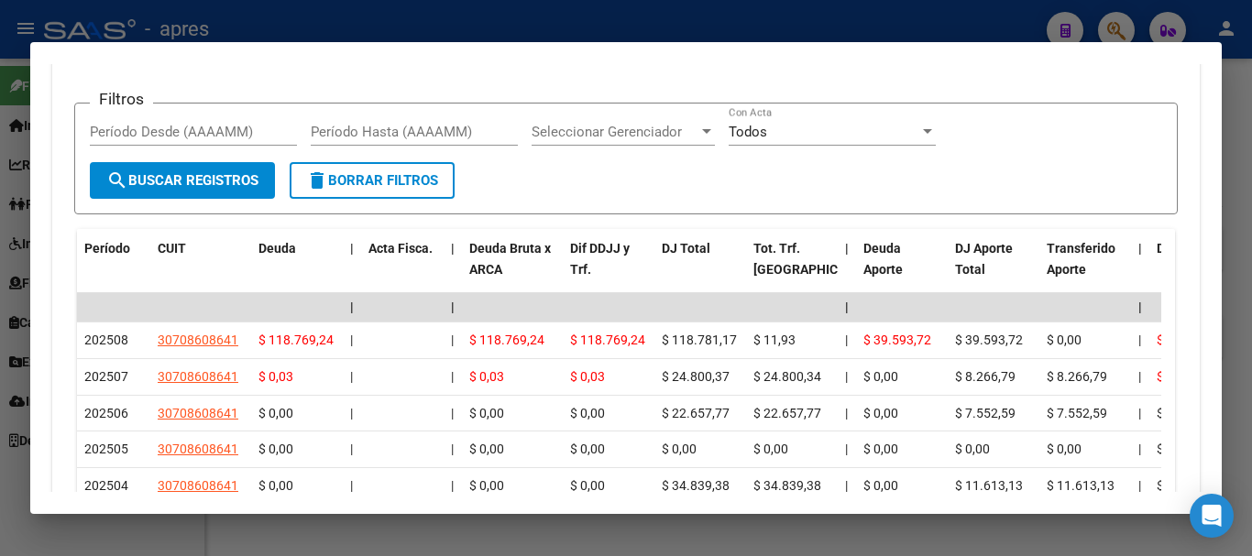
scroll to position [1607, 0]
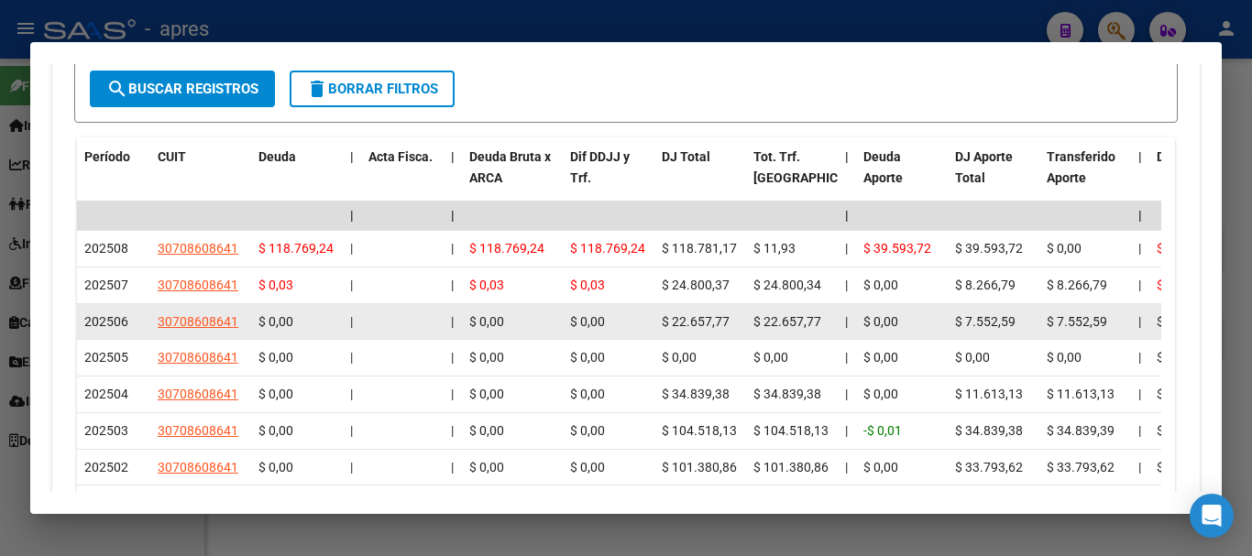
click at [510, 320] on div "$ 0,00" at bounding box center [512, 322] width 86 height 21
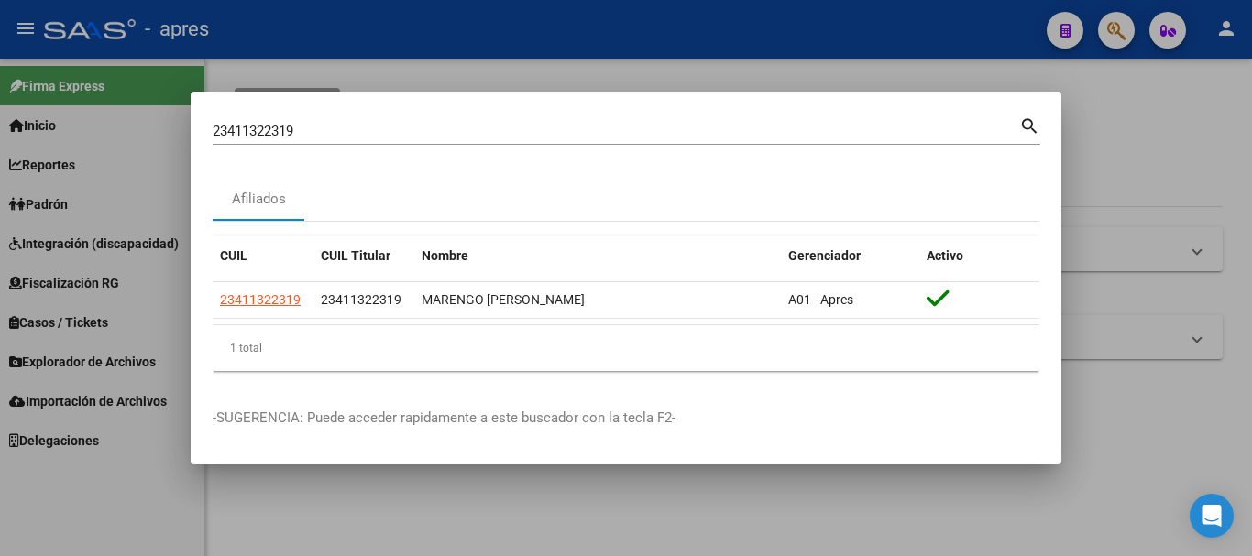
drag, startPoint x: 638, startPoint y: 144, endPoint x: 338, endPoint y: 149, distance: 299.8
click at [334, 162] on mat-dialog-content "23411322319 Buscar (apellido, dni, cuil, nro traspaso, cuit, obra social) searc…" at bounding box center [626, 250] width 871 height 272
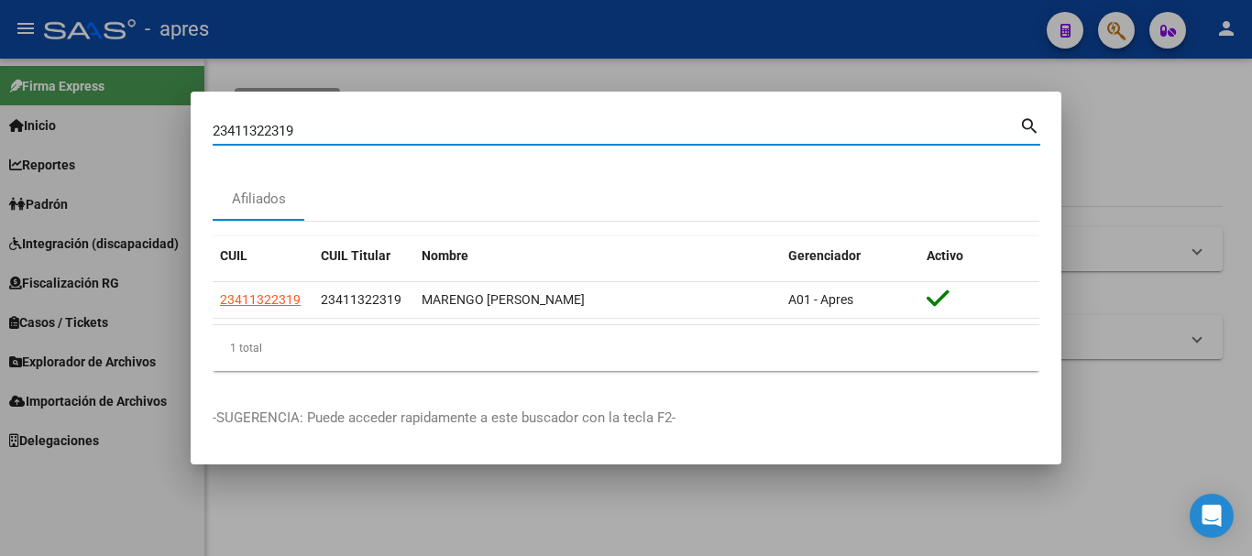
drag, startPoint x: 319, startPoint y: 135, endPoint x: 39, endPoint y: 145, distance: 280.7
click at [39, 145] on div "23411322319 Buscar (apellido, dni, cuil, nro traspaso, cuit, obra social) searc…" at bounding box center [626, 278] width 1252 height 556
paste input "0424927296"
type input "20424927296"
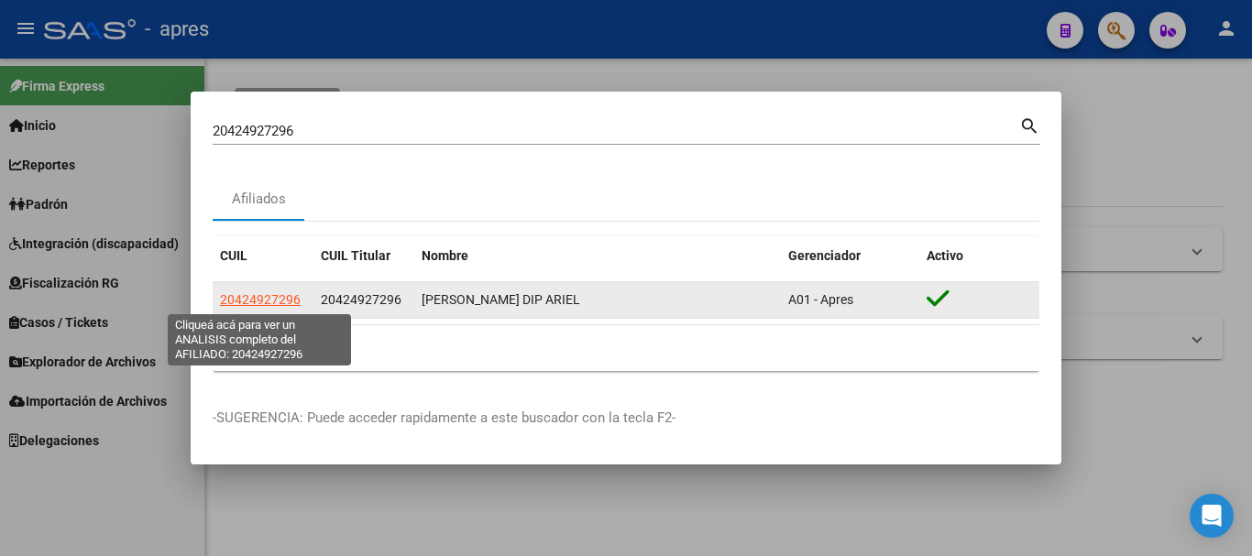
click at [285, 301] on span "20424927296" at bounding box center [260, 299] width 81 height 15
type textarea "20424927296"
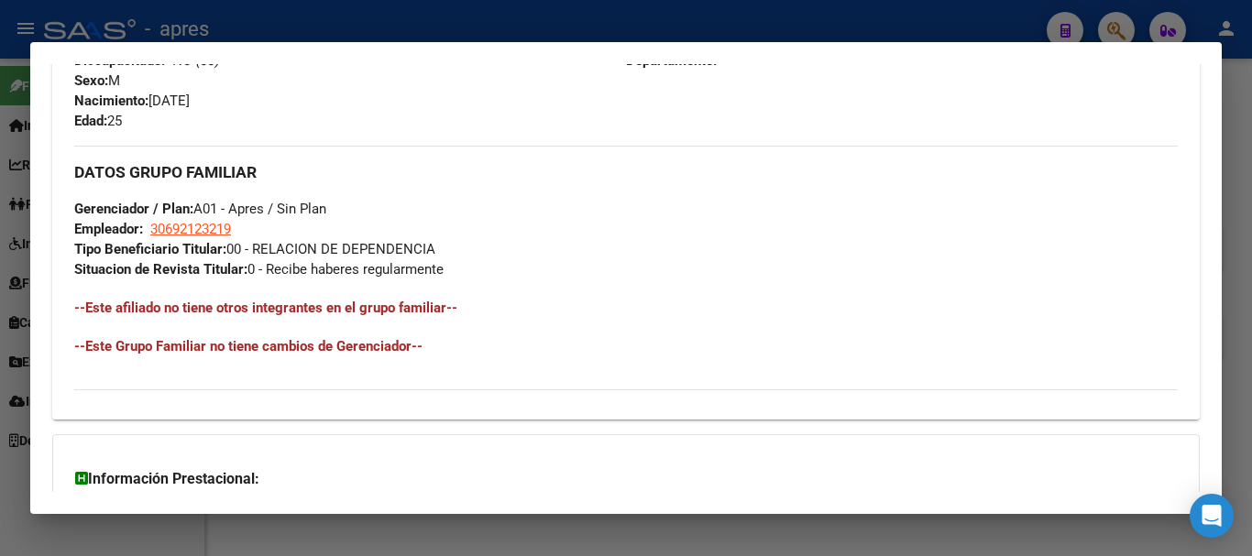
scroll to position [964, 0]
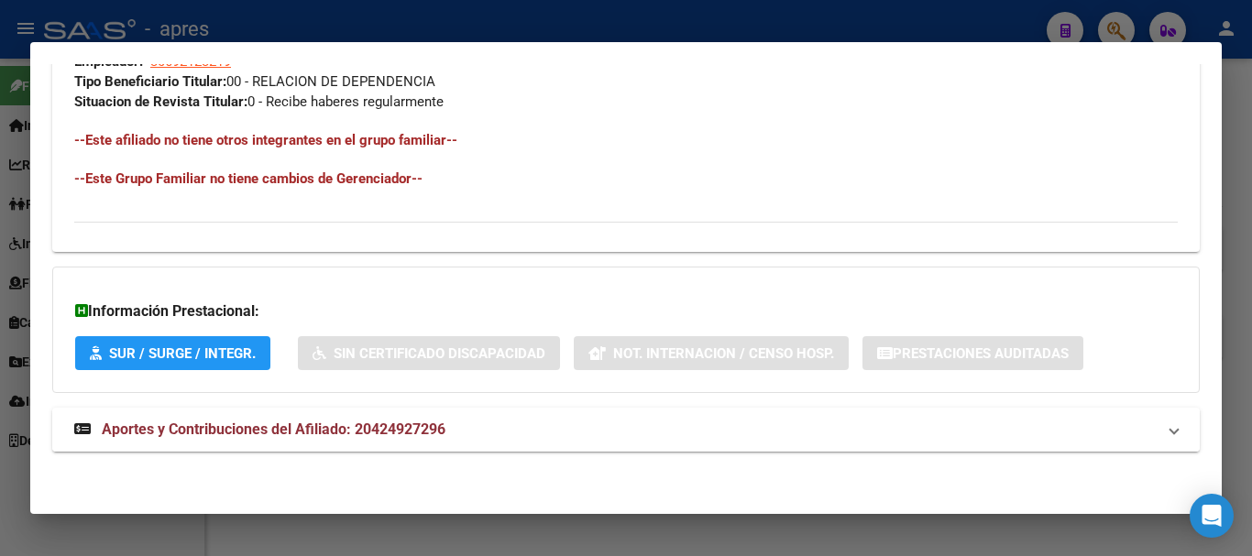
click at [451, 419] on mat-panel-title "Aportes y Contribuciones del Afiliado: 20424927296" at bounding box center [615, 430] width 1082 height 22
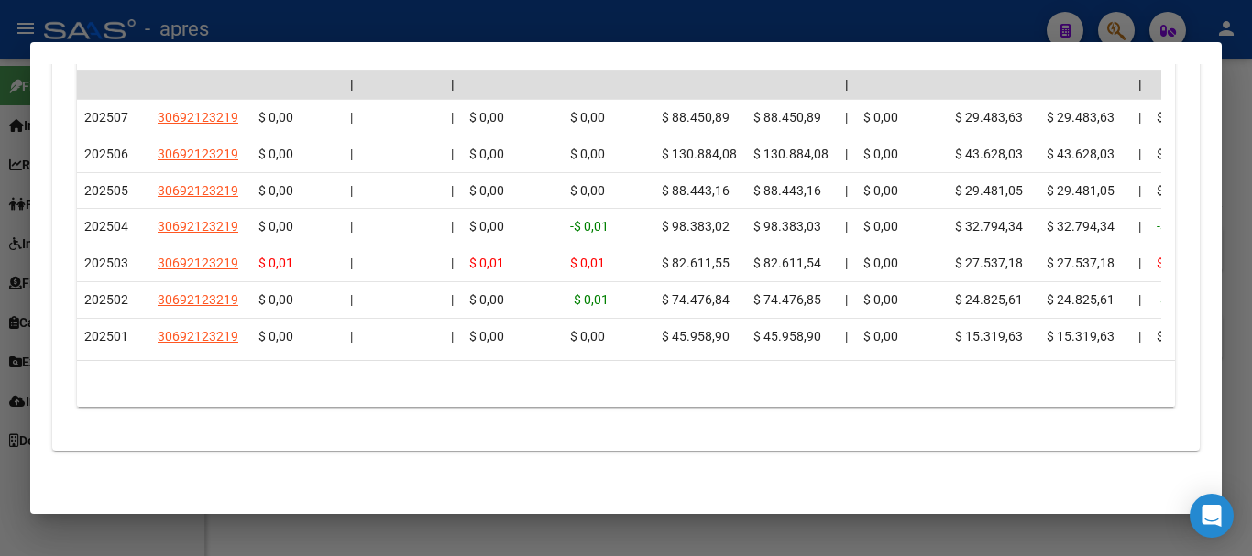
scroll to position [1758, 0]
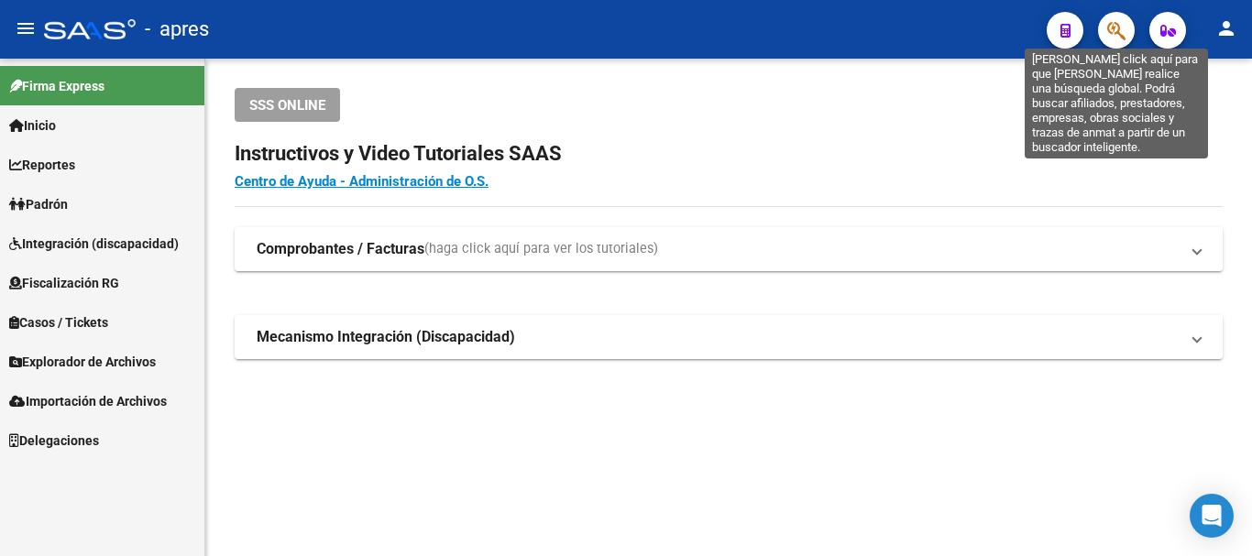
click at [1124, 30] on icon "button" at bounding box center [1116, 30] width 18 height 21
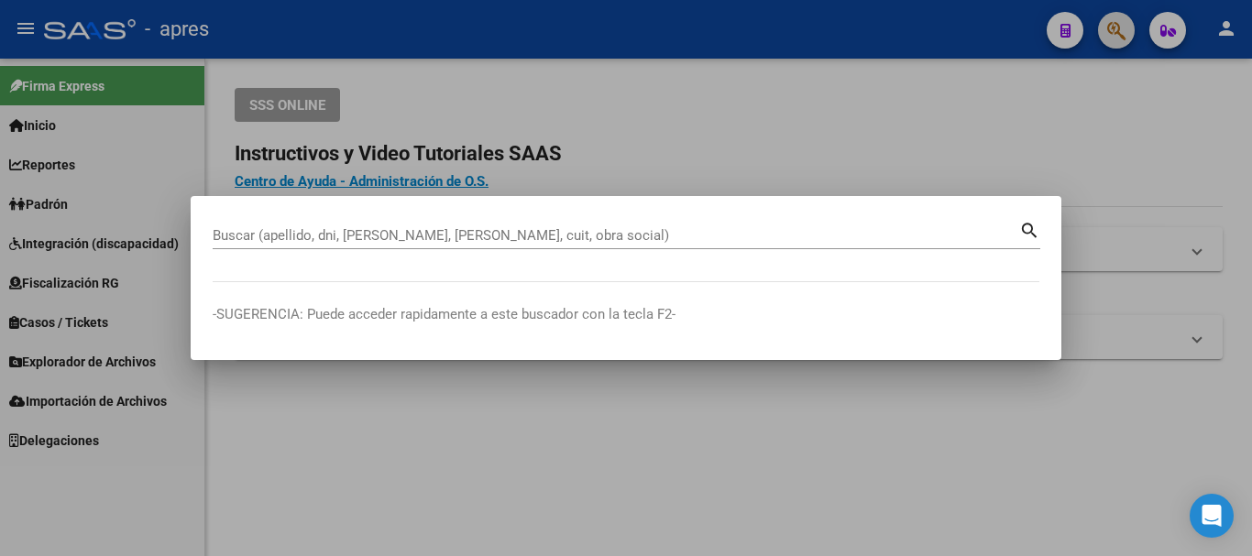
paste input "20407158734"
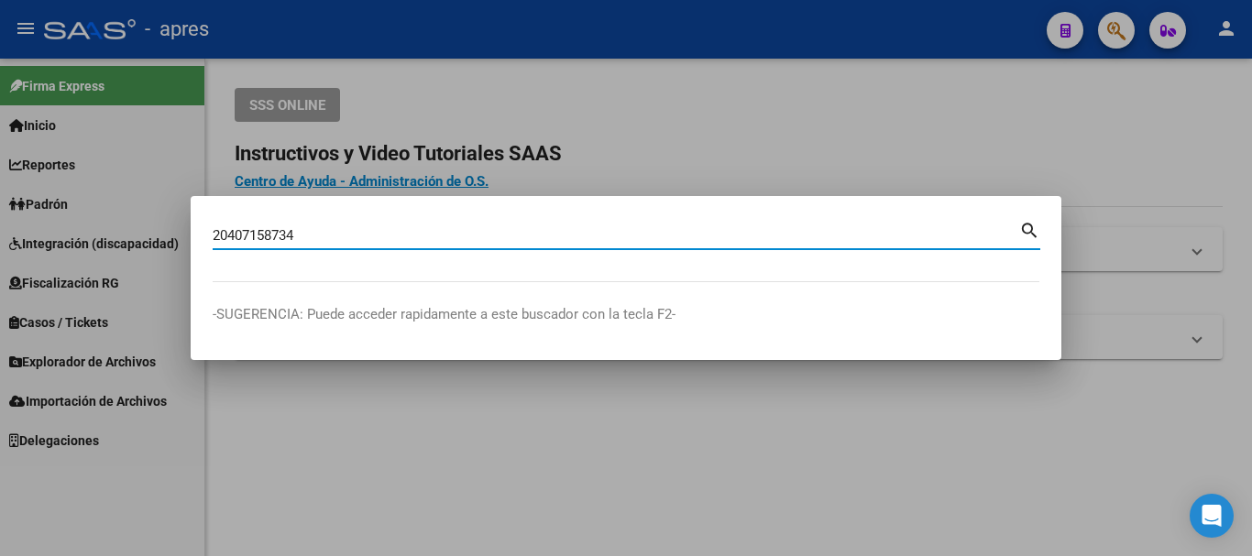
type input "20407158734"
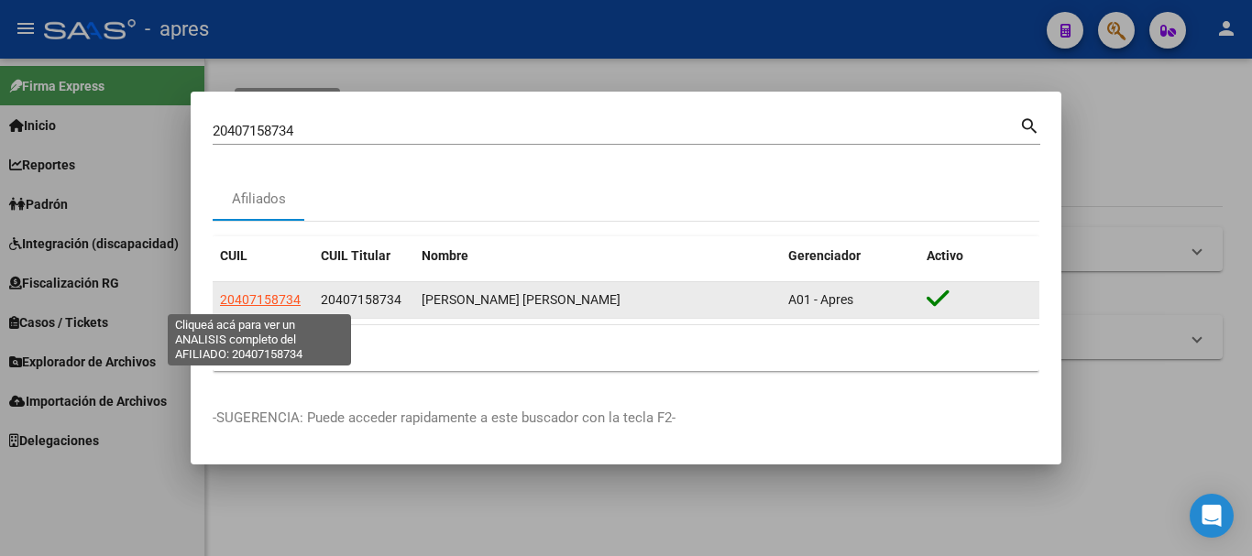
click at [275, 299] on span "20407158734" at bounding box center [260, 299] width 81 height 15
type textarea "20407158734"
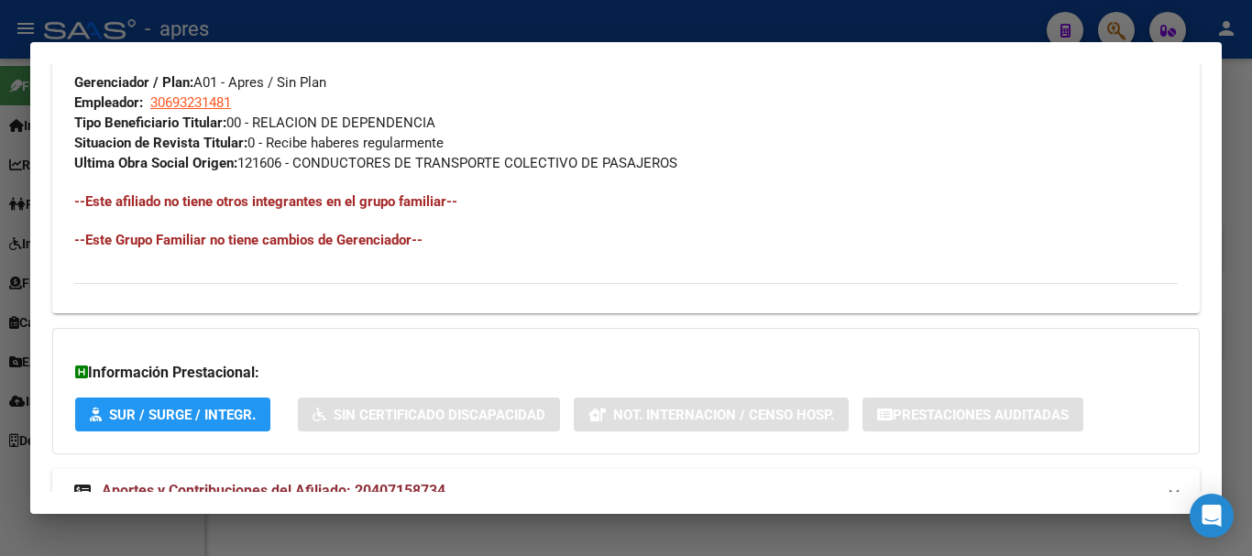
scroll to position [984, 0]
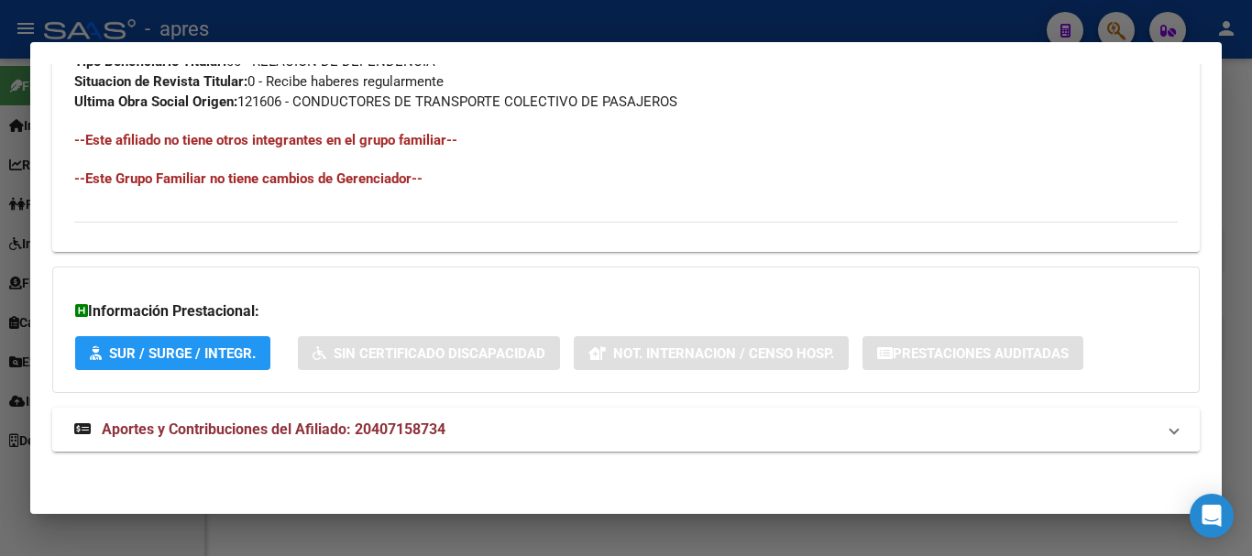
click at [461, 431] on mat-panel-title "Aportes y Contribuciones del Afiliado: 20407158734" at bounding box center [615, 430] width 1082 height 22
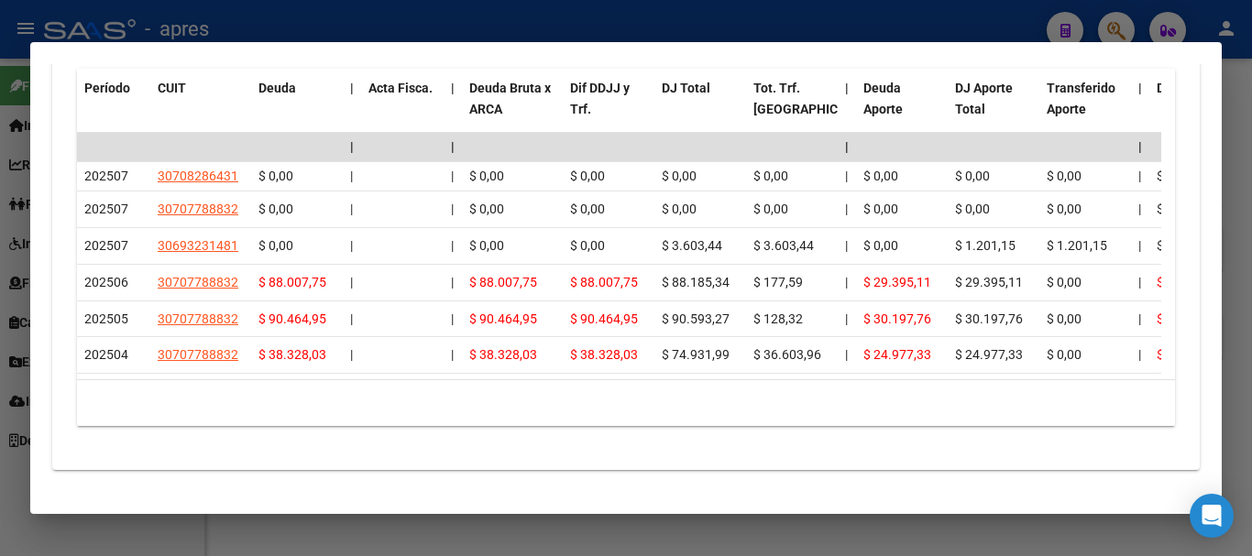
scroll to position [1717, 0]
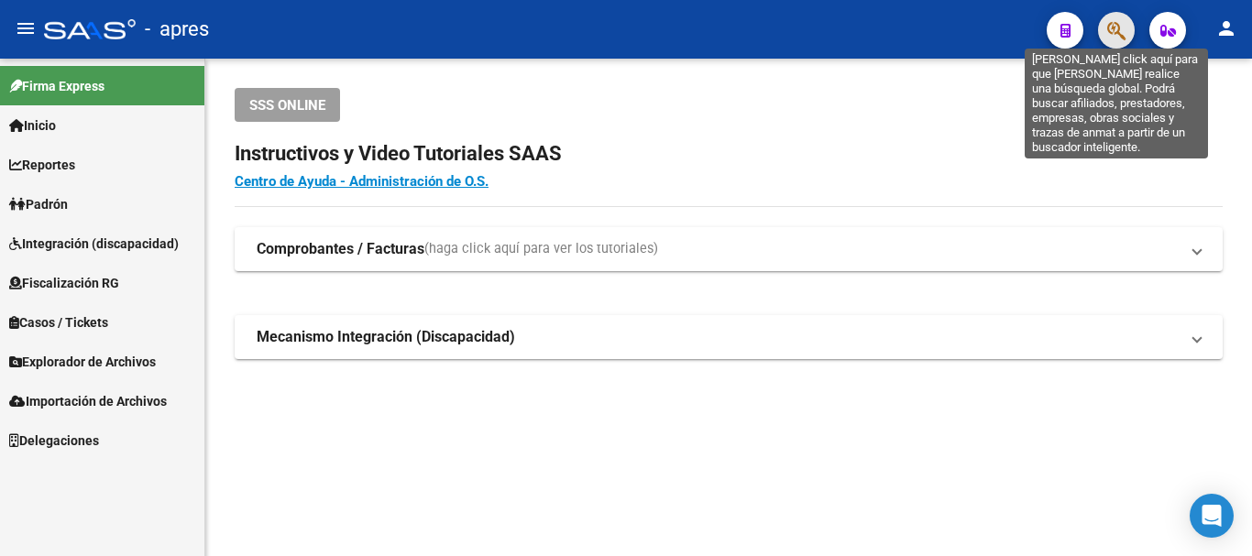
click at [1107, 33] on icon "button" at bounding box center [1116, 30] width 18 height 21
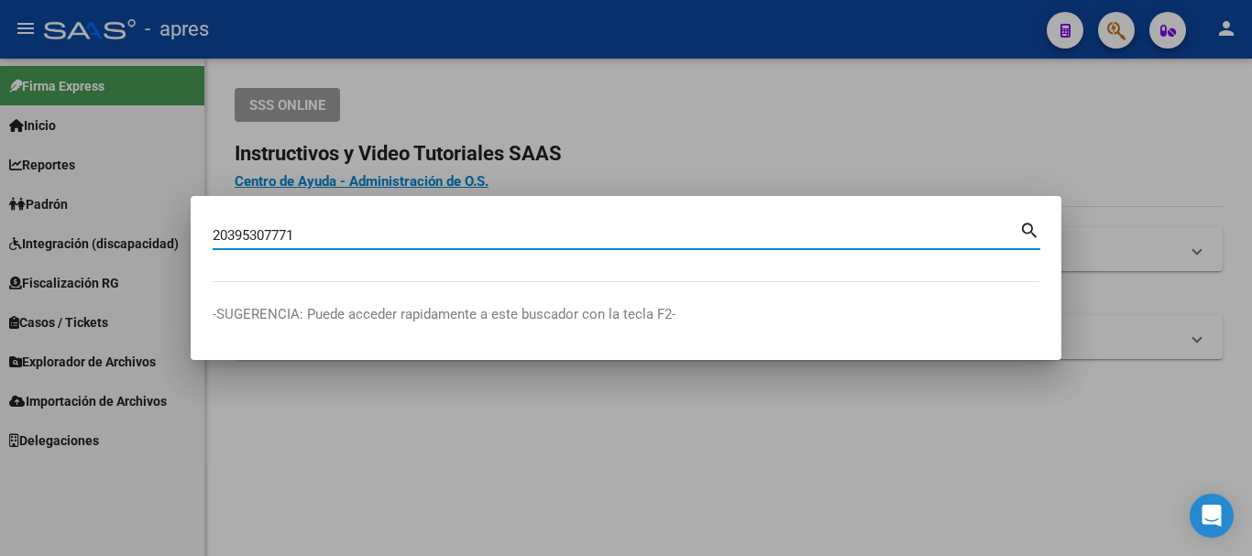
type input "20395307771"
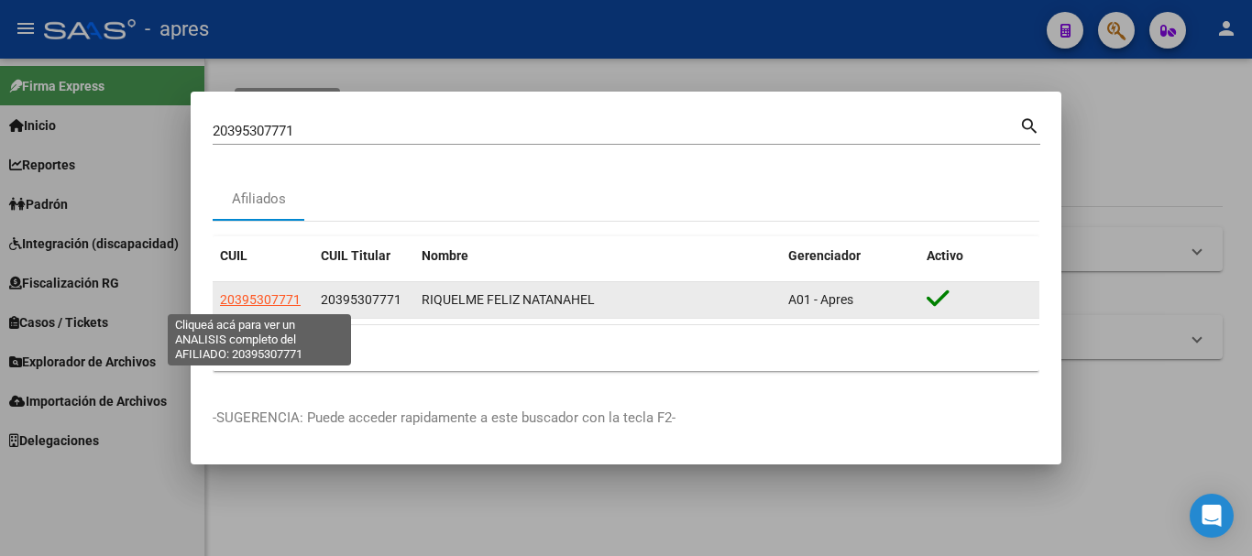
click at [247, 303] on span "20395307771" at bounding box center [260, 299] width 81 height 15
type textarea "20395307771"
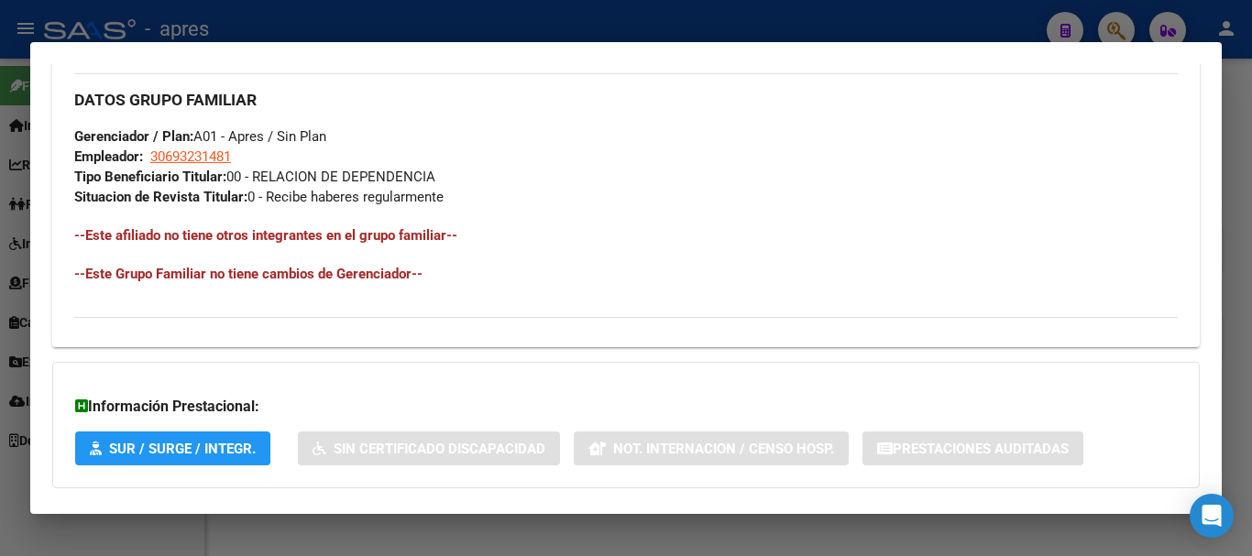
scroll to position [964, 0]
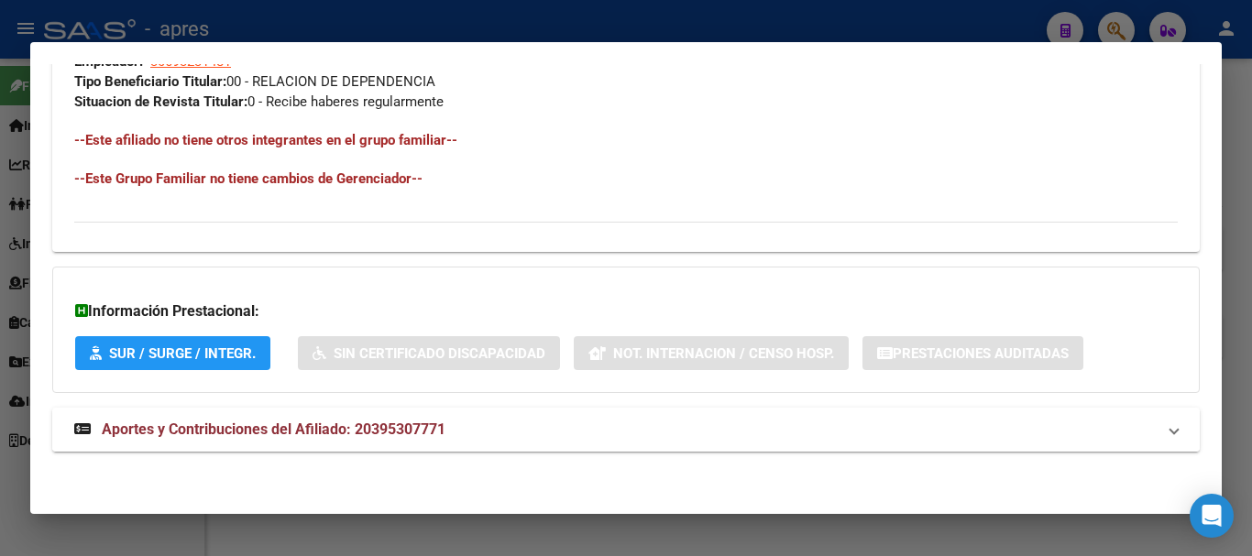
click at [483, 428] on mat-panel-title "Aportes y Contribuciones del Afiliado: 20395307771" at bounding box center [615, 430] width 1082 height 22
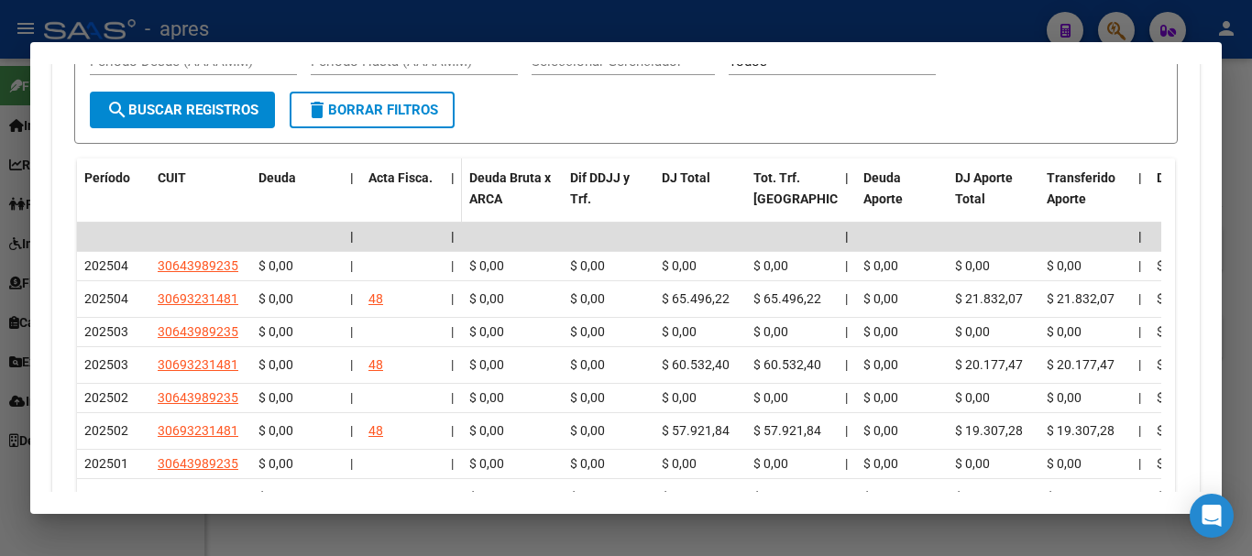
scroll to position [1584, 0]
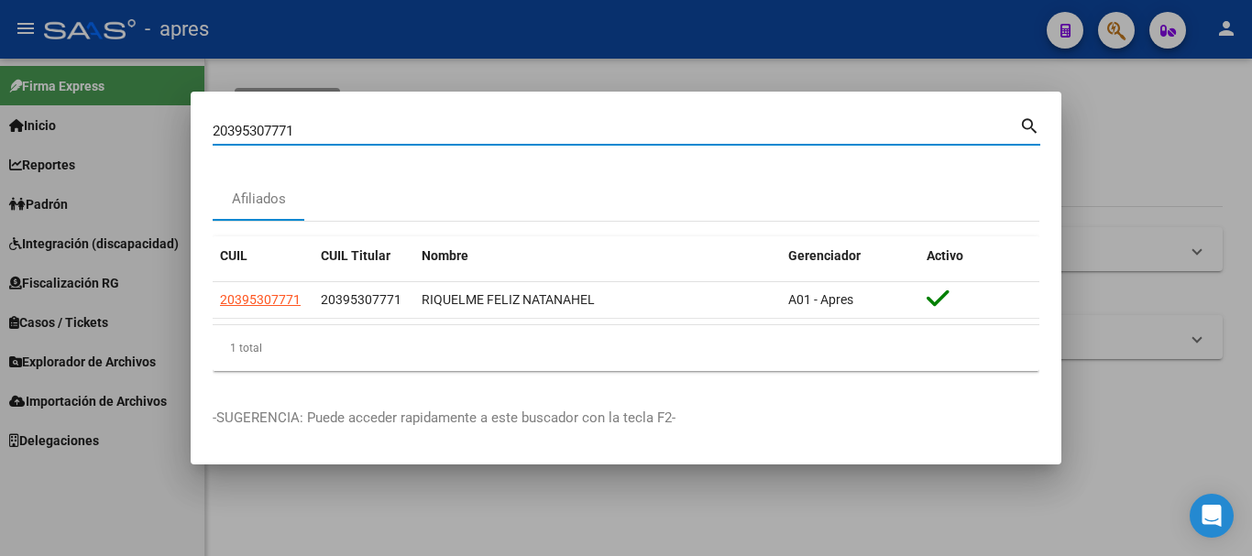
drag, startPoint x: 833, startPoint y: 138, endPoint x: 188, endPoint y: 136, distance: 645.4
click at [188, 136] on div "20395307771 Buscar (apellido, dni, cuil, nro traspaso, cuit, obra social) searc…" at bounding box center [626, 278] width 1252 height 556
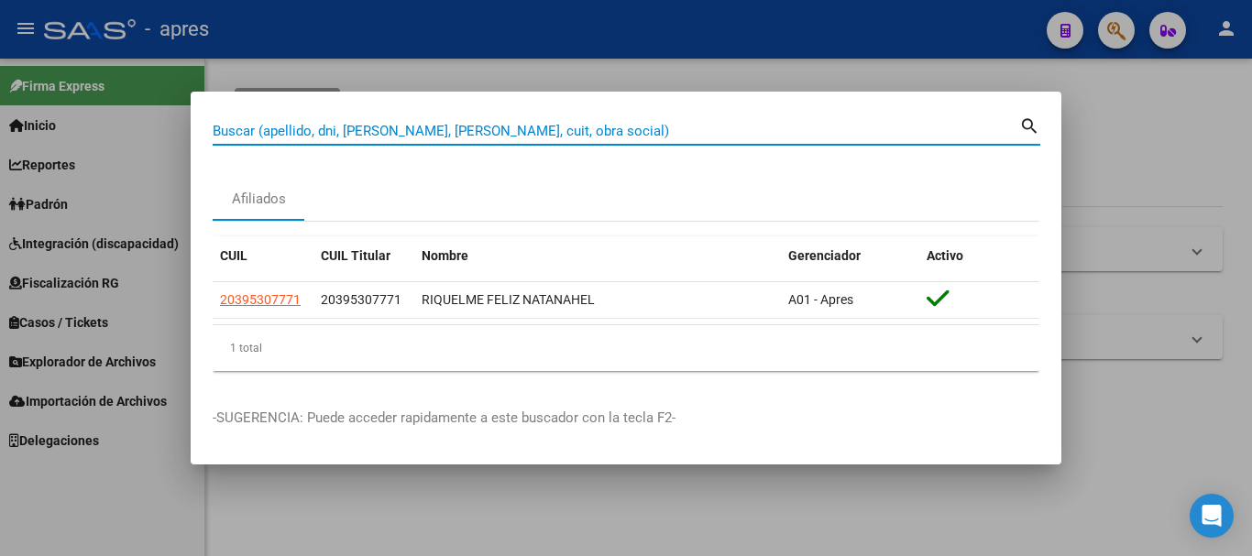
paste input "27414350416"
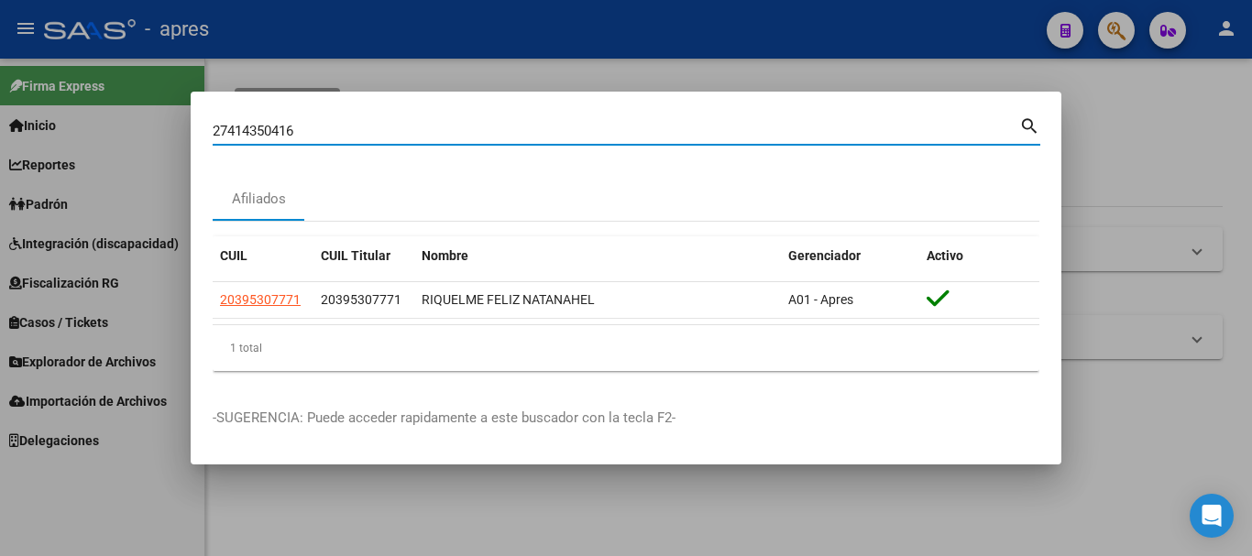
type input "27414350416"
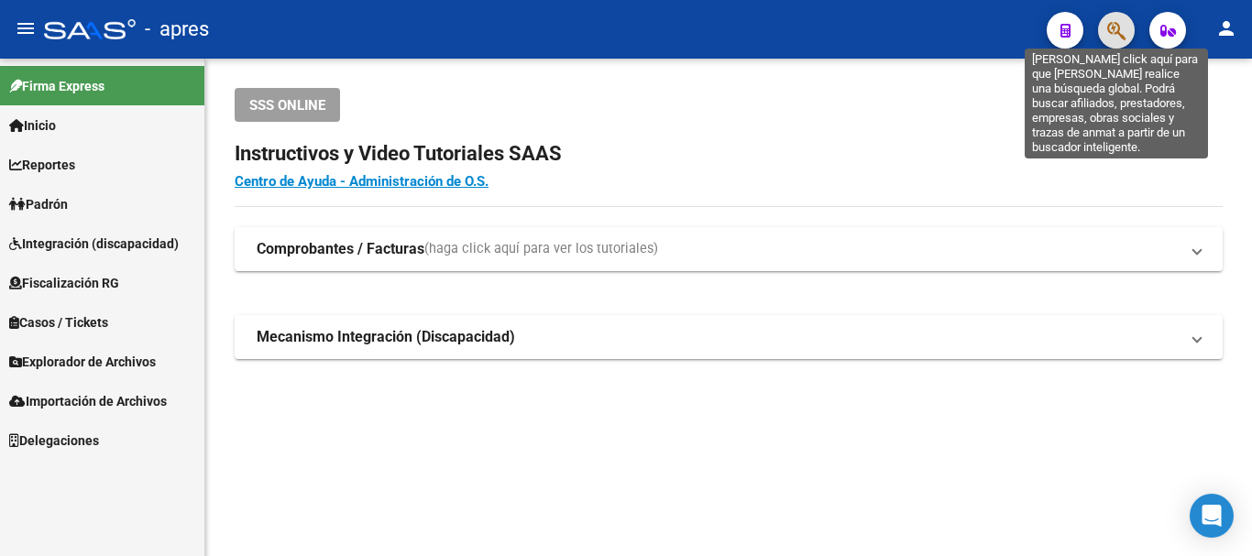
click at [1118, 26] on icon "button" at bounding box center [1116, 30] width 18 height 21
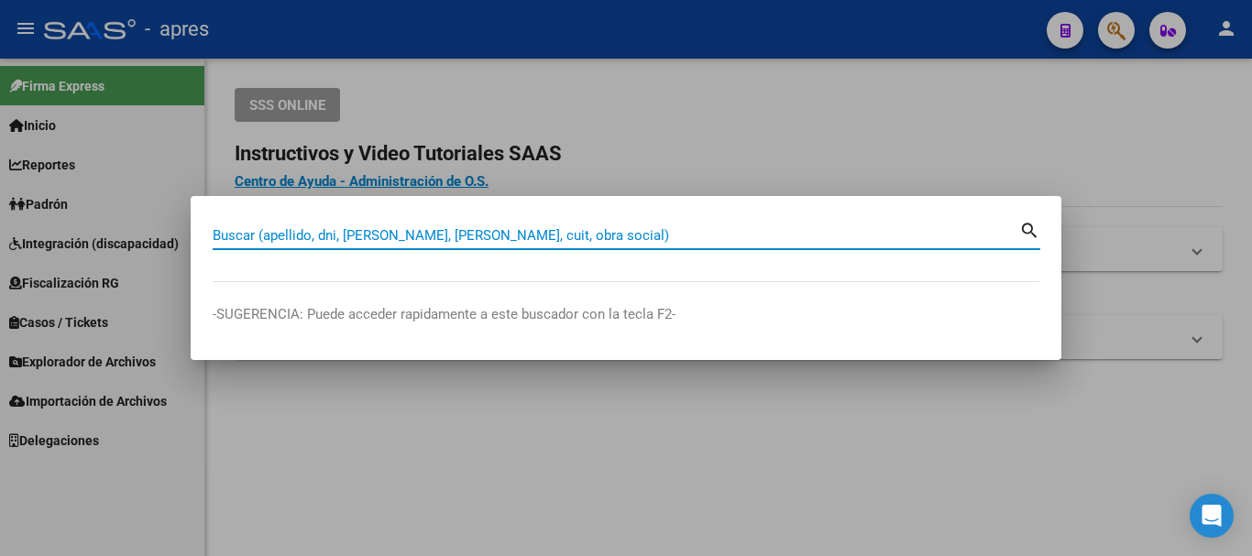
click at [424, 239] on input "Buscar (apellido, dni, [PERSON_NAME], [PERSON_NAME], cuit, obra social)" at bounding box center [616, 235] width 807 height 17
paste input "27423527574"
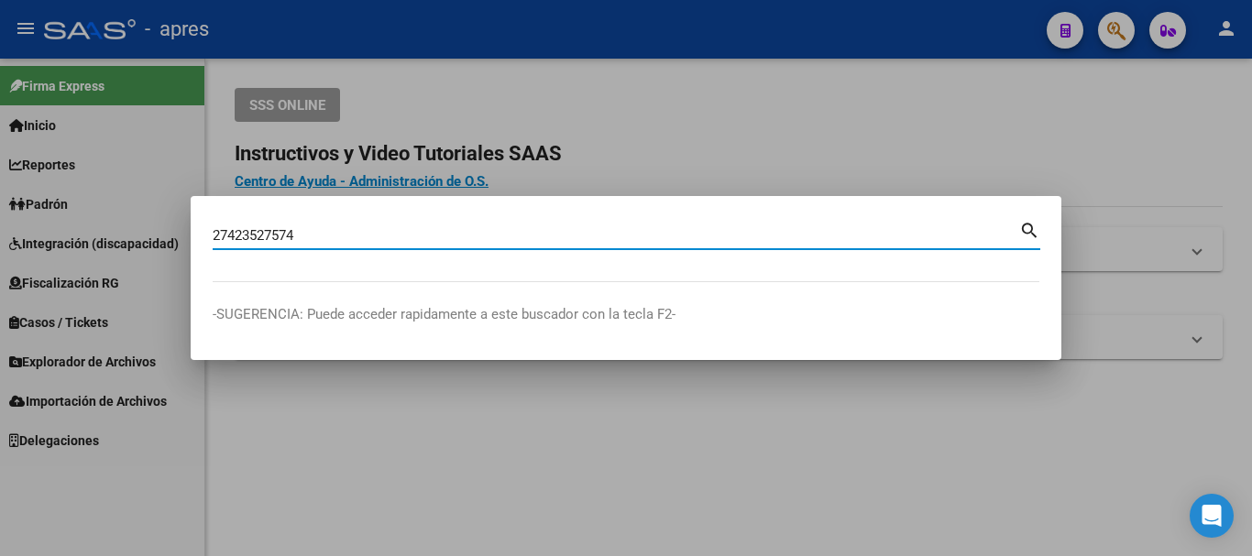
type input "27423527574"
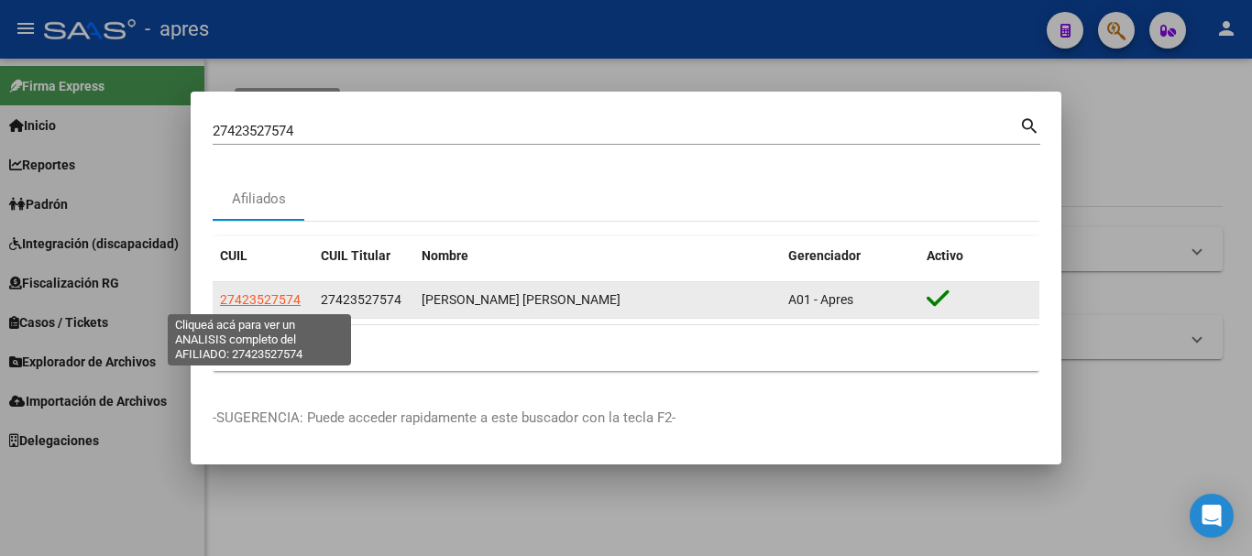
click at [277, 299] on span "27423527574" at bounding box center [260, 299] width 81 height 15
type textarea "27423527574"
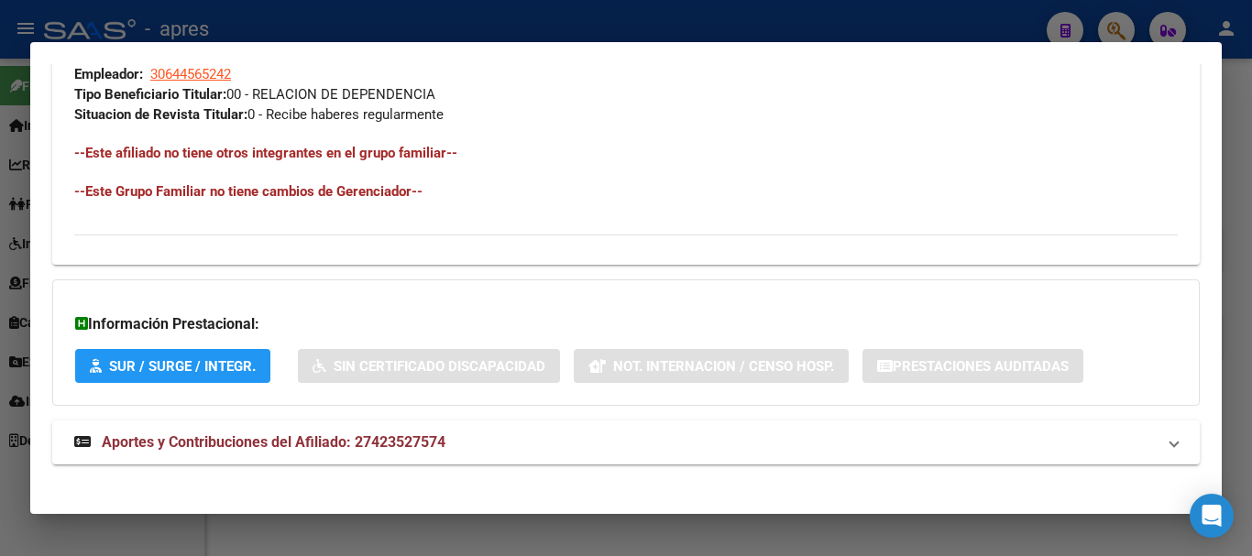
scroll to position [964, 0]
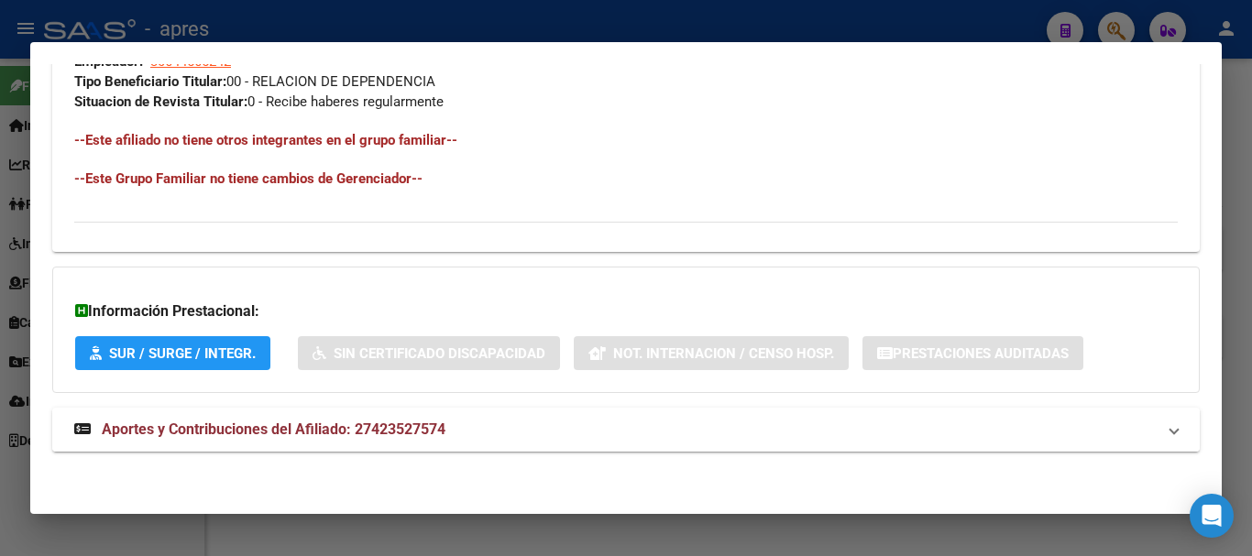
click at [509, 428] on mat-panel-title "Aportes y Contribuciones del Afiliado: 27423527574" at bounding box center [615, 430] width 1082 height 22
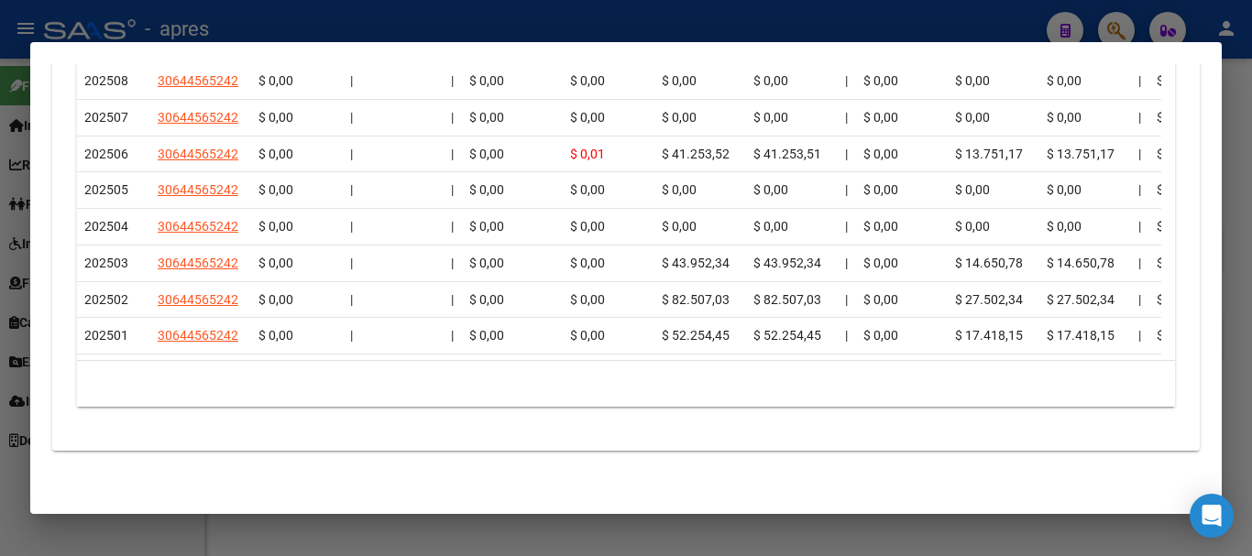
scroll to position [1704, 0]
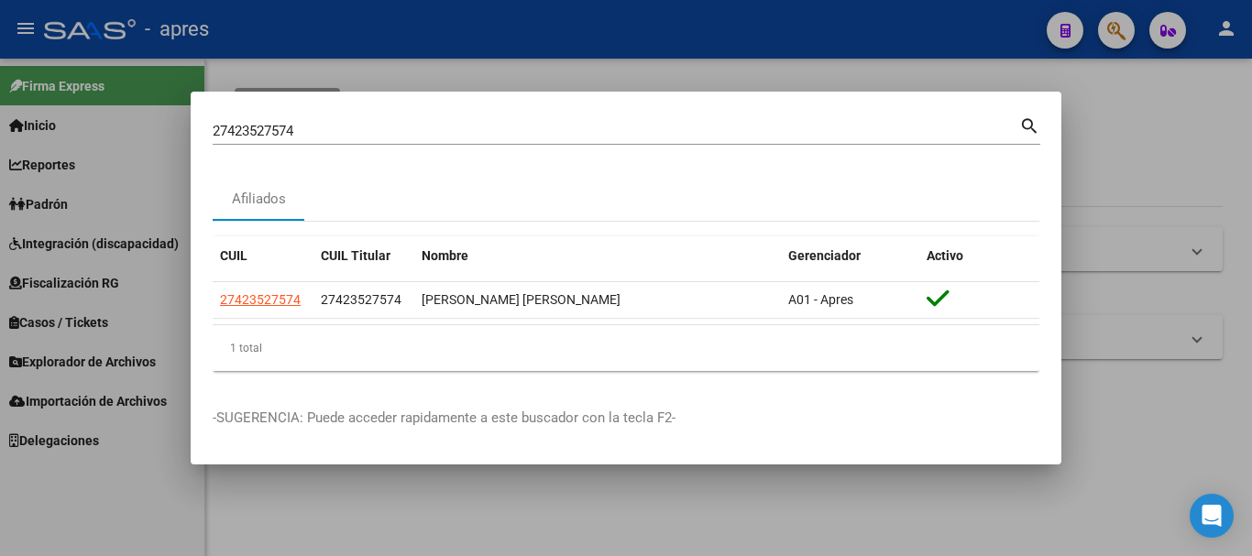
click at [705, 138] on div "27423527574 Buscar (apellido, dni, [PERSON_NAME], [PERSON_NAME], cuit, obra soc…" at bounding box center [616, 131] width 807 height 28
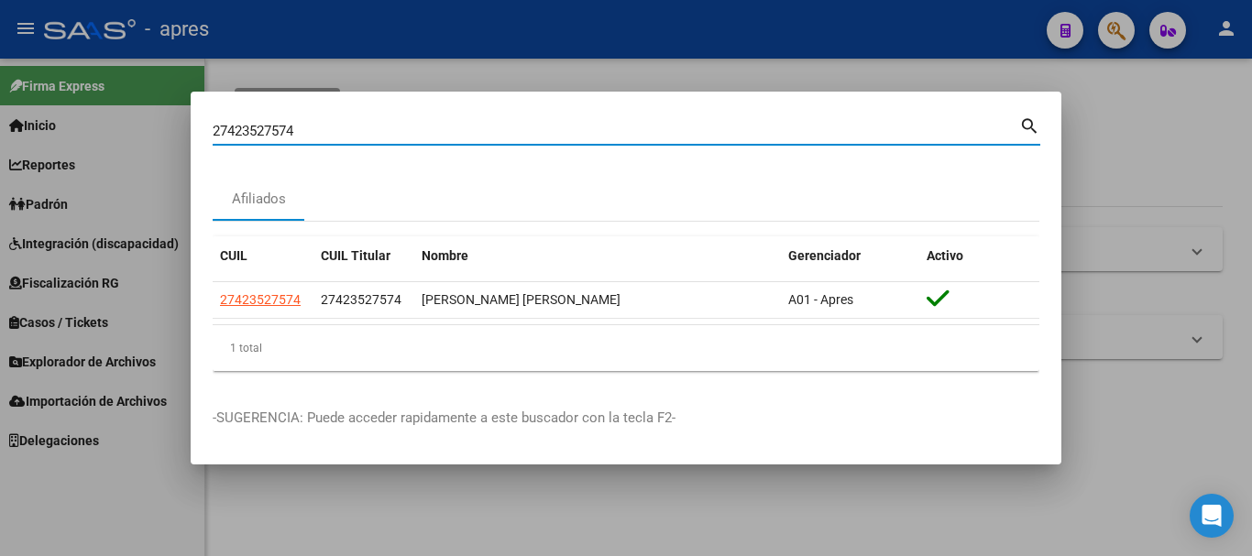
drag, startPoint x: 705, startPoint y: 136, endPoint x: 30, endPoint y: 152, distance: 674.9
click at [30, 152] on div "27423527574 Buscar (apellido, dni, cuil, nro traspaso, cuit, obra social) searc…" at bounding box center [626, 278] width 1252 height 556
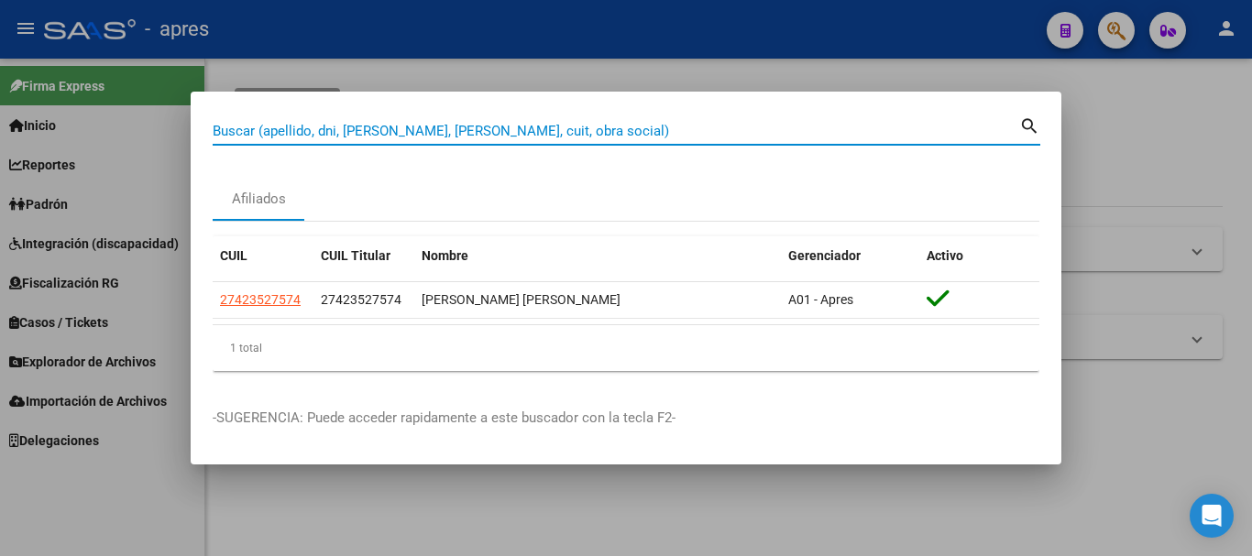
paste input "27435167026"
type input "27435167026"
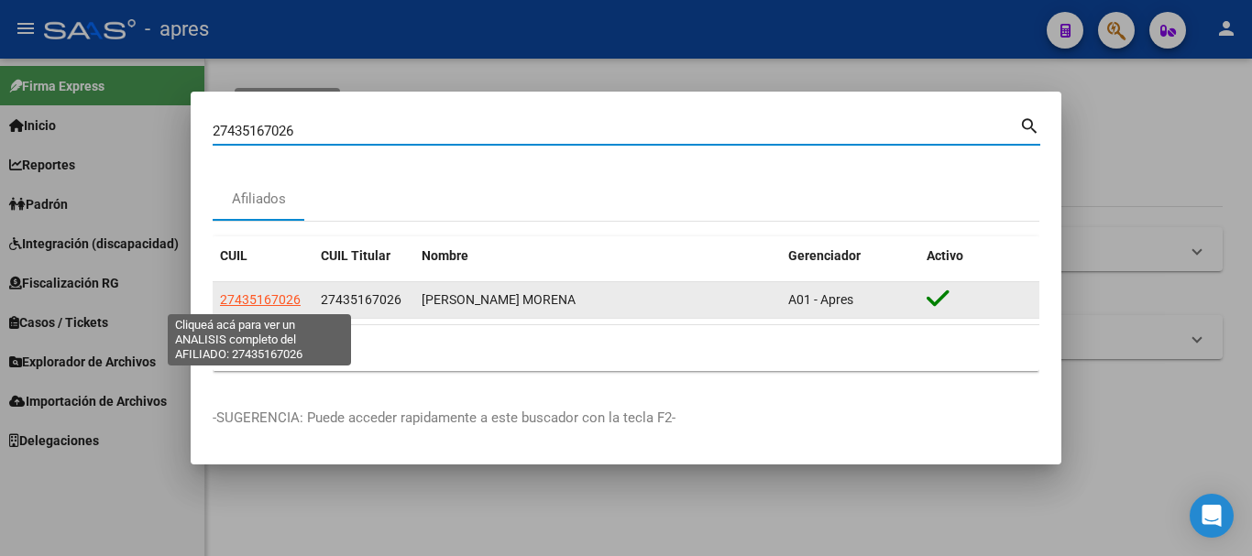
click at [271, 303] on span "27435167026" at bounding box center [260, 299] width 81 height 15
type textarea "27435167026"
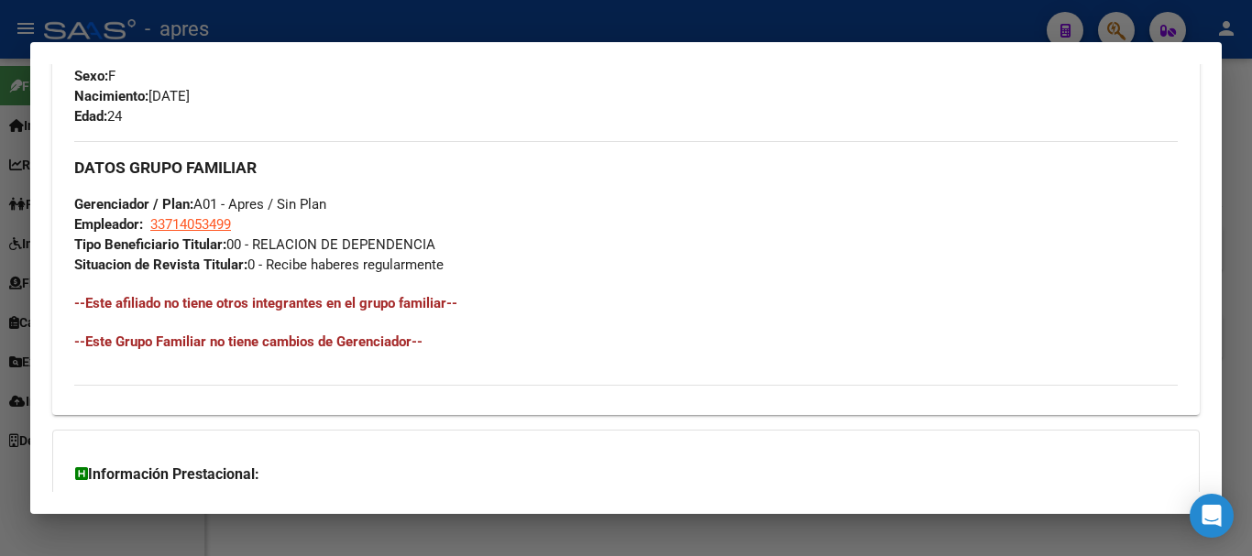
scroll to position [964, 0]
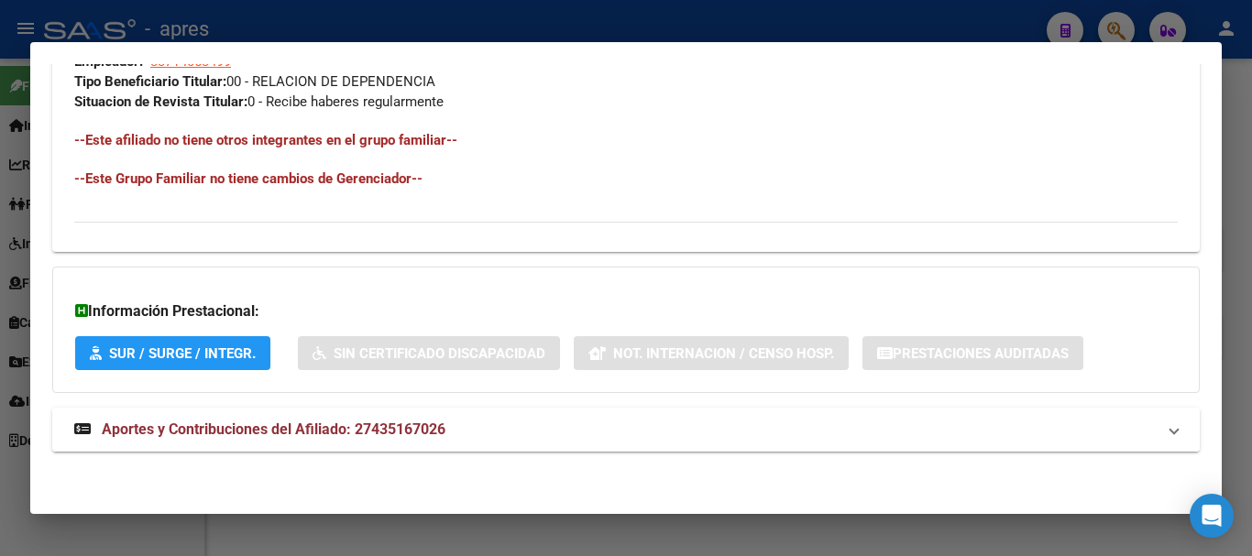
click at [636, 419] on mat-panel-title "Aportes y Contribuciones del Afiliado: 27435167026" at bounding box center [615, 430] width 1082 height 22
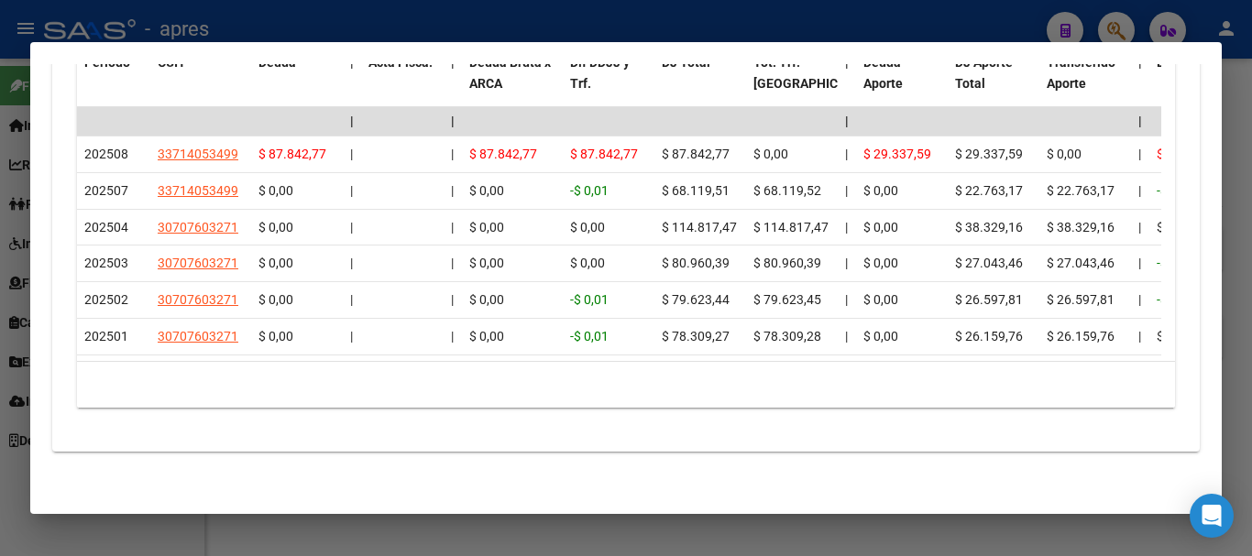
scroll to position [1721, 0]
